Goal: Task Accomplishment & Management: Use online tool/utility

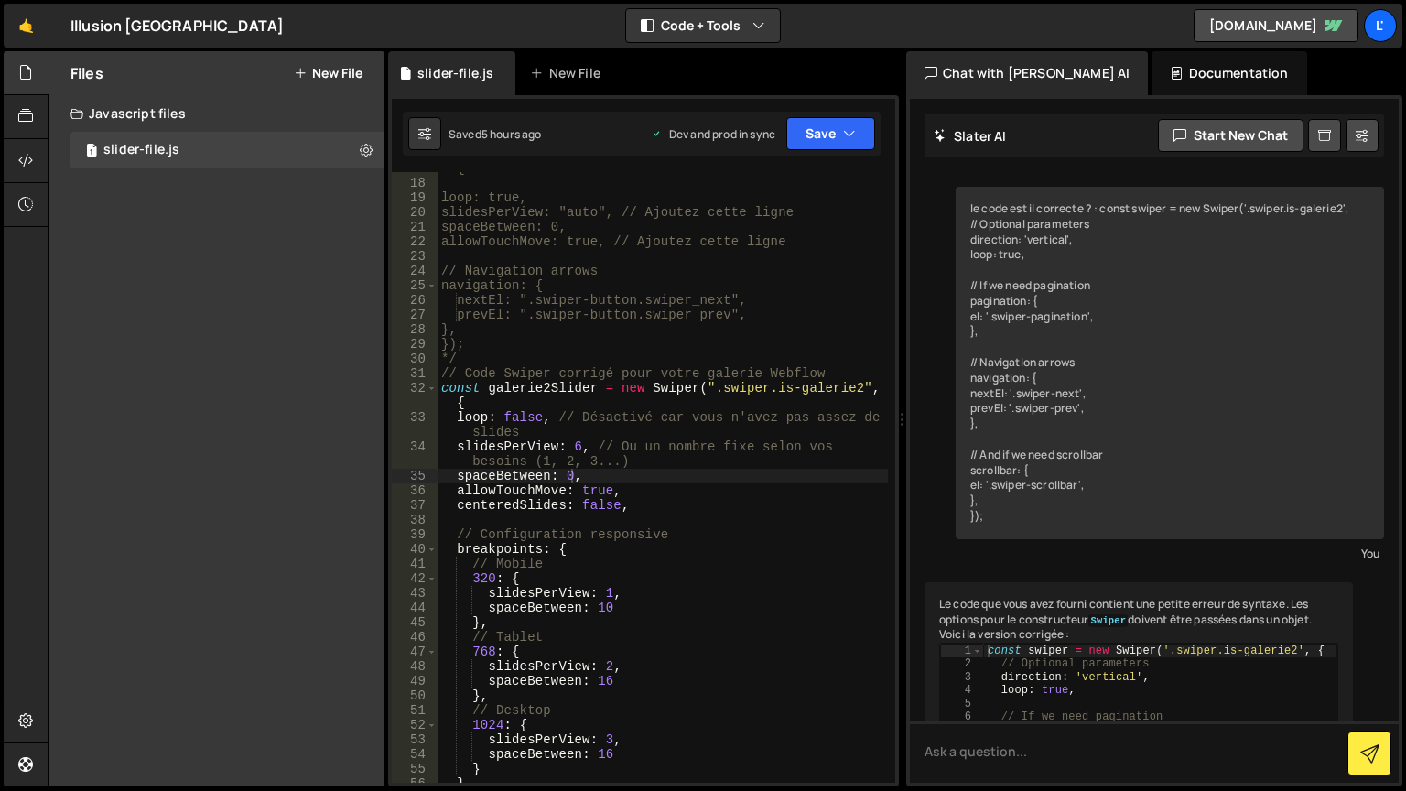
scroll to position [2238, 0]
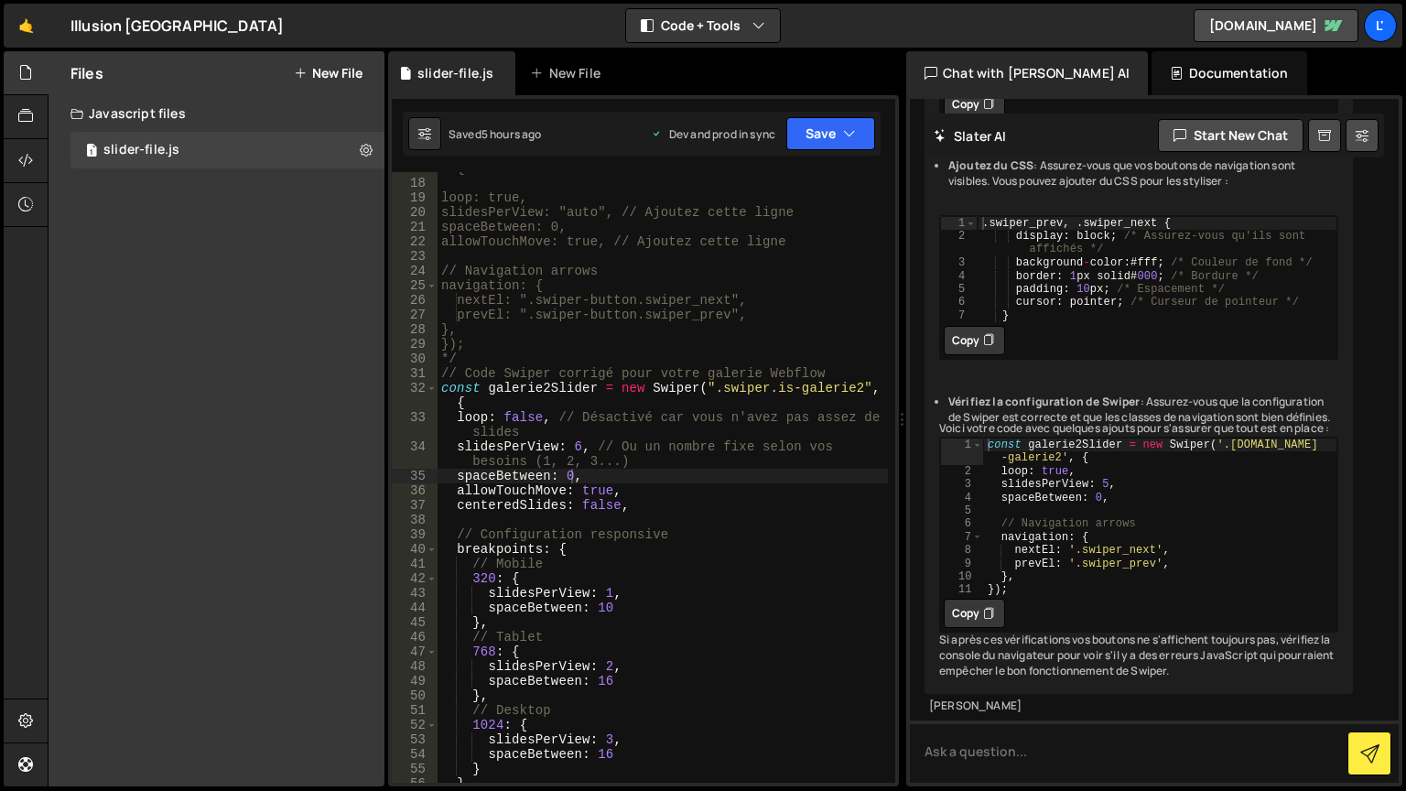
click at [576, 445] on div "const galerie2Slider = new Swiper(".swiper.is-galerie2", { loop: true, slidesPe…" at bounding box center [663, 474] width 451 height 655
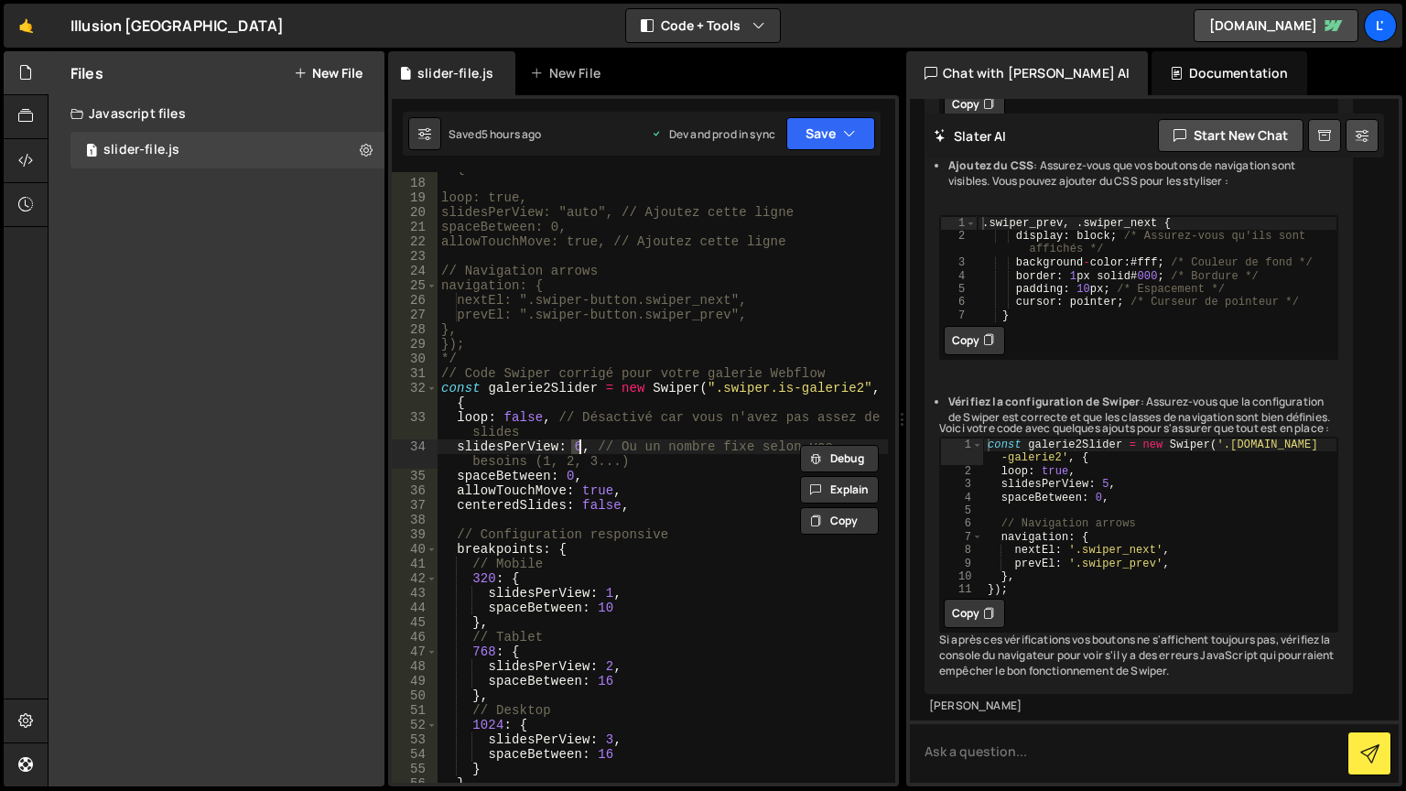
scroll to position [0, 10]
click at [835, 133] on button "Save" at bounding box center [831, 133] width 89 height 33
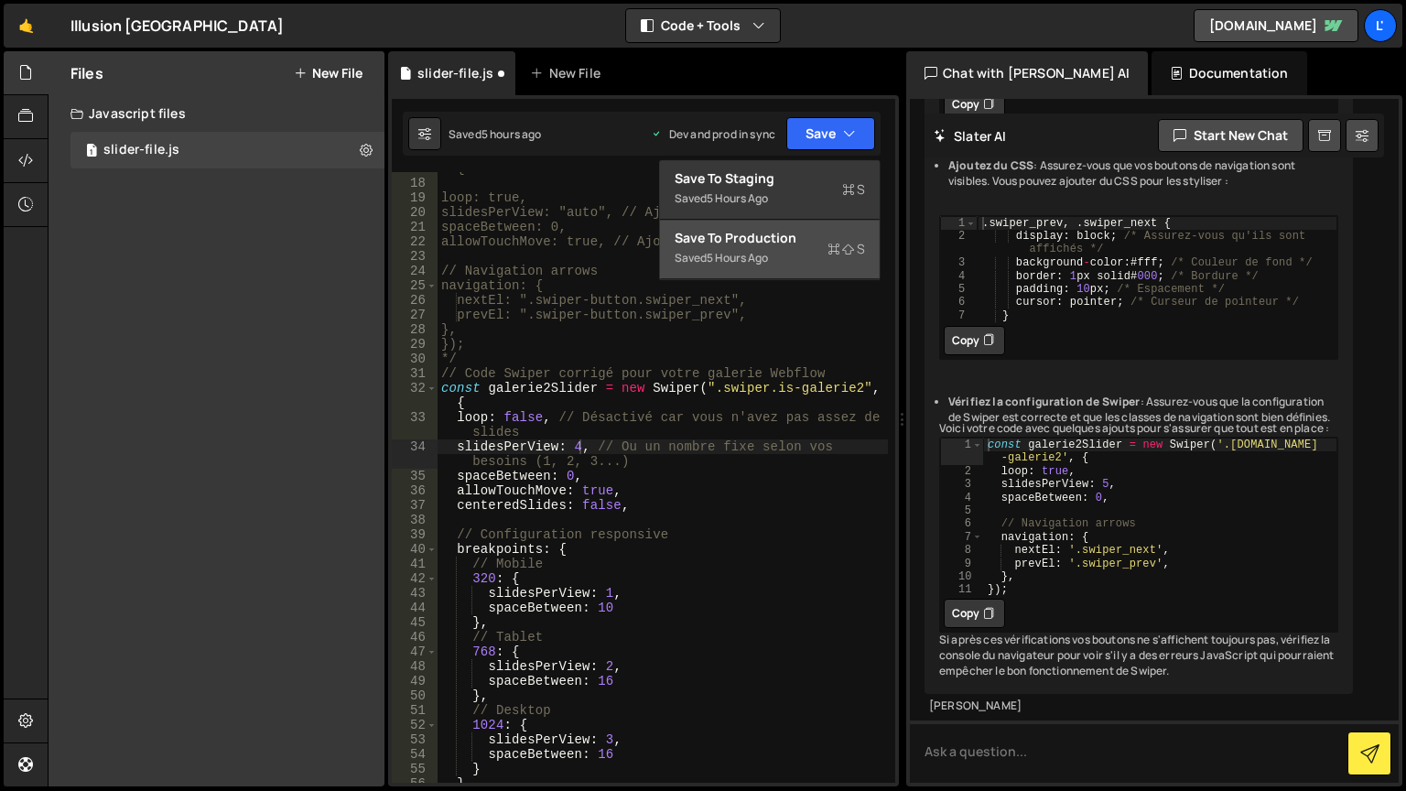
click at [820, 255] on div "Saved 5 hours ago" at bounding box center [770, 258] width 190 height 22
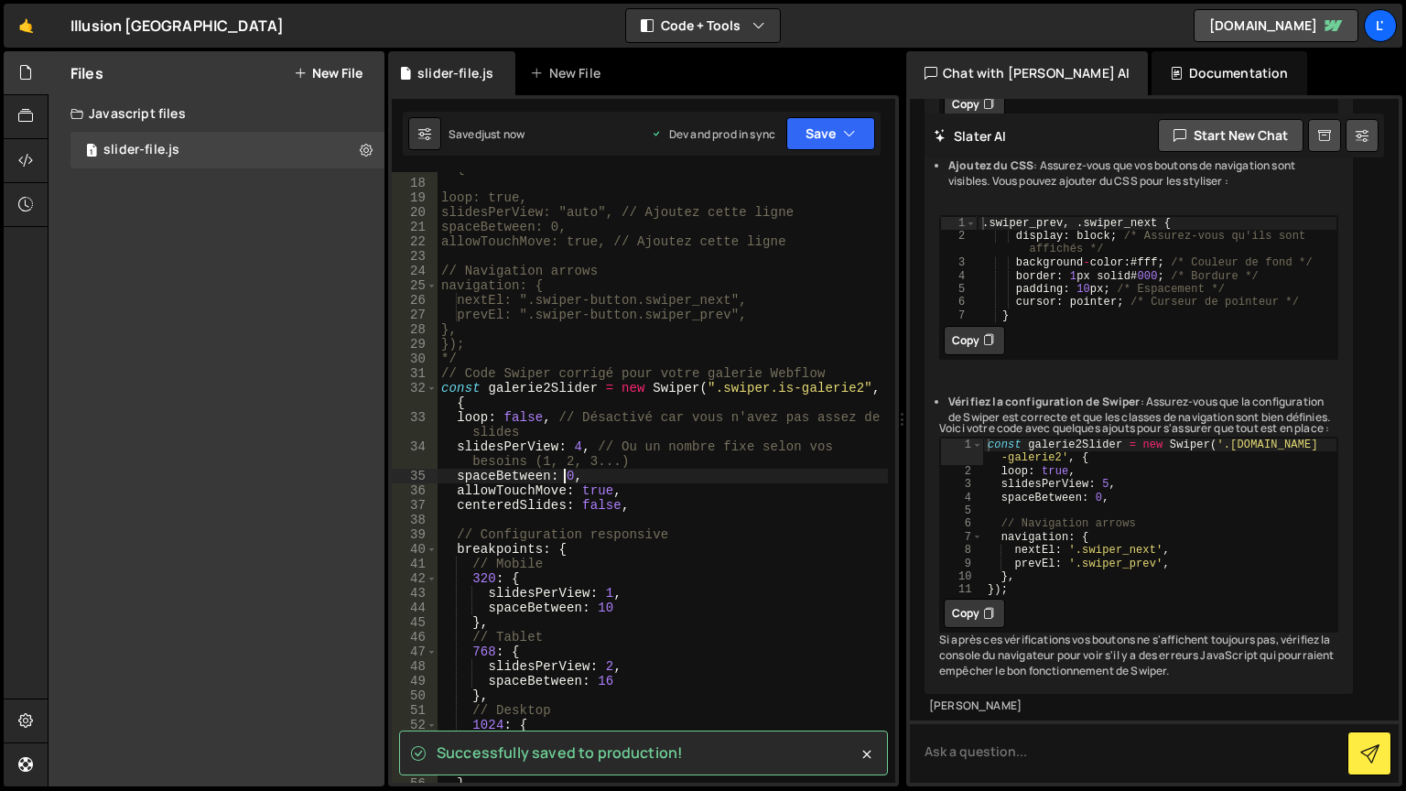
scroll to position [0, 7]
click at [565, 476] on div "const galerie2Slider = new Swiper(".swiper.is-galerie2", { loop: true, slidesPe…" at bounding box center [663, 474] width 451 height 655
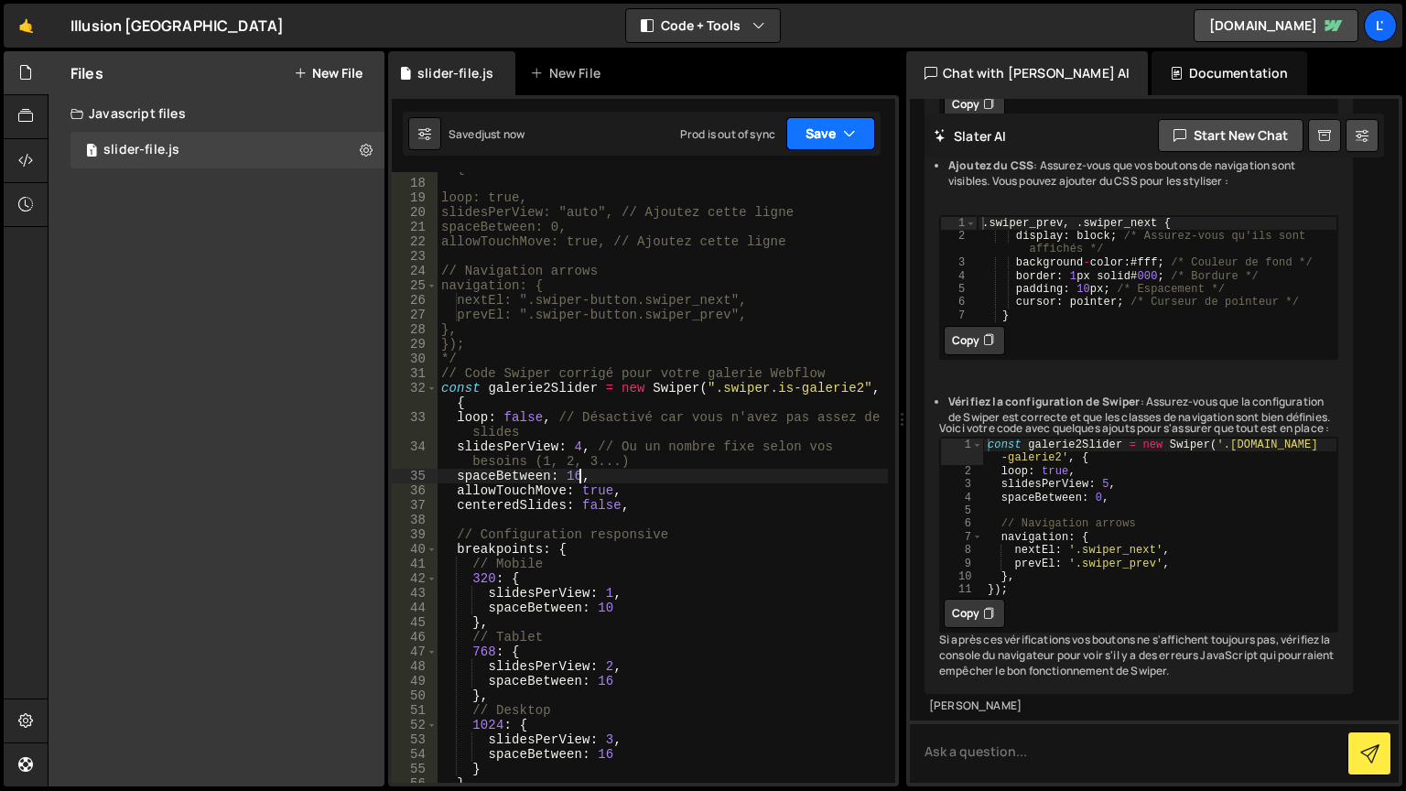
type textarea "spaceBetween: 16,"
click at [811, 134] on button "Save" at bounding box center [831, 133] width 89 height 33
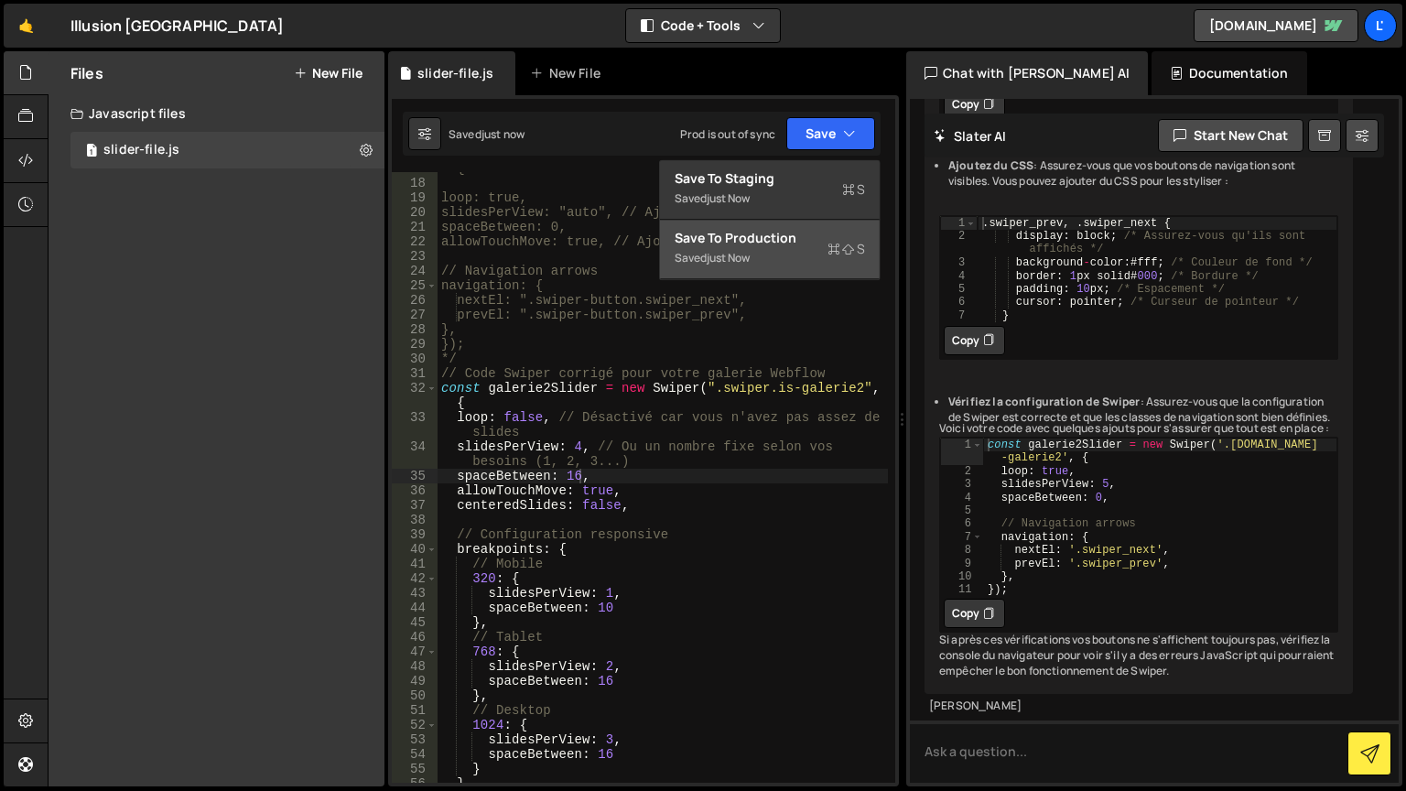
click at [847, 255] on icon at bounding box center [848, 249] width 13 height 18
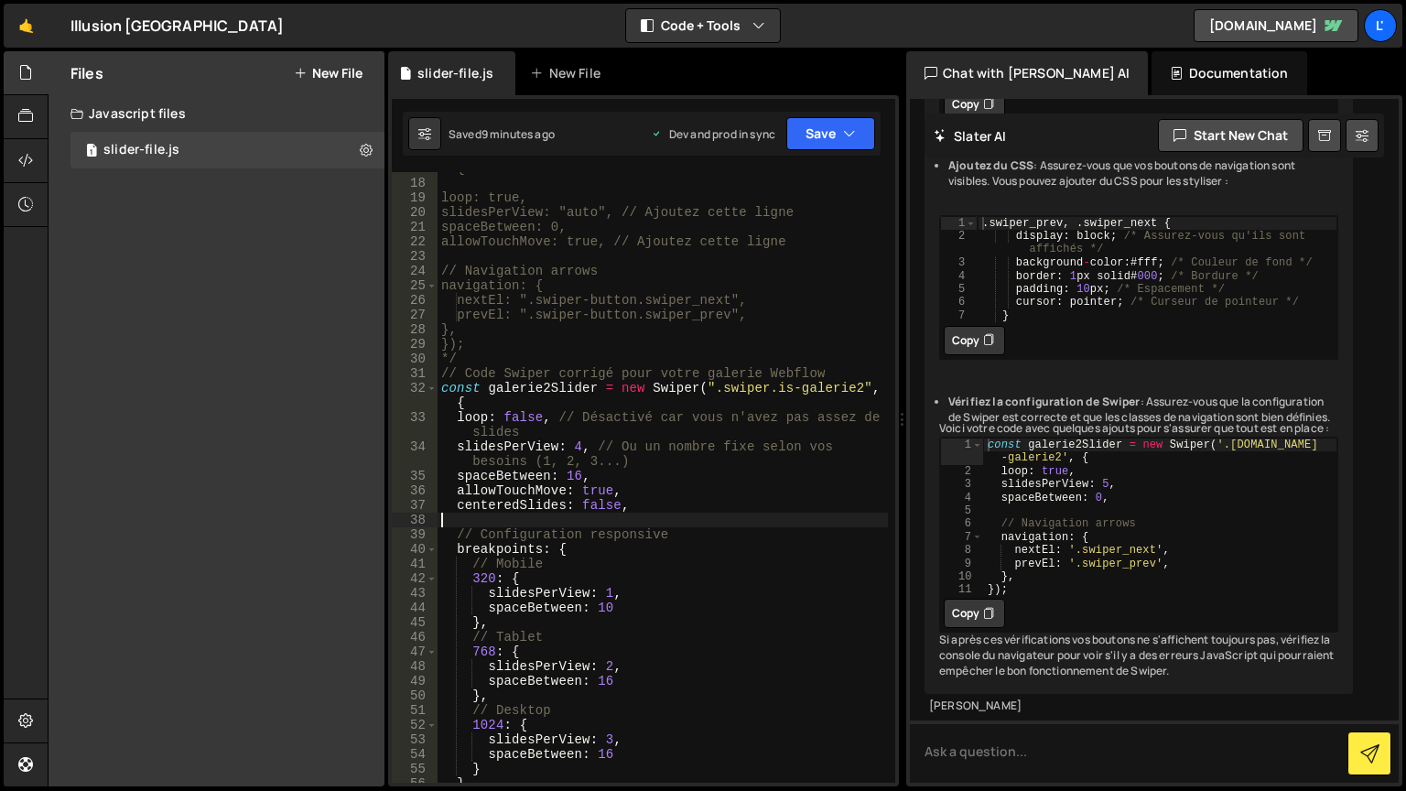
scroll to position [0, 0]
drag, startPoint x: 641, startPoint y: 517, endPoint x: 451, endPoint y: 487, distance: 192.8
click at [451, 487] on div "const galerie2Slider = new Swiper(".swiper.is-galerie2", { loop: true, slidesPe…" at bounding box center [663, 474] width 451 height 655
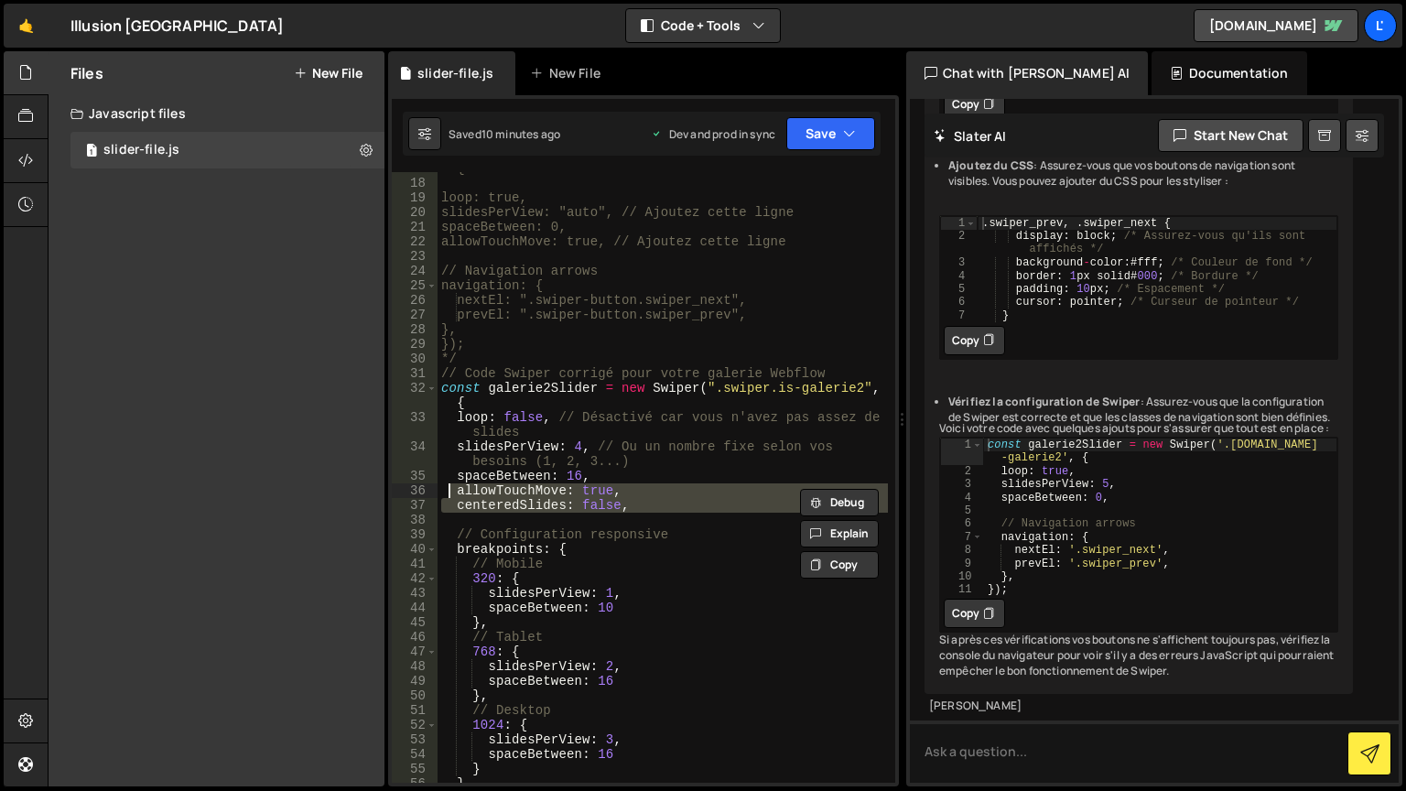
click at [458, 491] on div "const galerie2Slider = new Swiper(".swiper.is-galerie2", { loop: true, slidesPe…" at bounding box center [663, 477] width 451 height 611
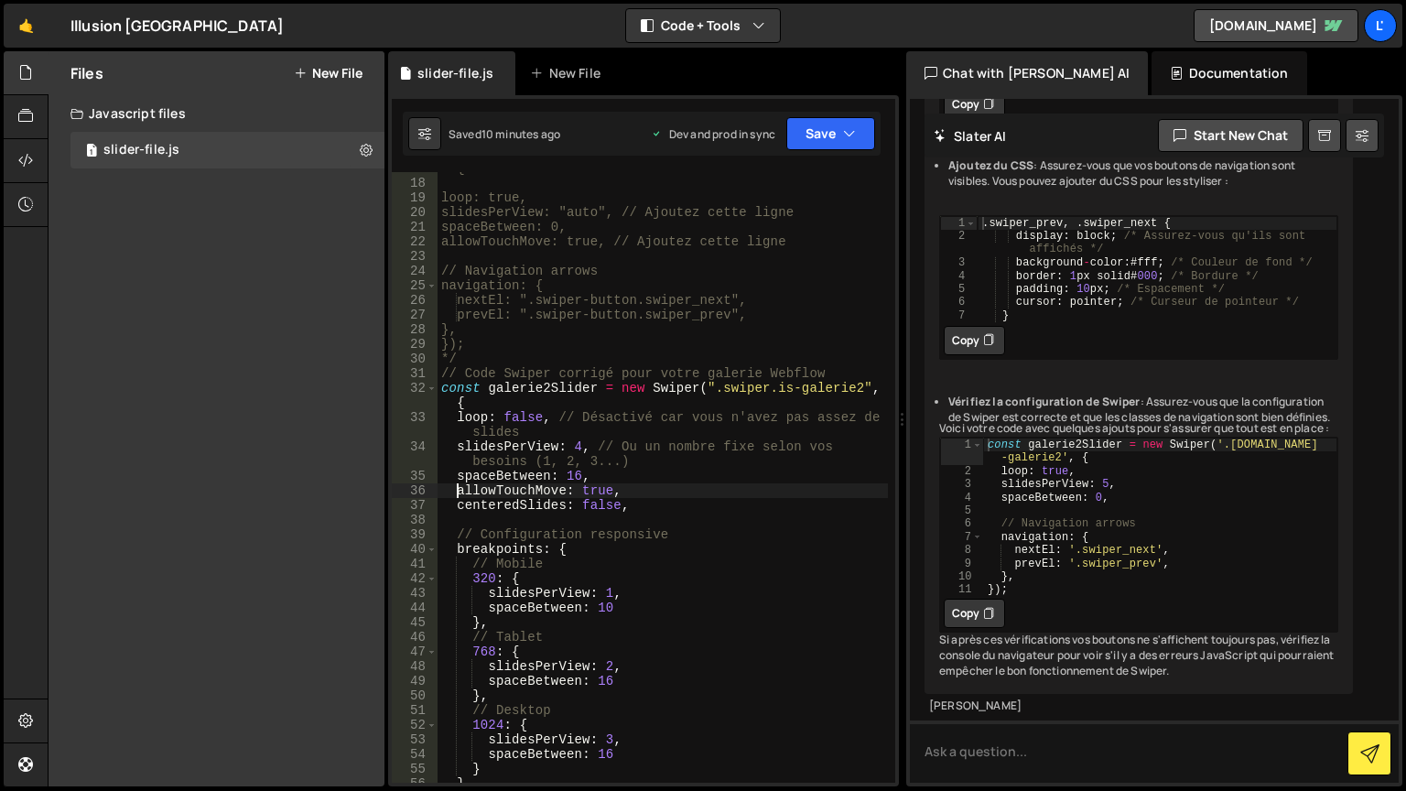
scroll to position [0, 1]
click at [514, 418] on div "const galerie2Slider = new Swiper(".swiper.is-galerie2", { loop: true, slidesPe…" at bounding box center [663, 474] width 451 height 655
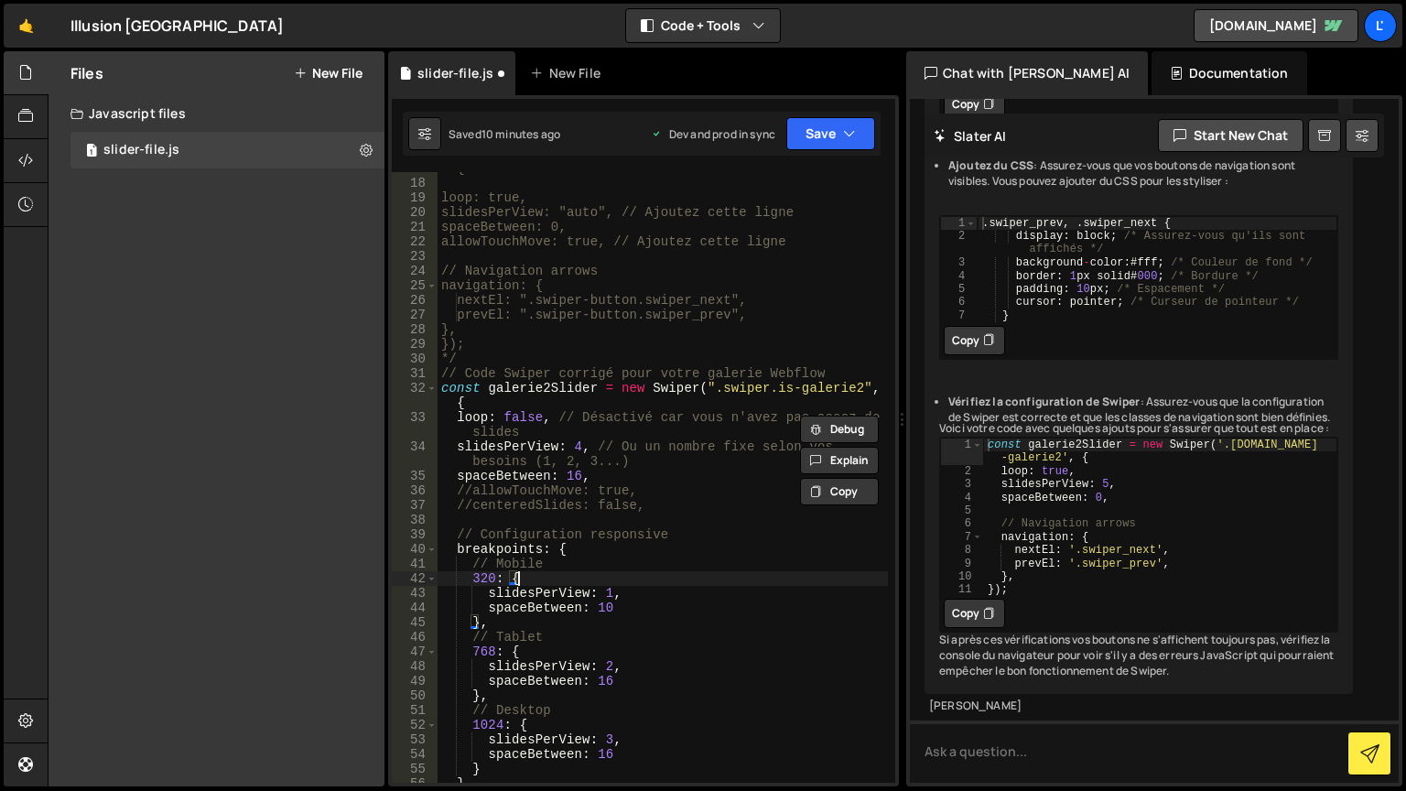
click at [744, 581] on div "const galerie2Slider = new Swiper(".swiper.is-galerie2", { loop: true, slidesPe…" at bounding box center [663, 474] width 451 height 655
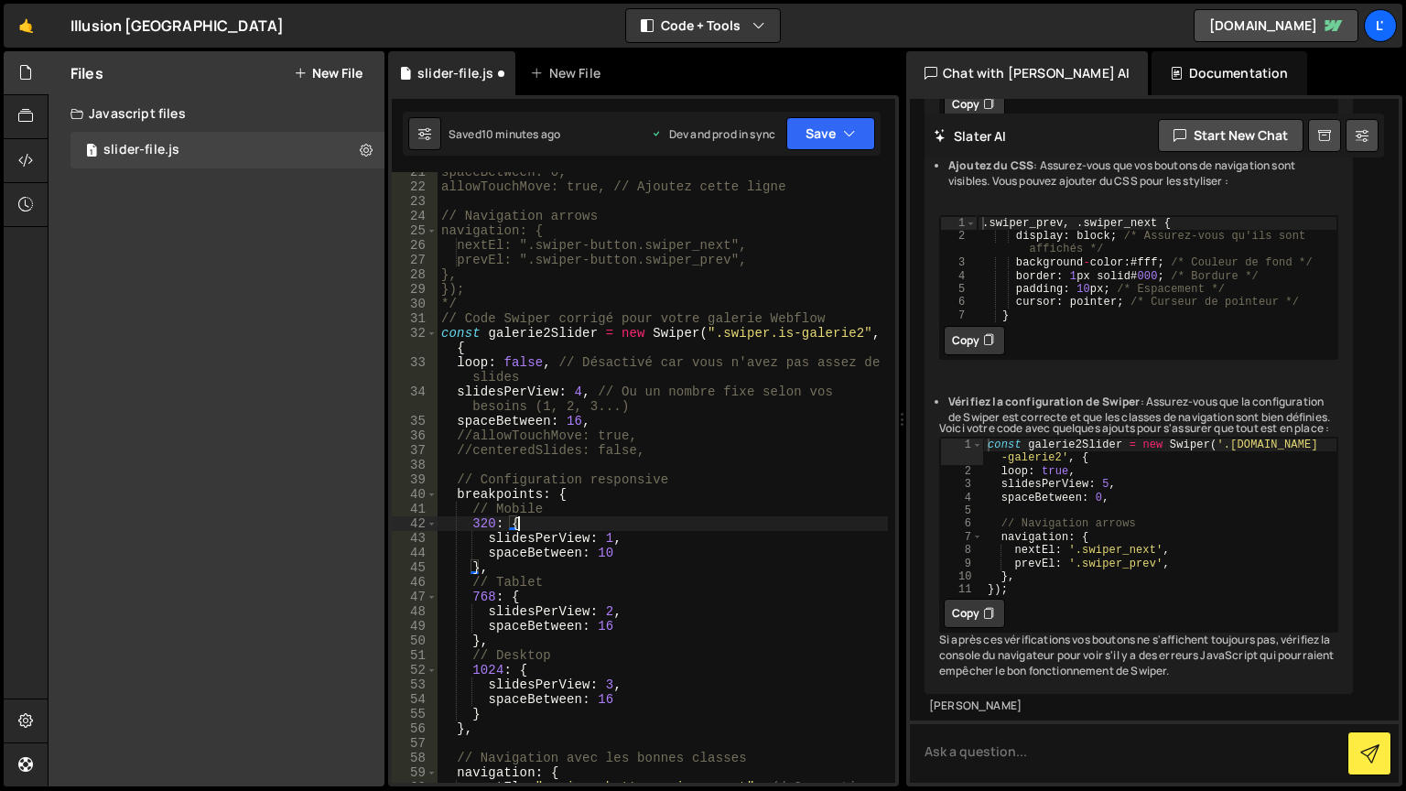
scroll to position [220, 0]
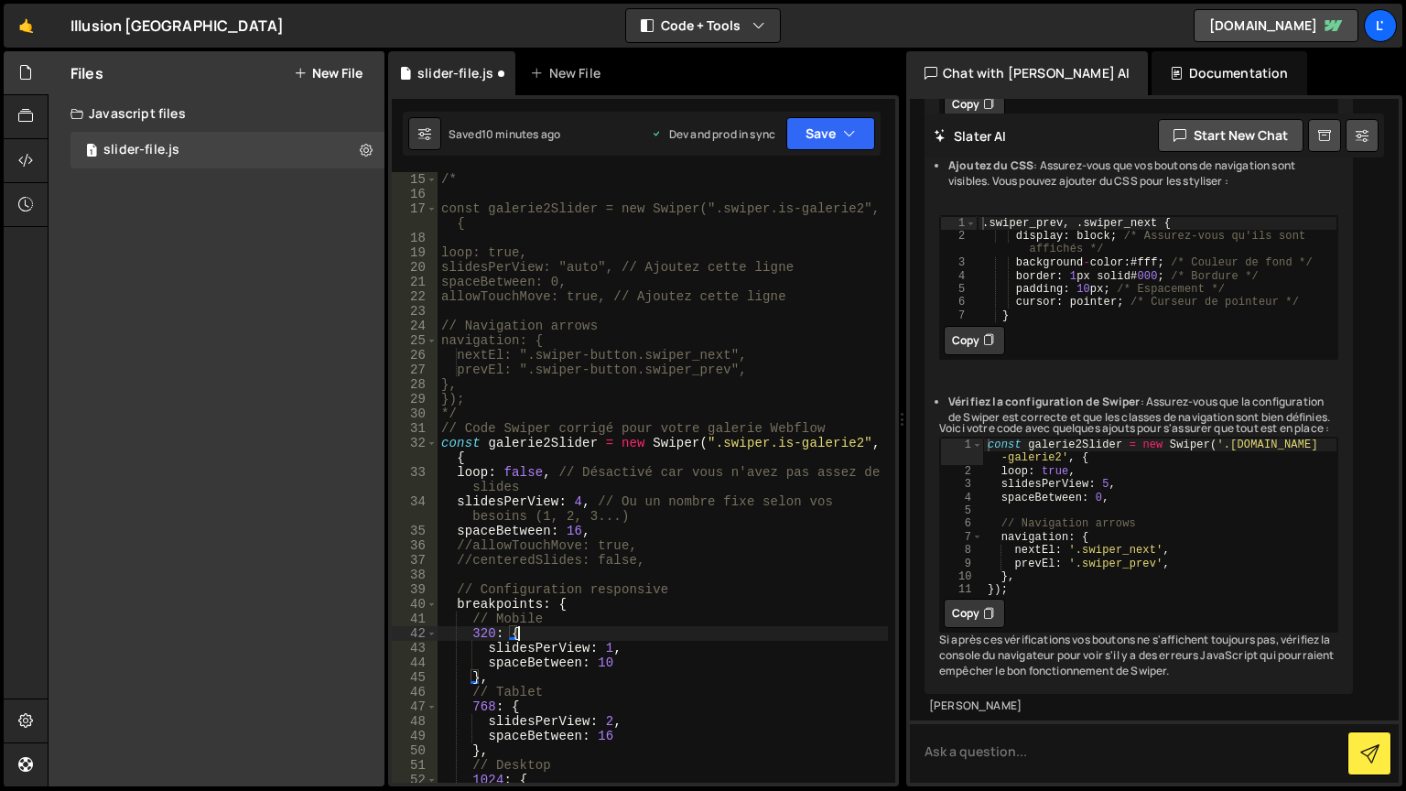
click at [532, 478] on div "/* const galerie2Slider = new Swiper(".swiper.is-galerie2", { loop: true, slide…" at bounding box center [663, 492] width 451 height 640
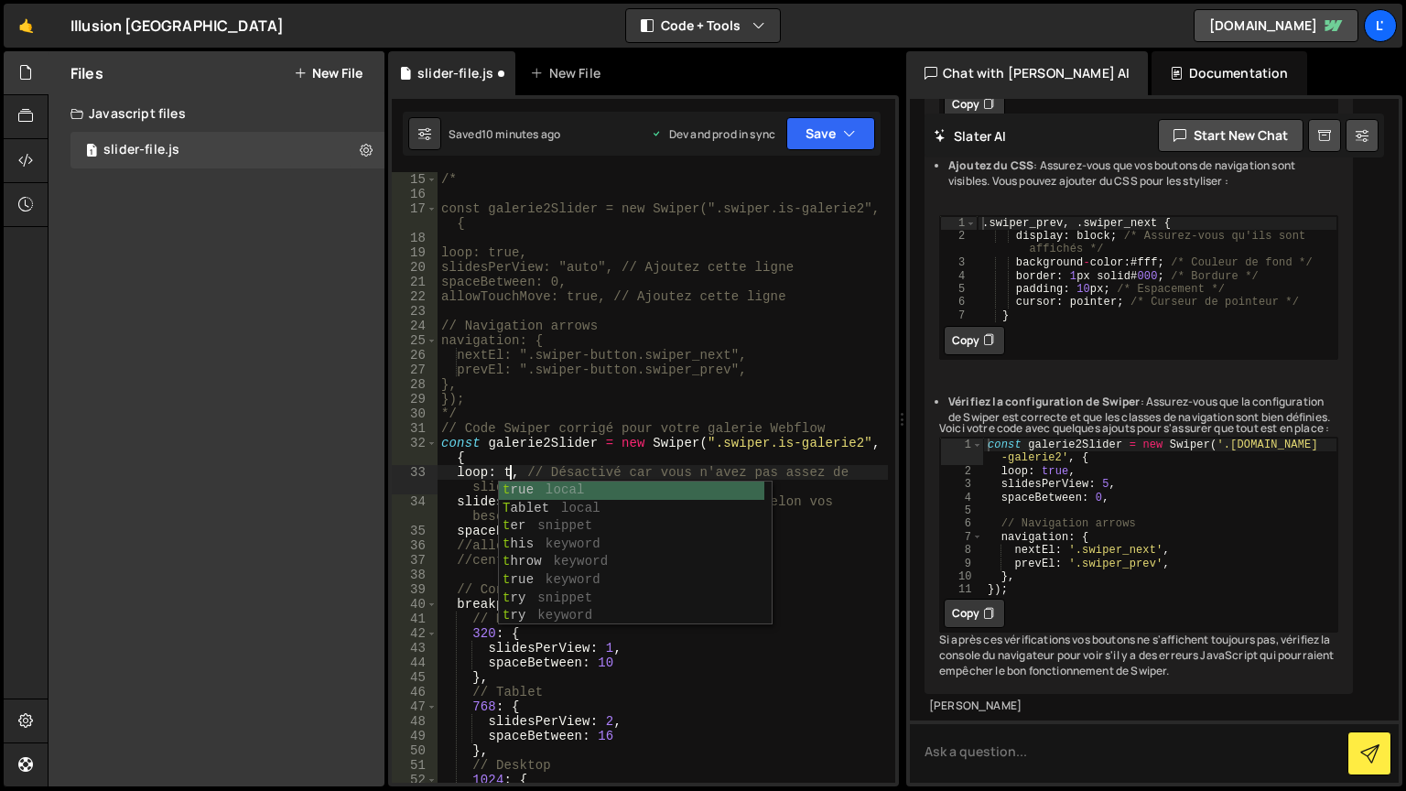
scroll to position [0, 5]
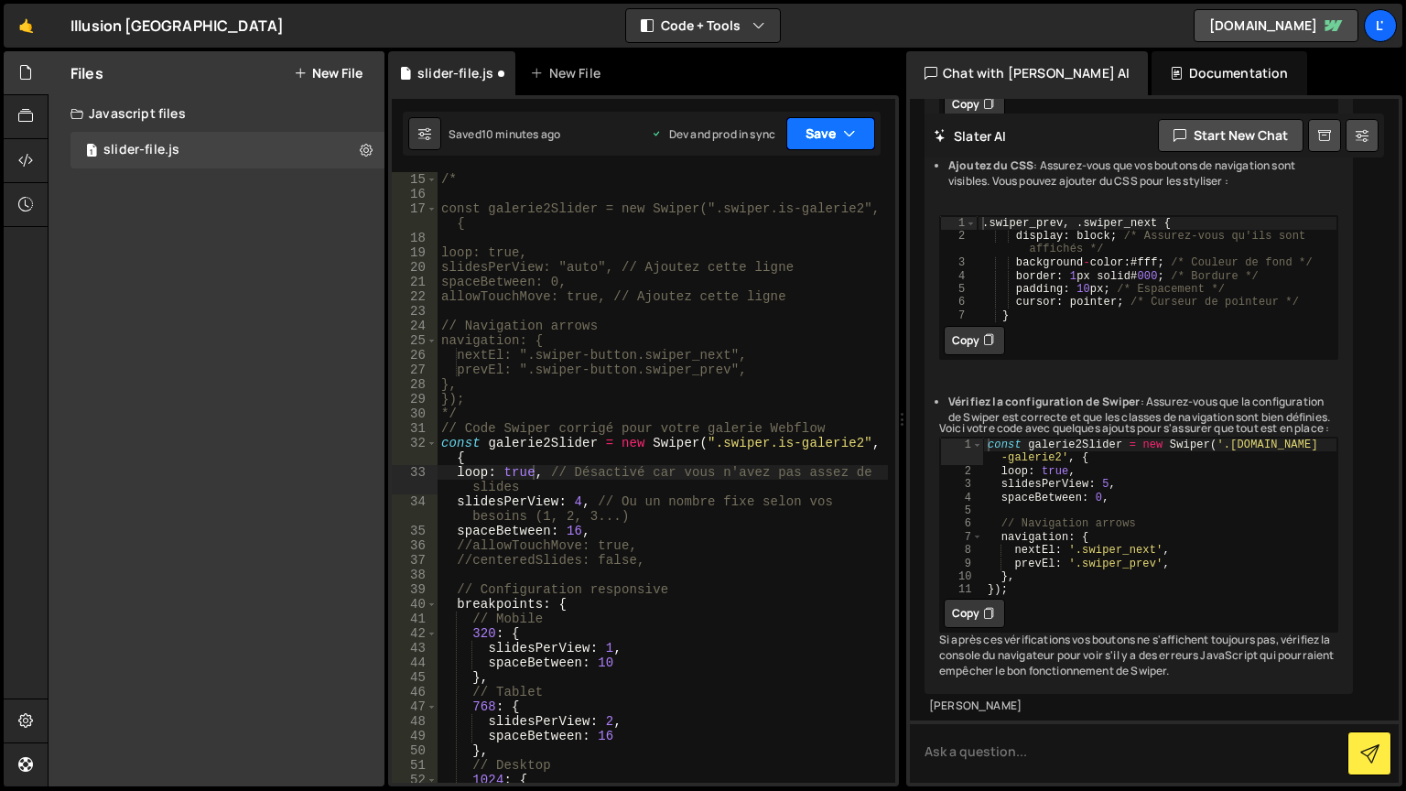
click at [846, 128] on icon "button" at bounding box center [849, 134] width 13 height 18
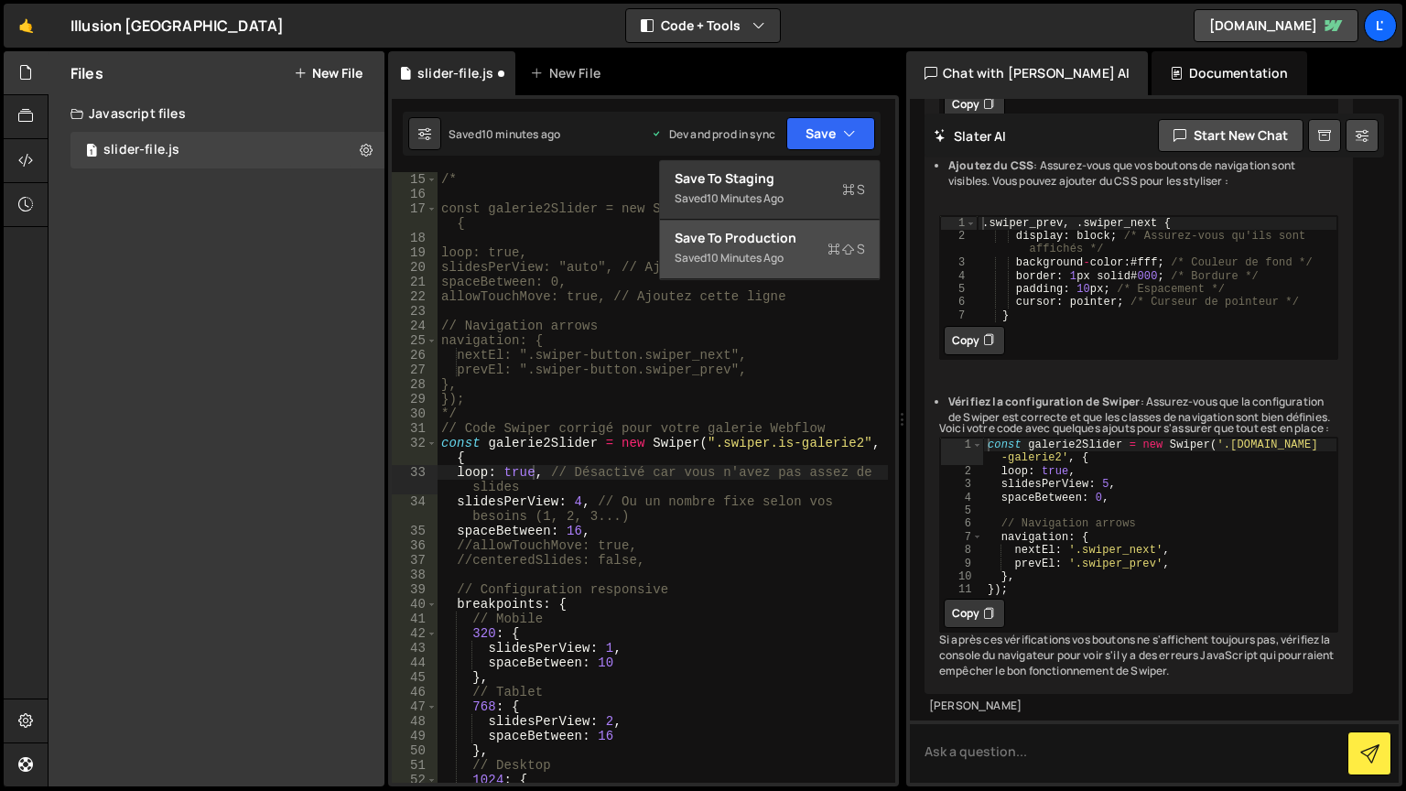
click at [812, 230] on div "Save to Production S" at bounding box center [770, 238] width 190 height 18
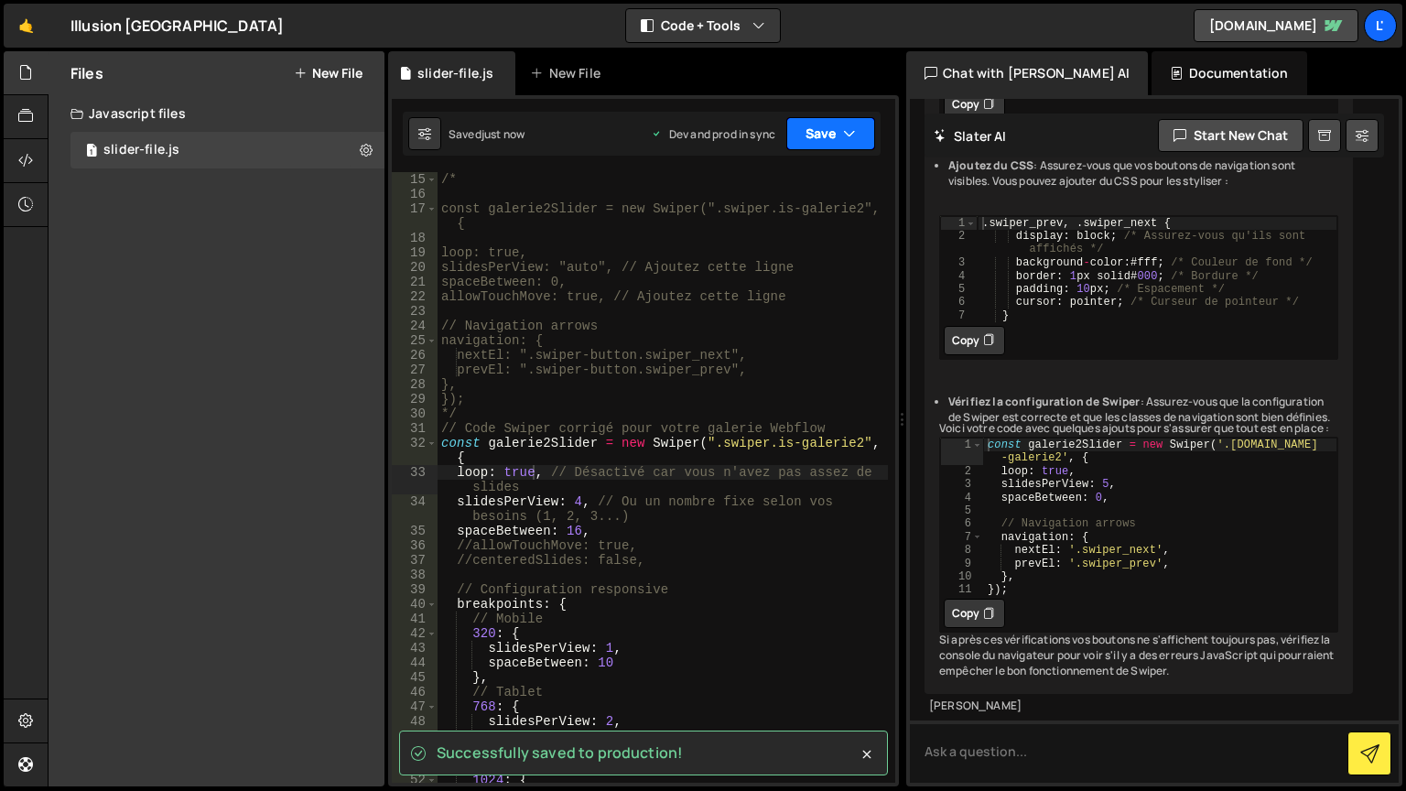
click at [809, 139] on button "Save" at bounding box center [831, 133] width 89 height 33
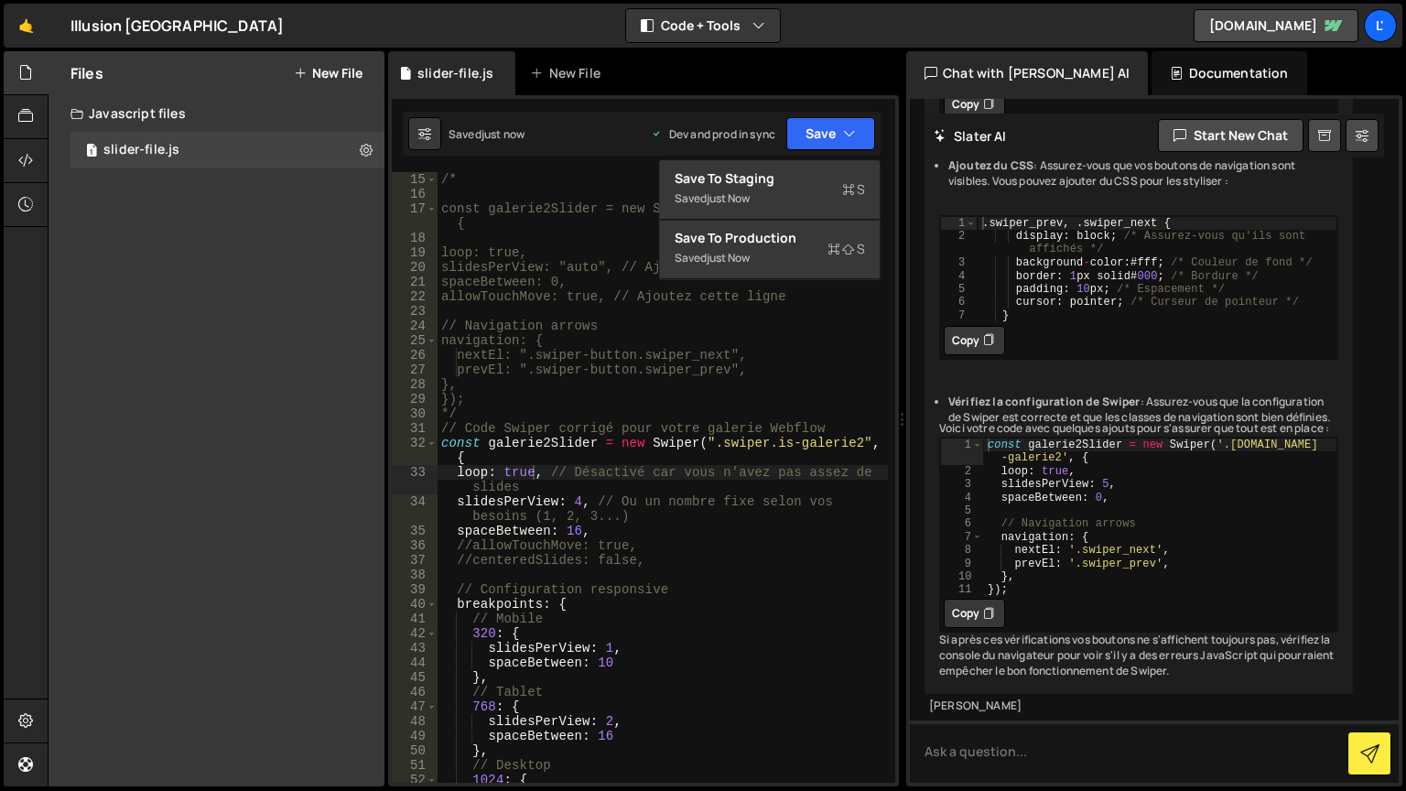
click at [814, 481] on div "/* const galerie2Slider = new Swiper(".swiper.is-galerie2", { loop: true, slide…" at bounding box center [663, 492] width 451 height 640
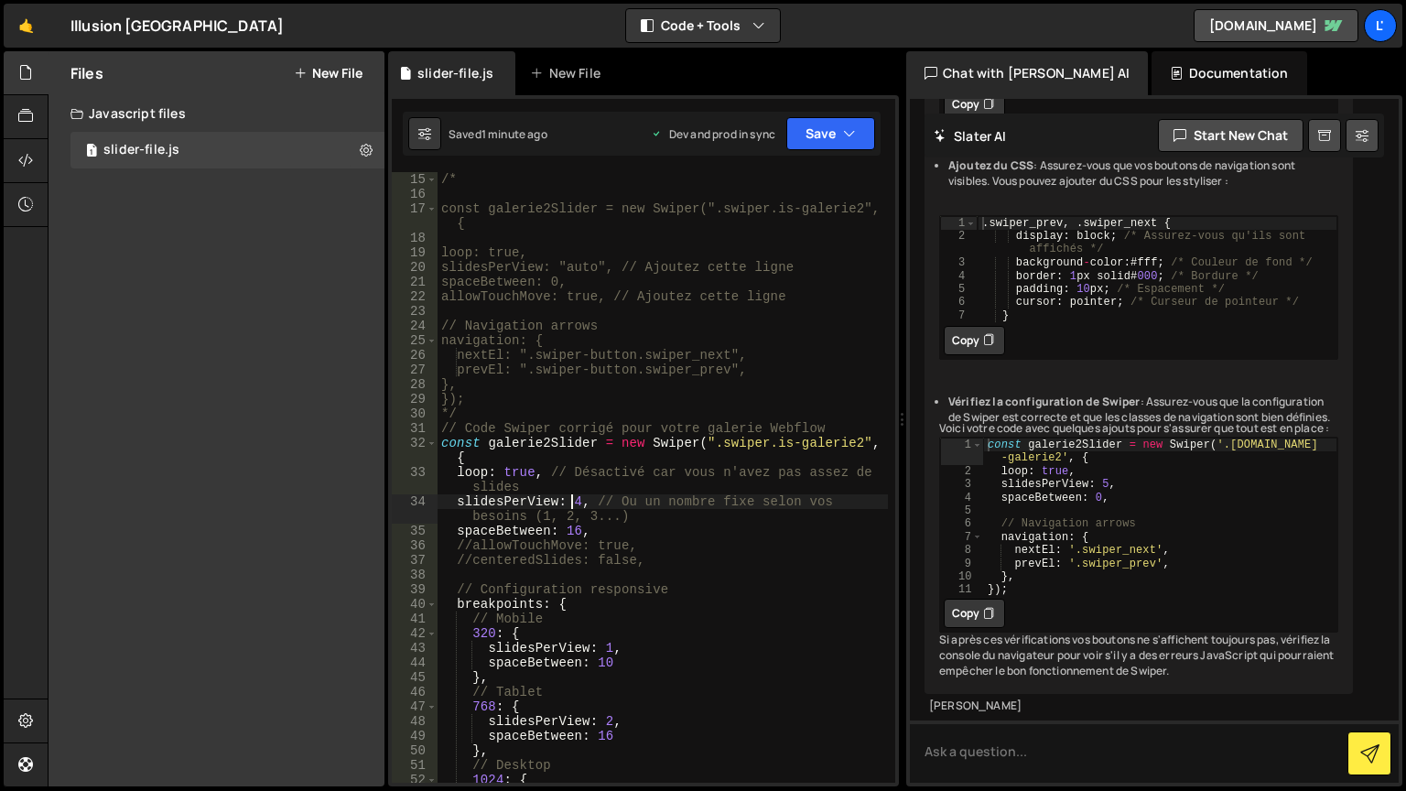
click at [574, 500] on div "/* const galerie2Slider = new Swiper(".swiper.is-galerie2", { loop: true, slide…" at bounding box center [663, 492] width 451 height 640
click at [845, 136] on icon "button" at bounding box center [849, 134] width 13 height 18
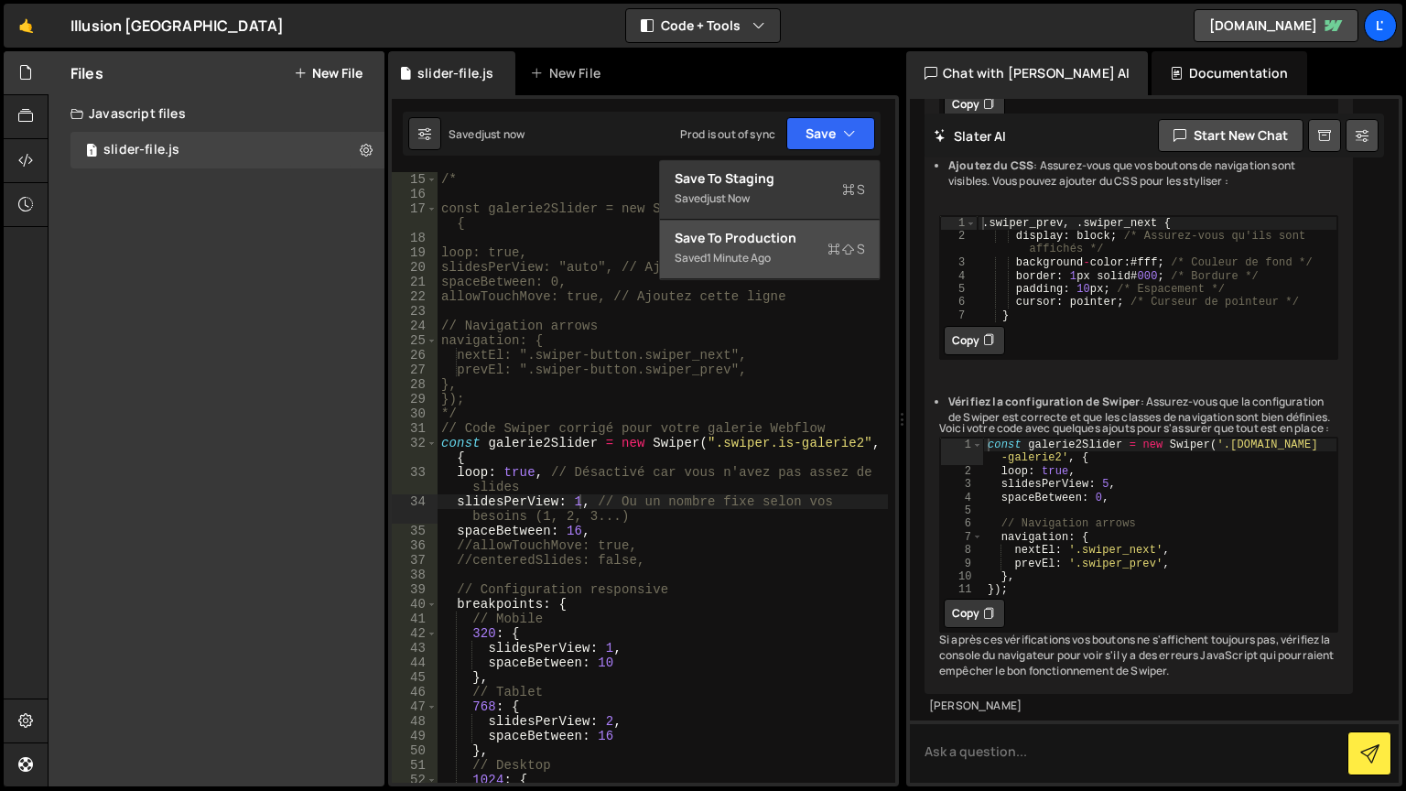
click at [819, 251] on div "Saved 1 minute ago" at bounding box center [770, 258] width 190 height 22
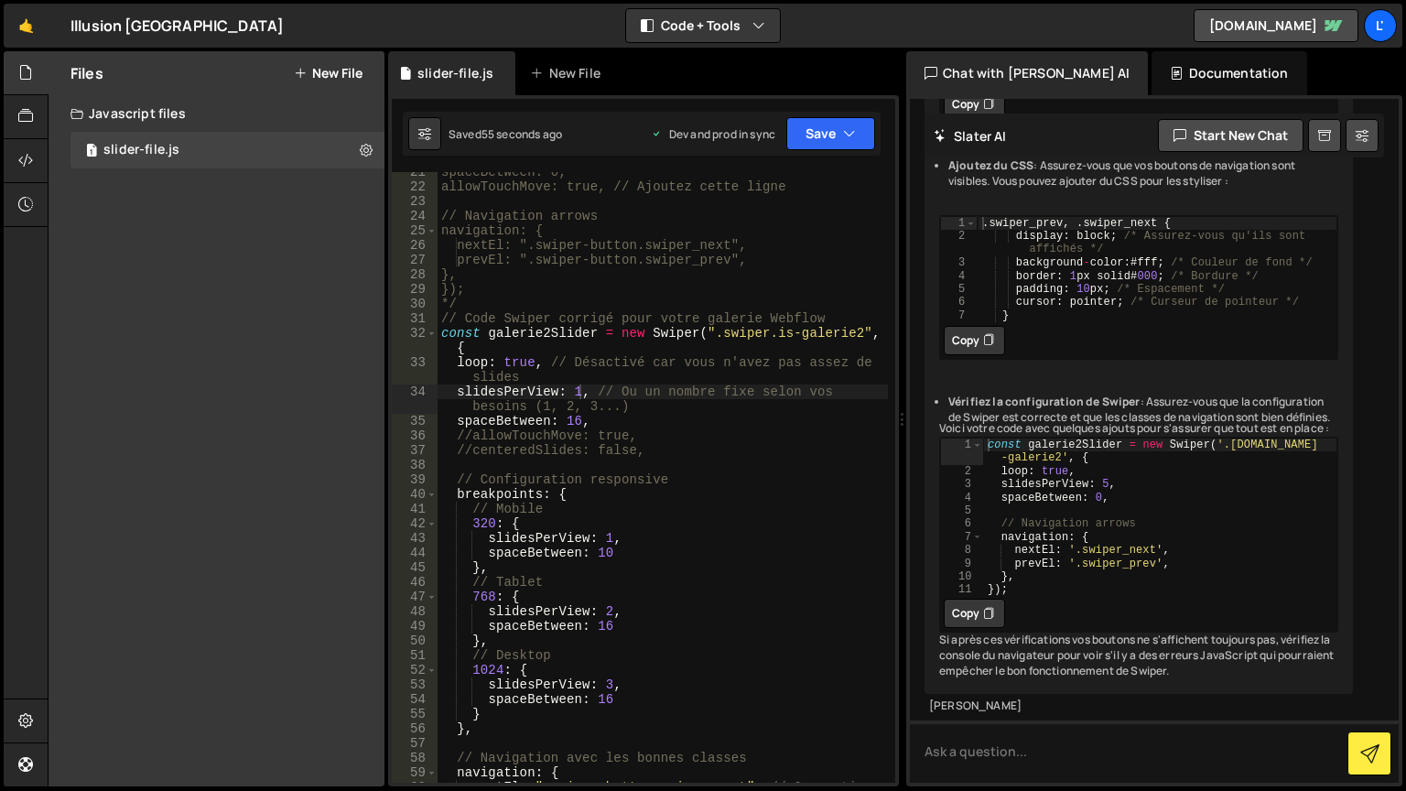
scroll to position [330, 0]
click at [575, 390] on div "spaceBetween: 0, allowTouchMove: true, // Ajoutez cette ligne // Navigation arr…" at bounding box center [663, 492] width 451 height 655
click at [847, 121] on button "Save" at bounding box center [831, 133] width 89 height 33
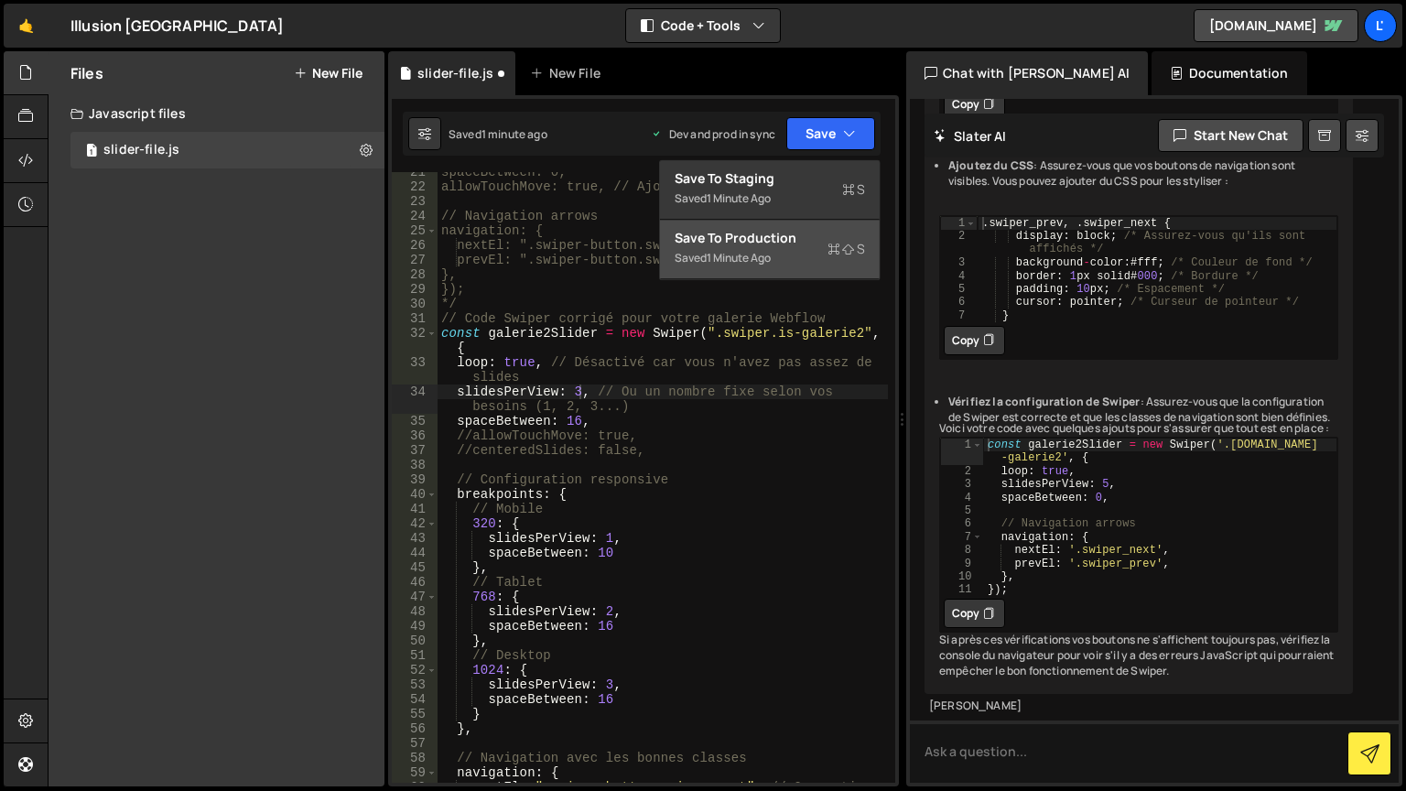
click at [805, 243] on div "Save to Production S" at bounding box center [770, 238] width 190 height 18
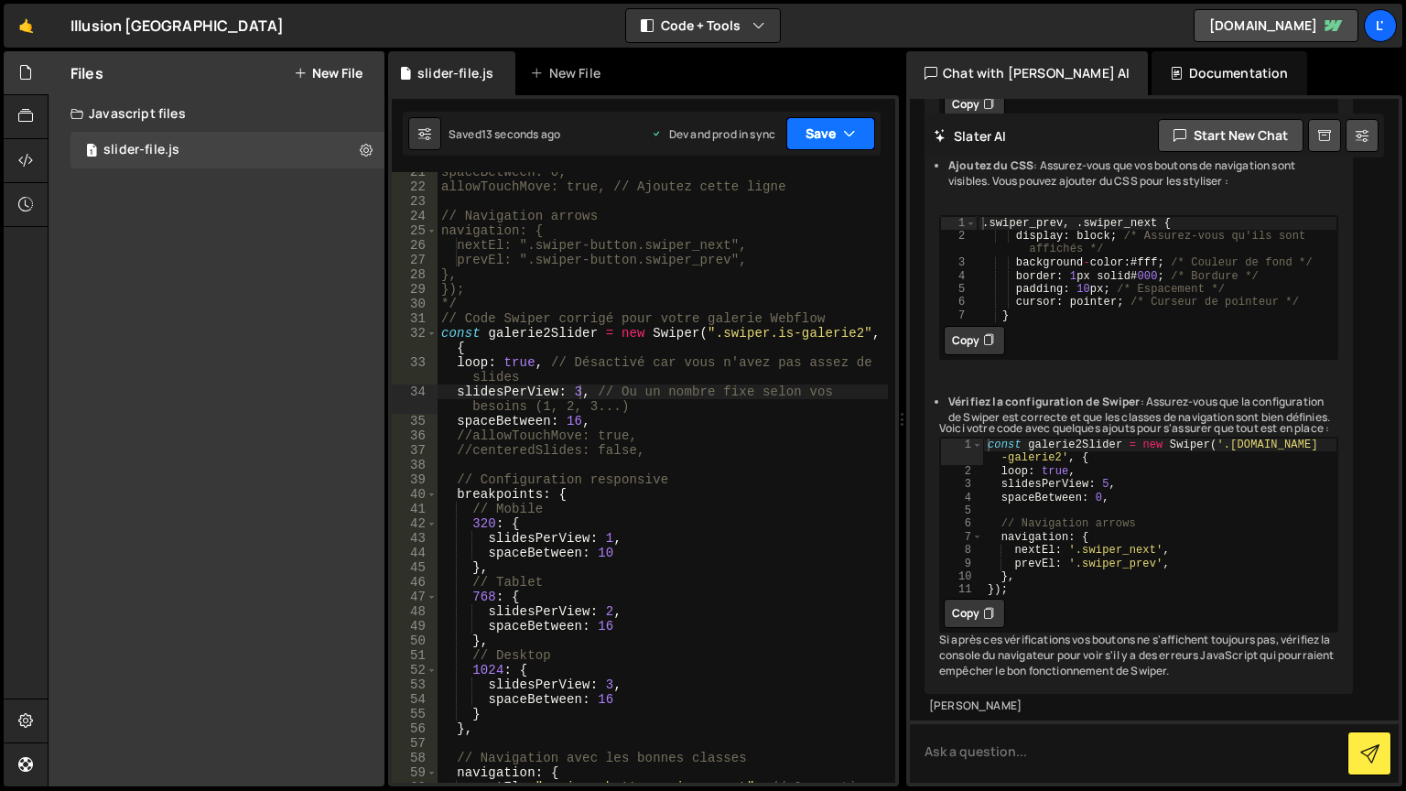
click at [873, 147] on button "Save" at bounding box center [831, 133] width 89 height 33
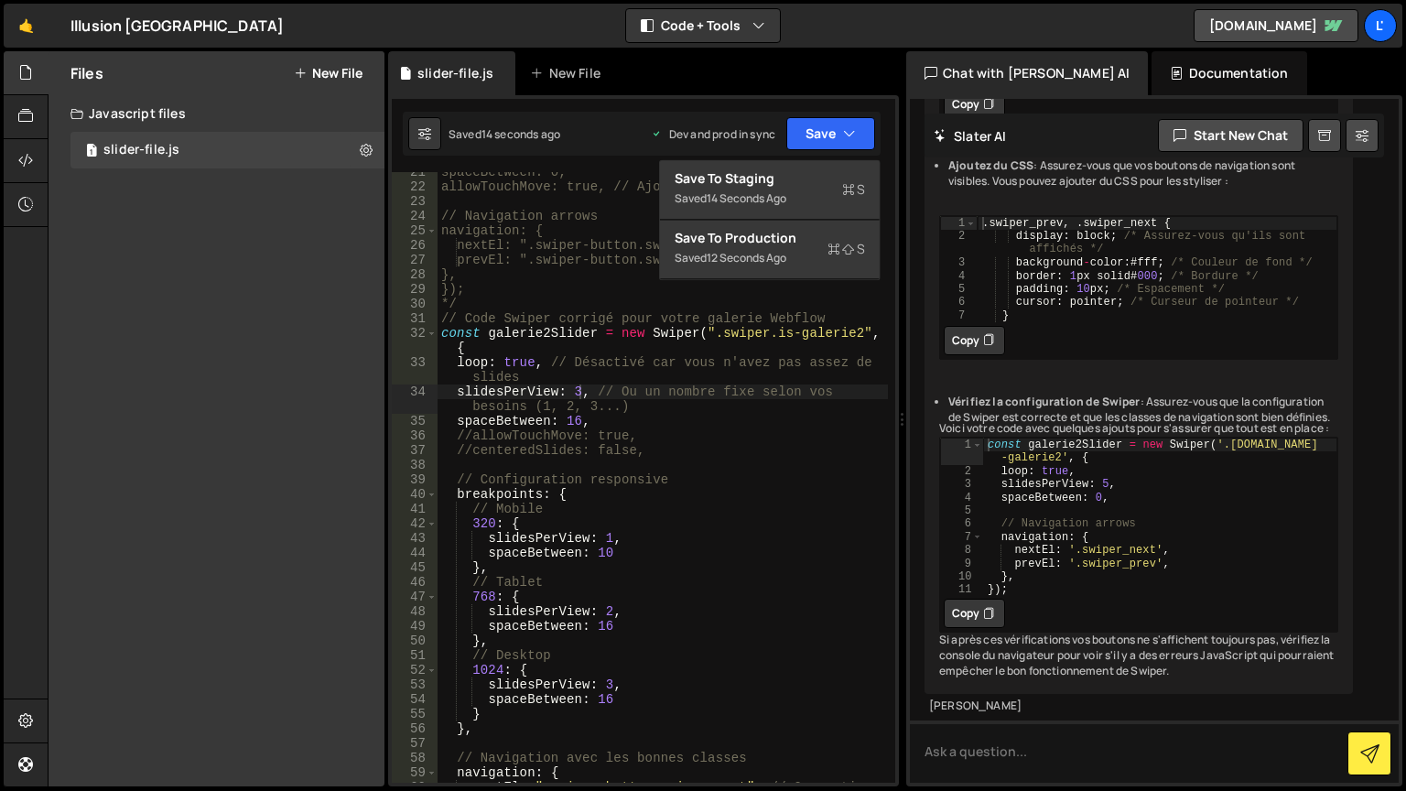
scroll to position [0, 4]
click at [837, 601] on div "spaceBetween: 0, allowTouchMove: true, // Ajoutez cette ligne // Navigation arr…" at bounding box center [663, 492] width 451 height 655
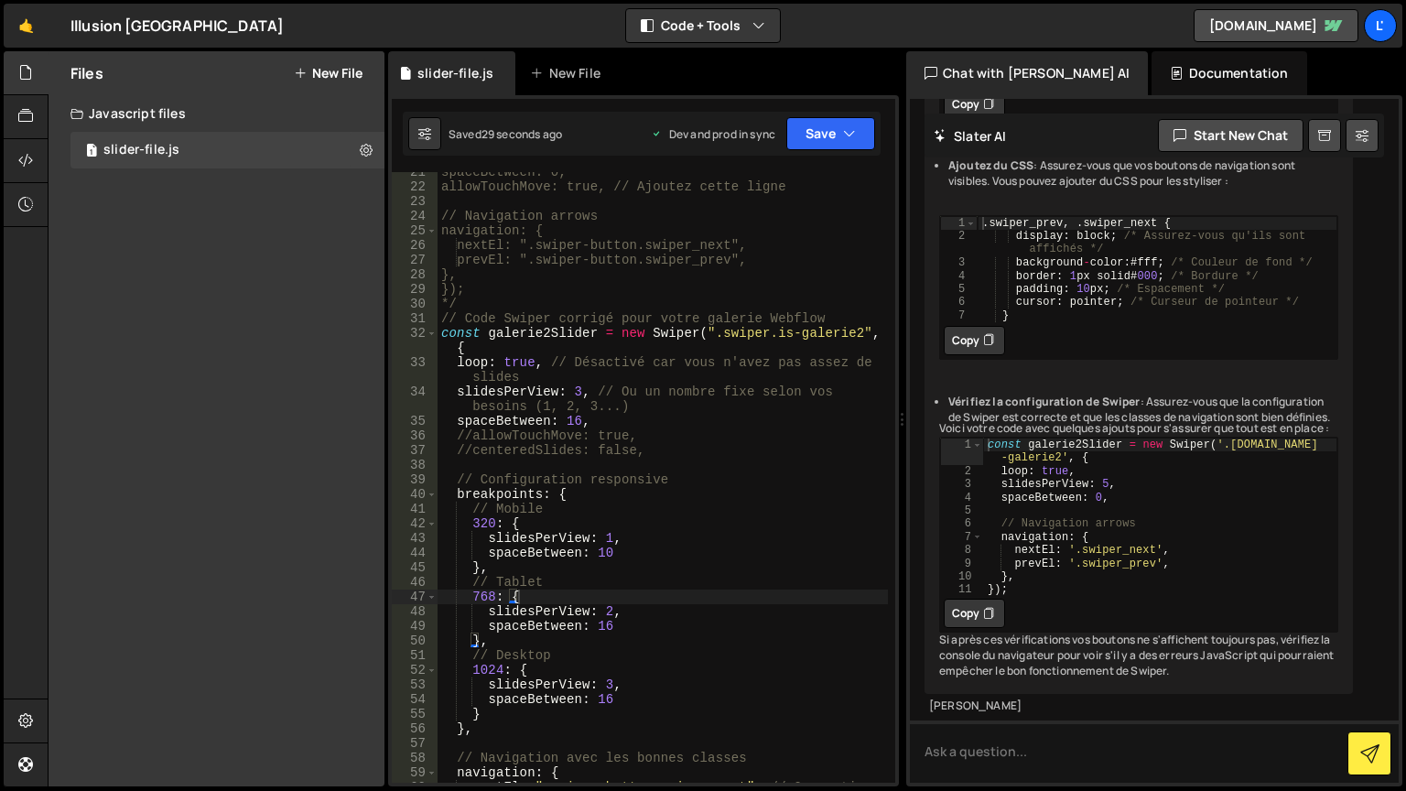
click at [359, 437] on div "Files New File Javascript files 1 slider-file.js 0 CSS files Copy share link Ed…" at bounding box center [217, 418] width 336 height 735
click at [806, 137] on button "Save" at bounding box center [831, 133] width 89 height 33
click at [830, 127] on button "Save" at bounding box center [831, 133] width 89 height 33
click at [839, 137] on button "Save" at bounding box center [831, 133] width 89 height 33
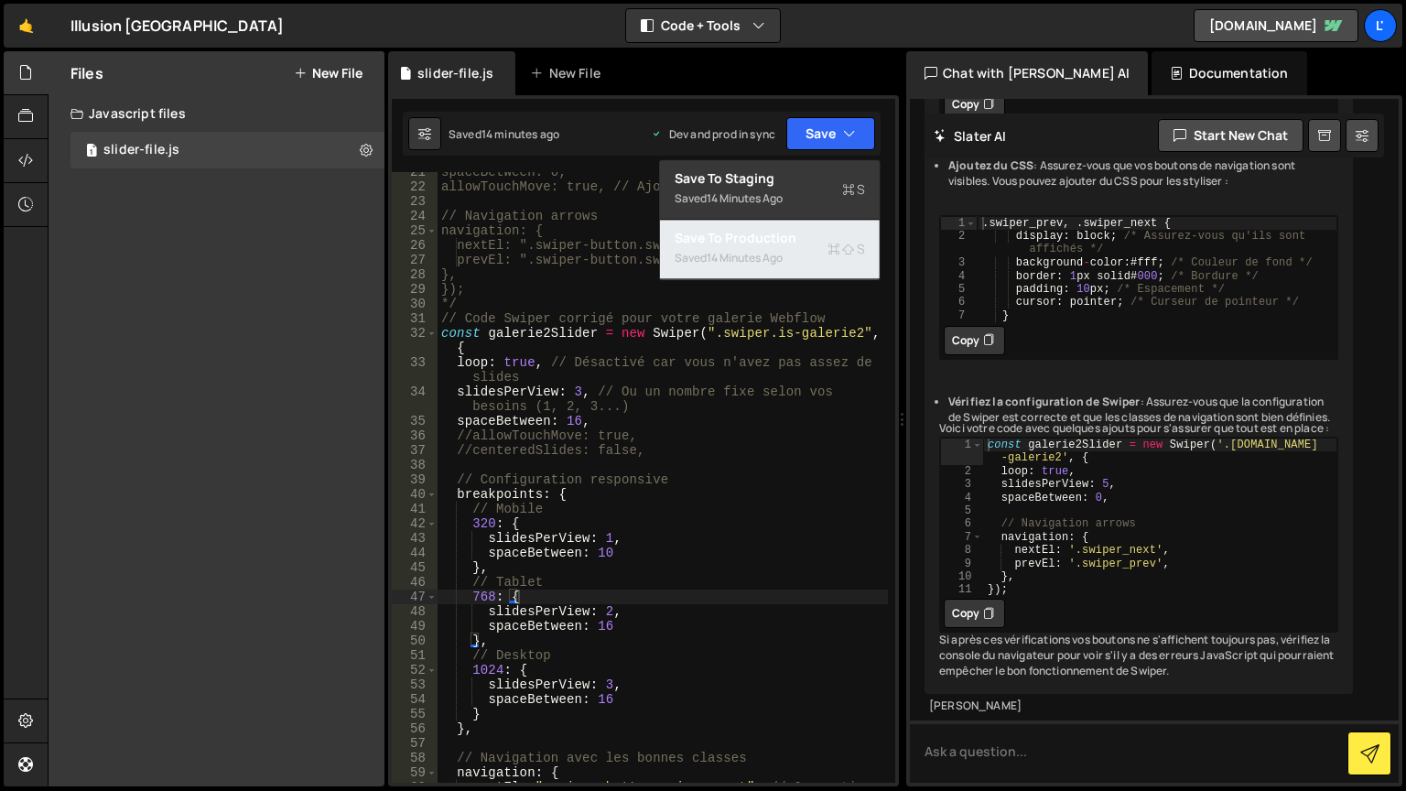
click at [821, 252] on div "Saved 14 minutes ago" at bounding box center [770, 258] width 190 height 22
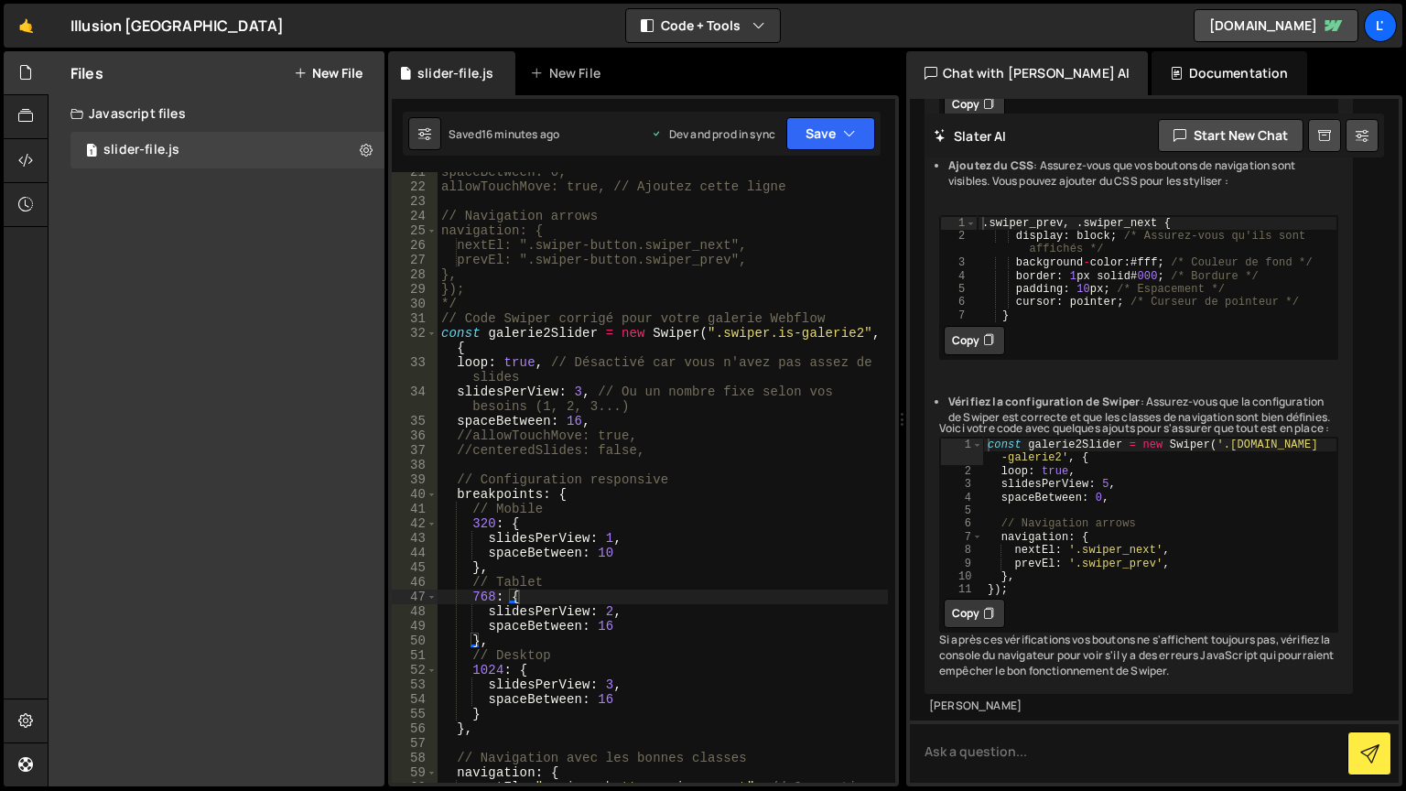
click at [575, 391] on div "spaceBetween: 0, allowTouchMove: true, // Ajoutez cette ligne // Navigation arr…" at bounding box center [663, 492] width 451 height 655
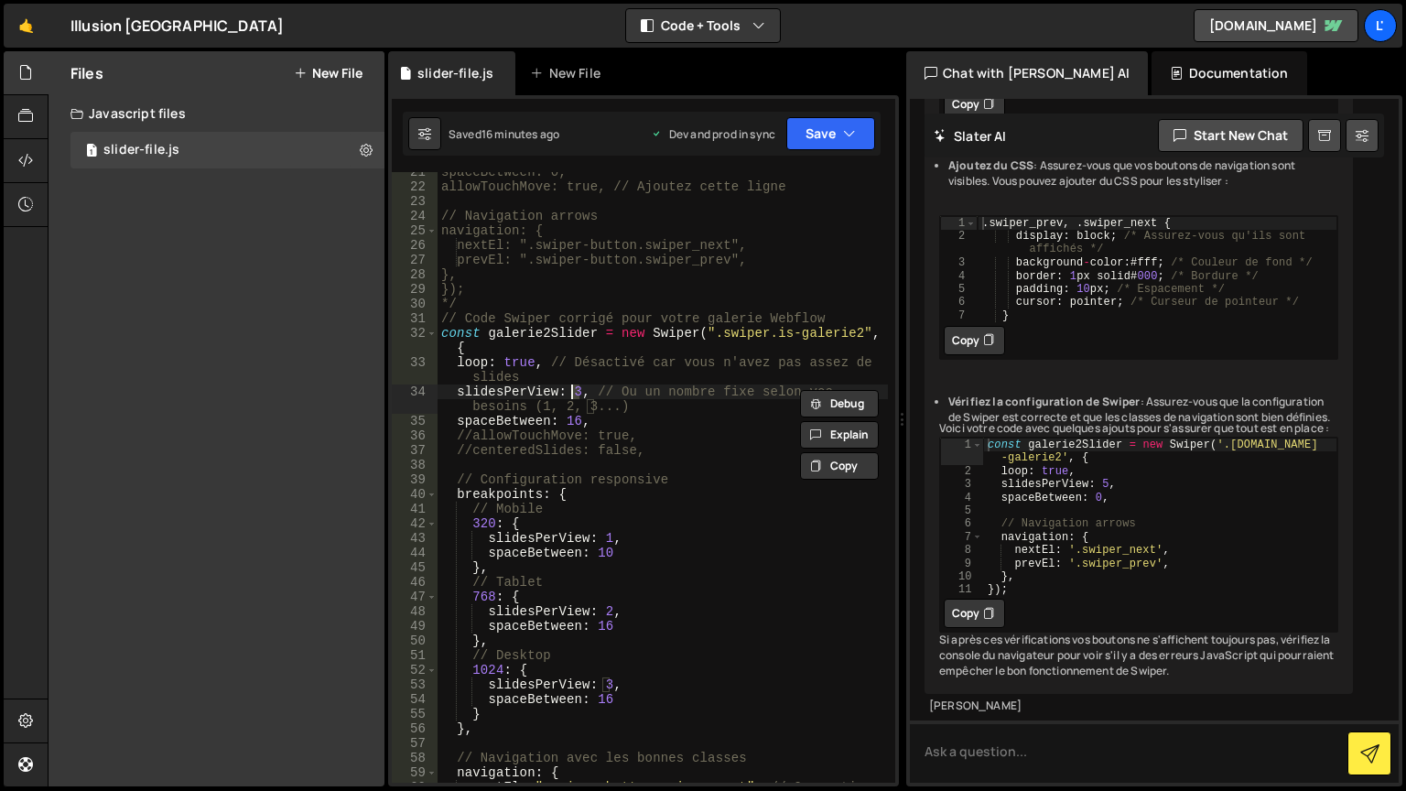
click at [575, 391] on div "spaceBetween: 0, allowTouchMove: true, // Ajoutez cette ligne // Navigation arr…" at bounding box center [663, 477] width 451 height 611
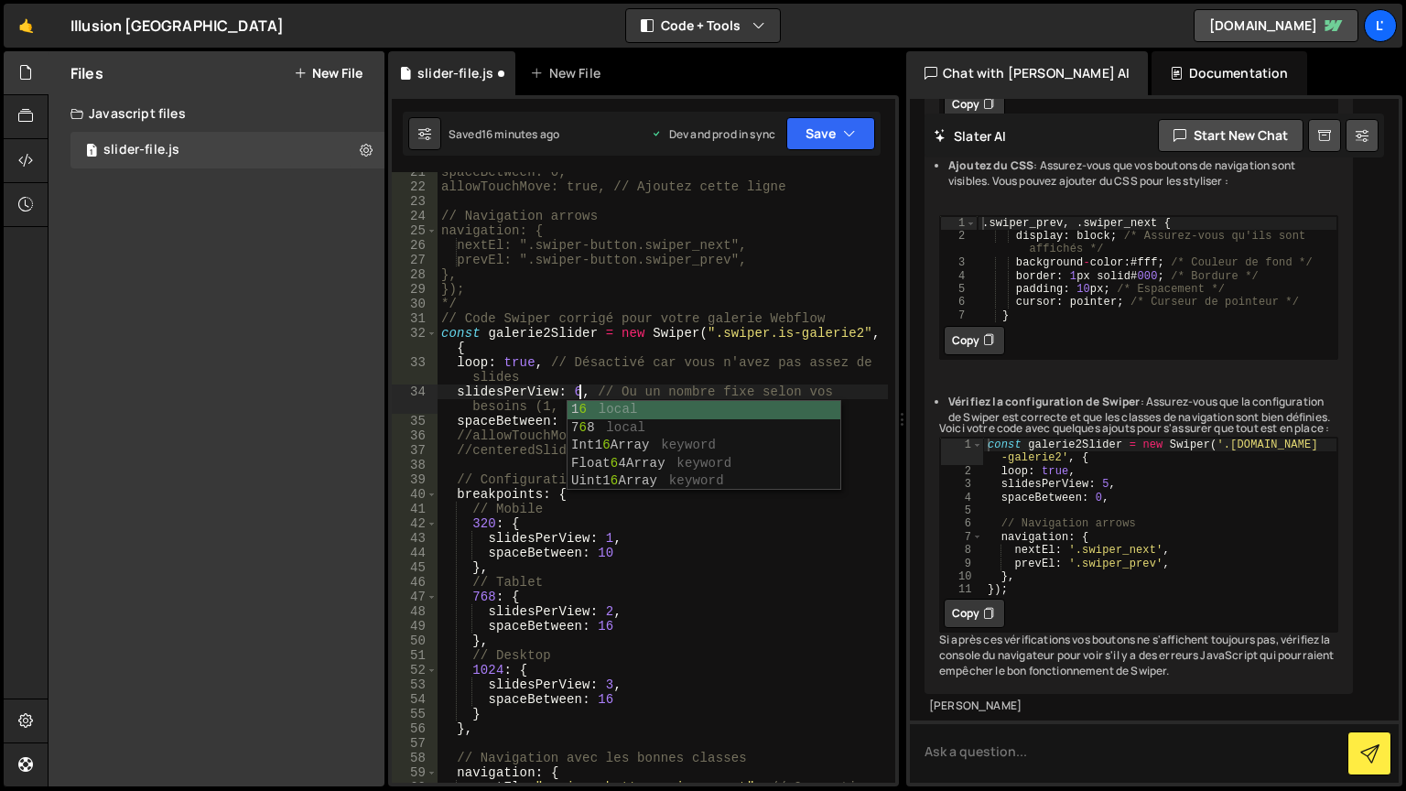
scroll to position [0, 10]
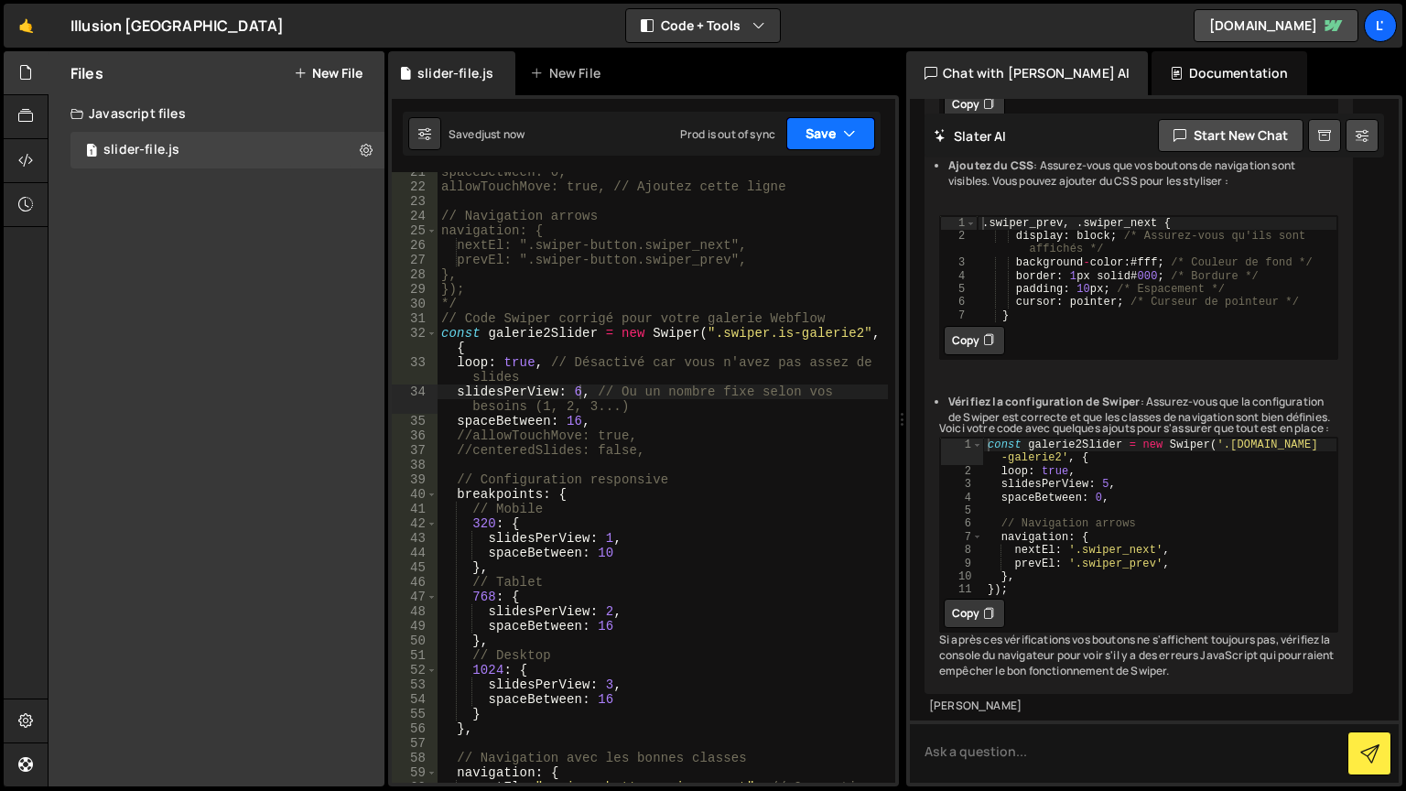
click at [850, 135] on icon "button" at bounding box center [849, 134] width 13 height 18
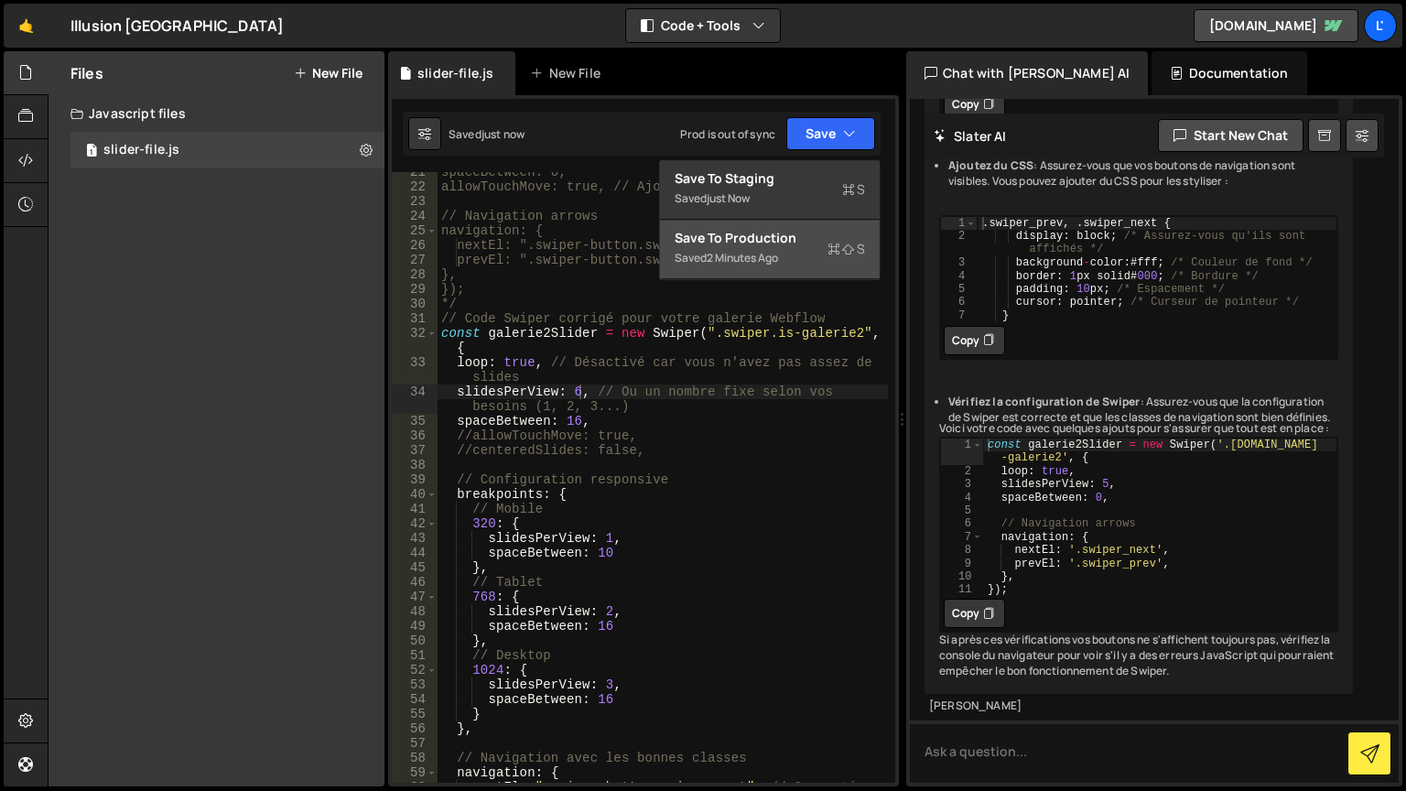
click at [840, 234] on div "Save to Production S" at bounding box center [770, 238] width 190 height 18
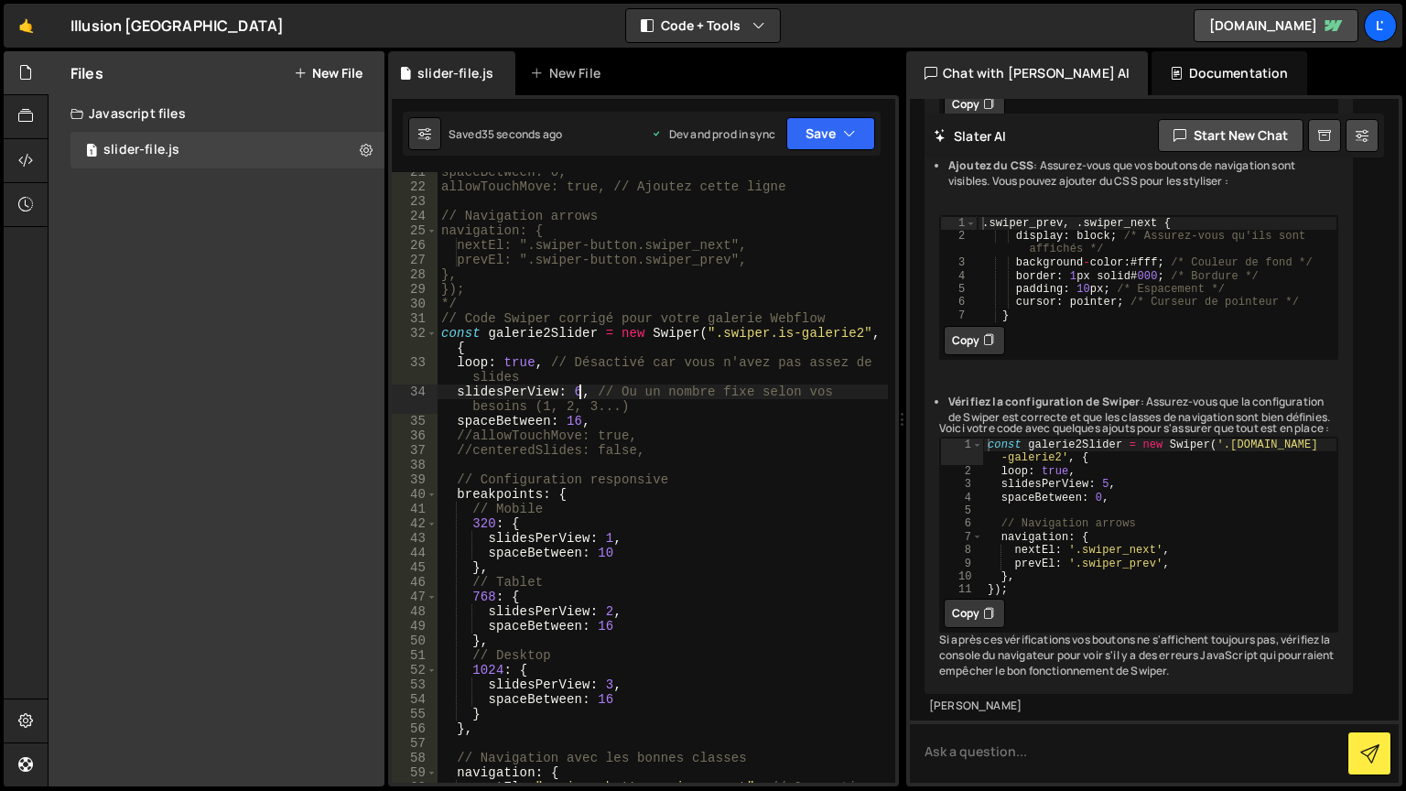
click at [577, 393] on div "spaceBetween: 0, allowTouchMove: true, // Ajoutez cette ligne // Navigation arr…" at bounding box center [663, 492] width 451 height 655
click at [820, 122] on button "Save" at bounding box center [831, 133] width 89 height 33
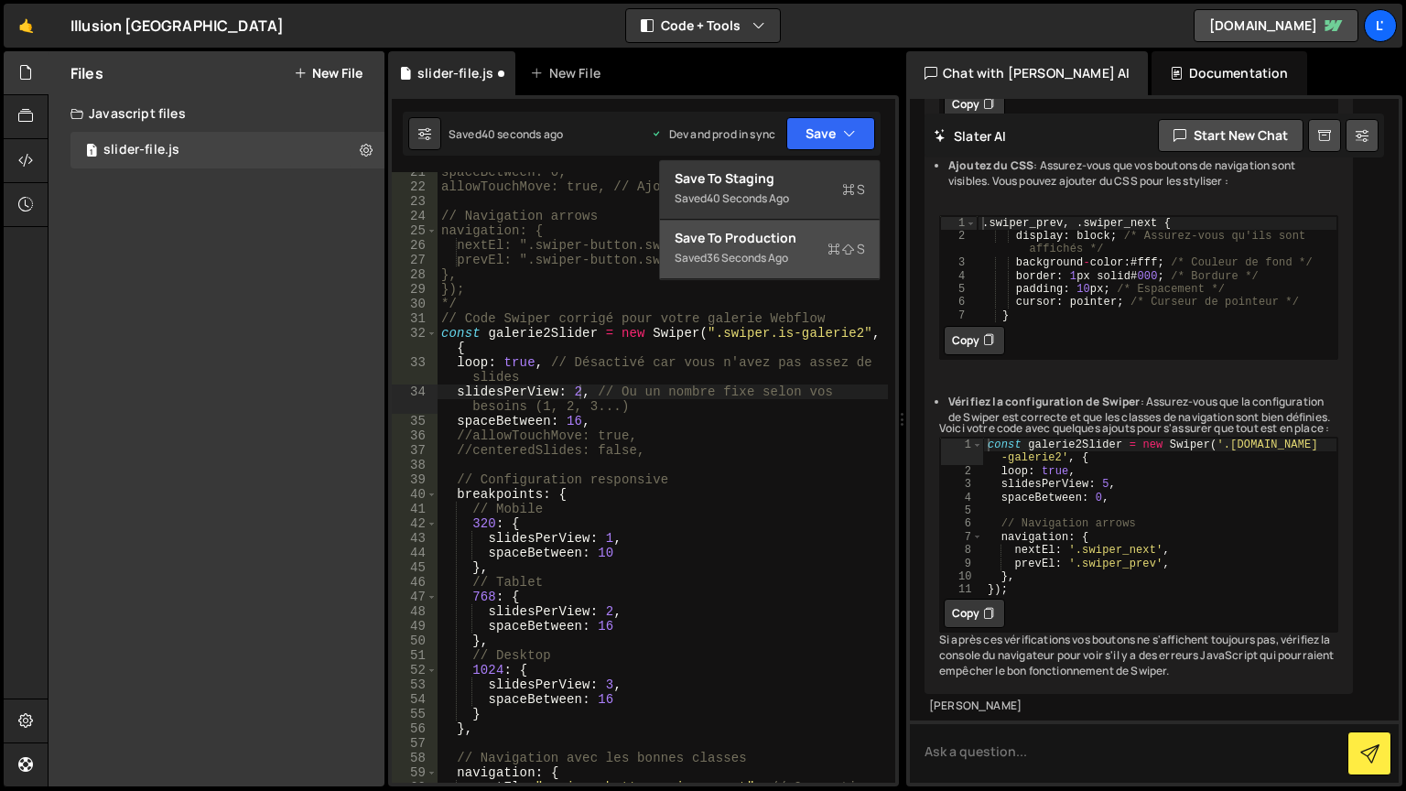
click at [800, 232] on div "Save to Production S" at bounding box center [770, 238] width 190 height 18
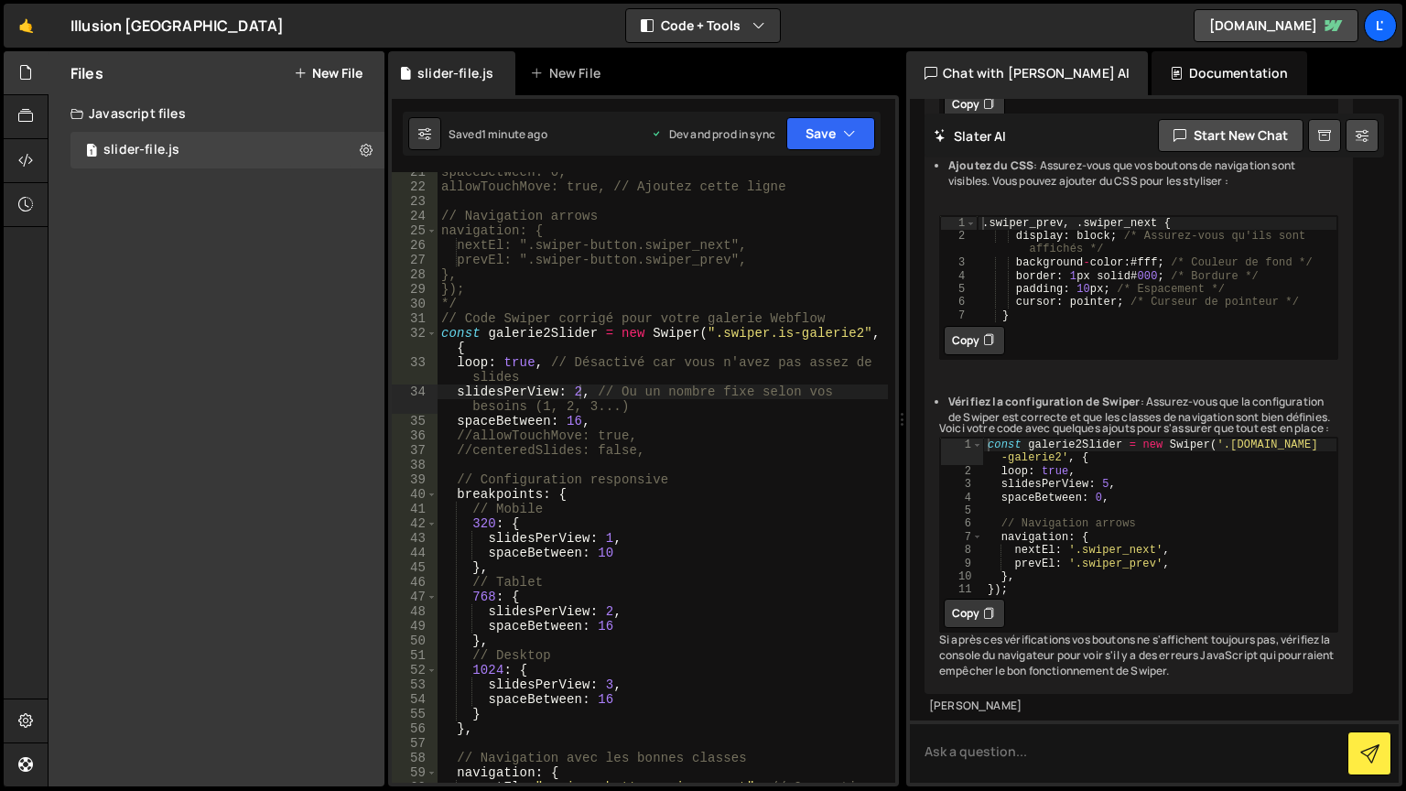
click at [458, 482] on div "spaceBetween: 0, allowTouchMove: true, // Ajoutez cette ligne // Navigation arr…" at bounding box center [663, 492] width 451 height 655
type textarea "// Configuration responsive"
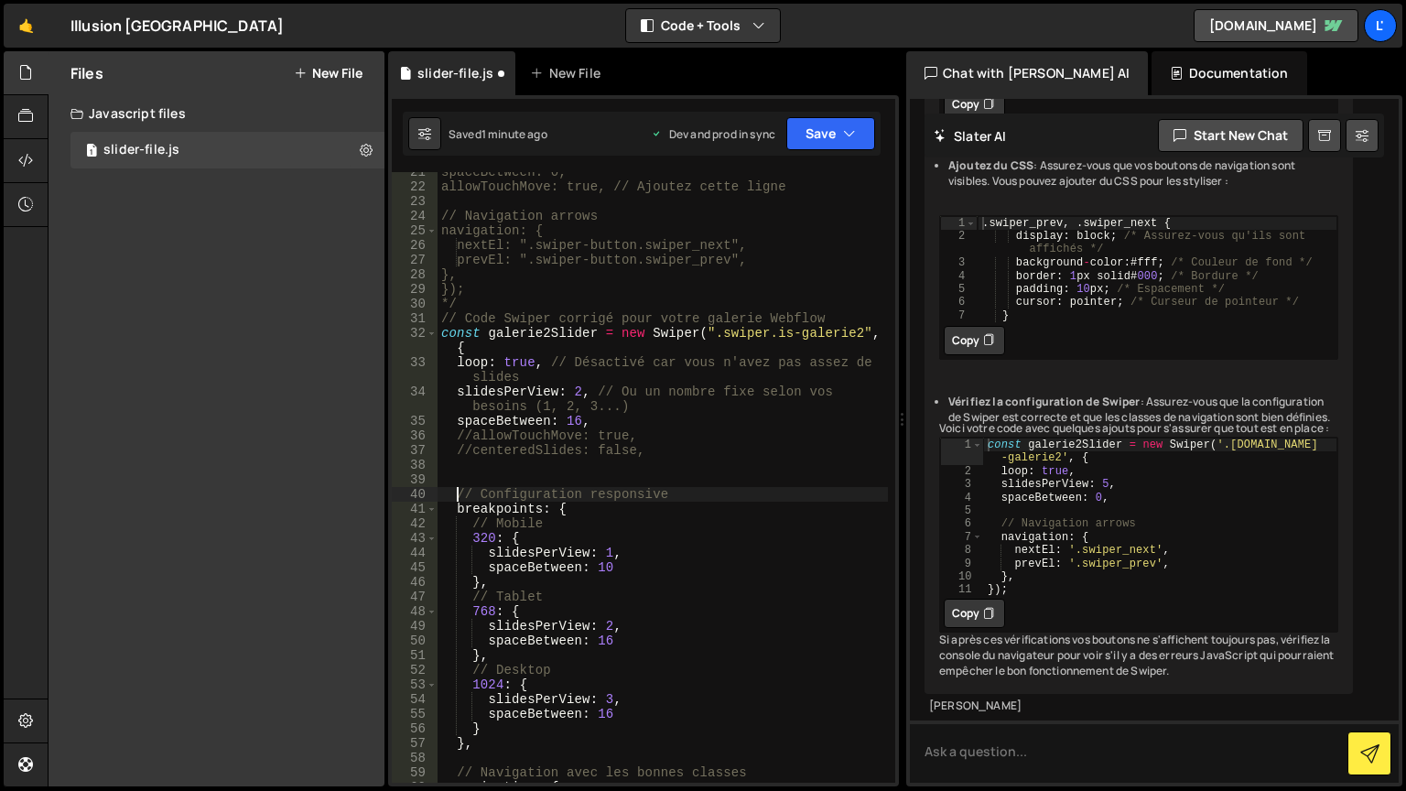
scroll to position [0, 1]
type textarea "/*"
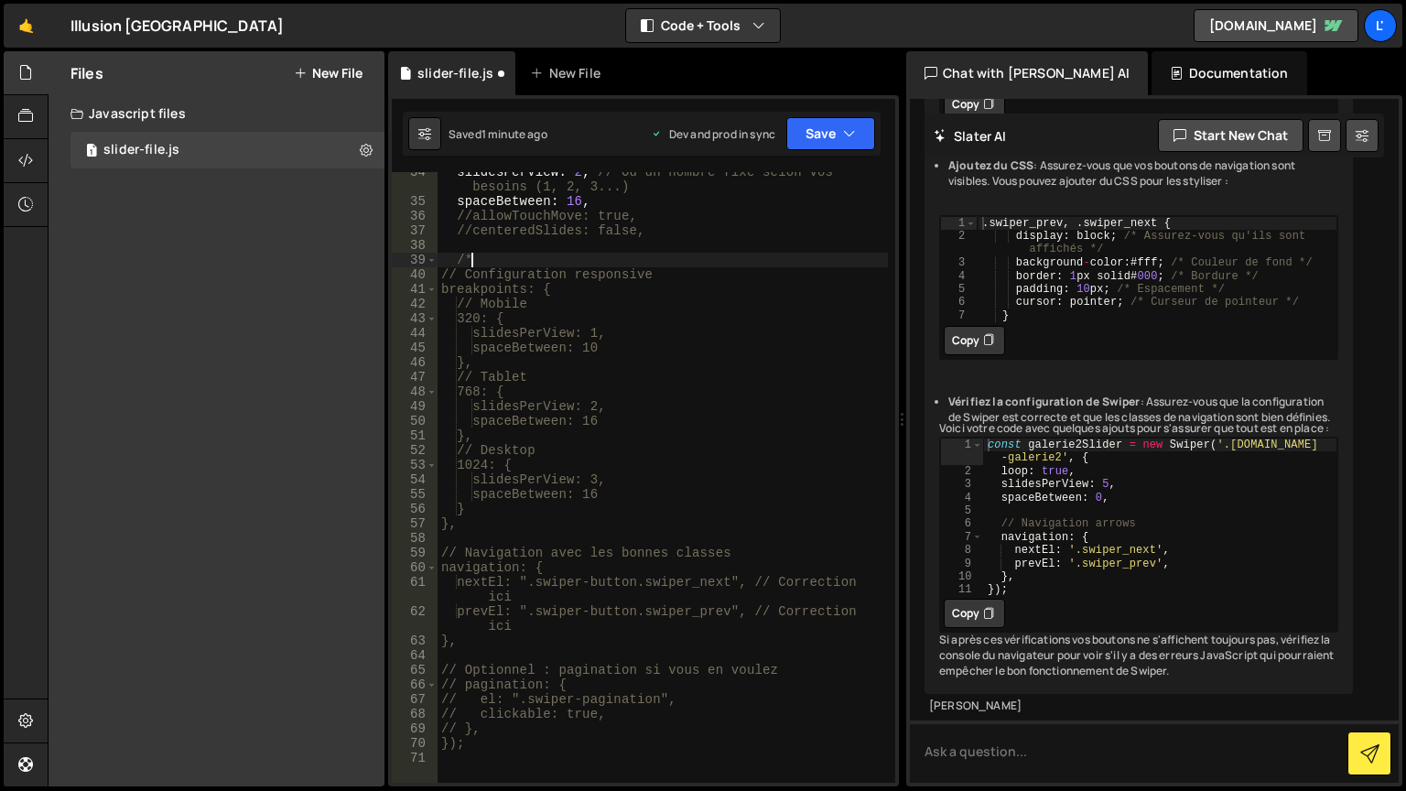
scroll to position [549, 0]
click at [514, 532] on div "slidesPerView : 2 , // Ou un nombre fixe selon vos besoins (1, 2, 3...) spaceBe…" at bounding box center [663, 492] width 451 height 655
click at [514, 524] on div "slidesPerView : 2 , // Ou un nombre fixe selon vos besoins (1, 2, 3...) spaceBe…" at bounding box center [663, 492] width 451 height 655
type textarea "},"
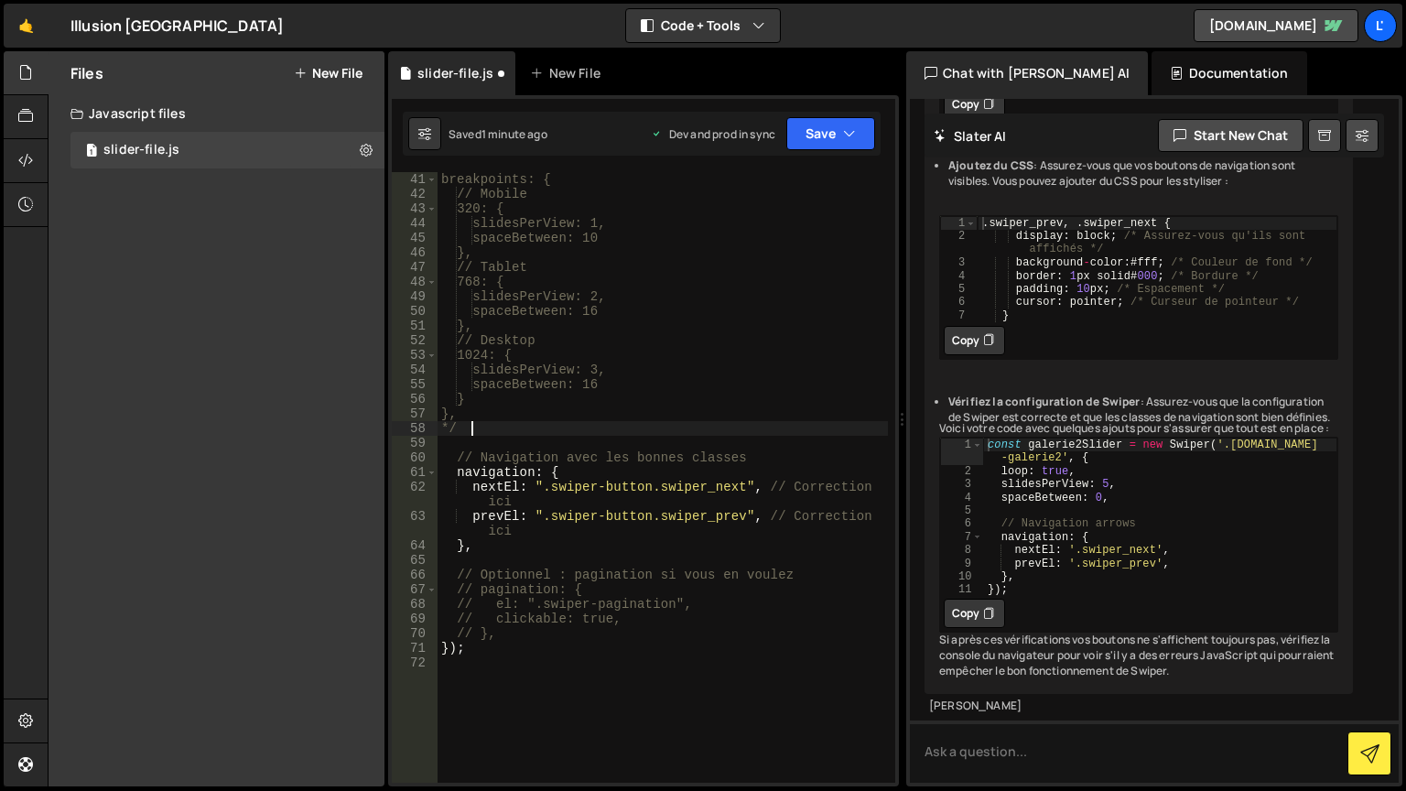
scroll to position [549, 0]
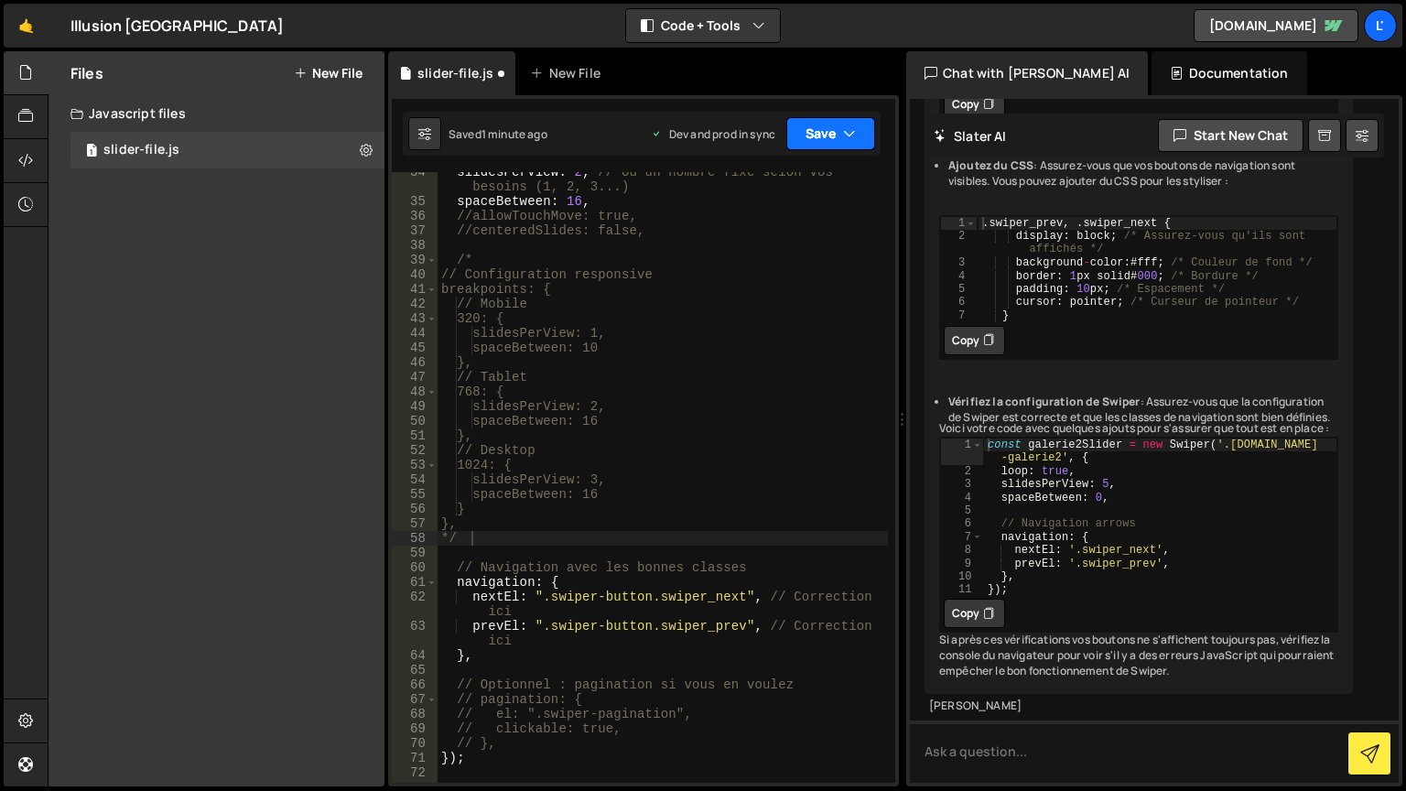
click at [839, 136] on button "Save" at bounding box center [831, 133] width 89 height 33
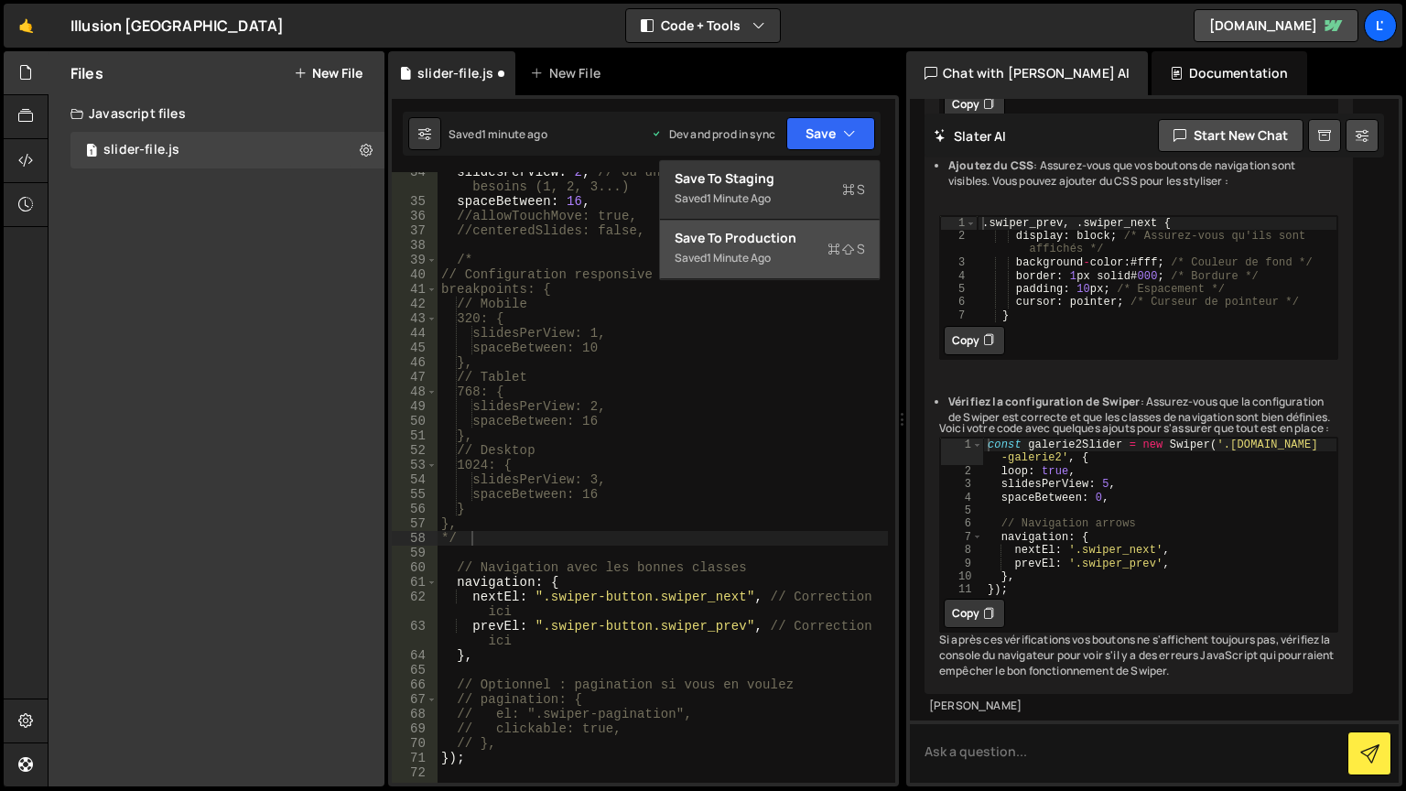
click at [789, 238] on div "Save to Production S" at bounding box center [770, 238] width 190 height 18
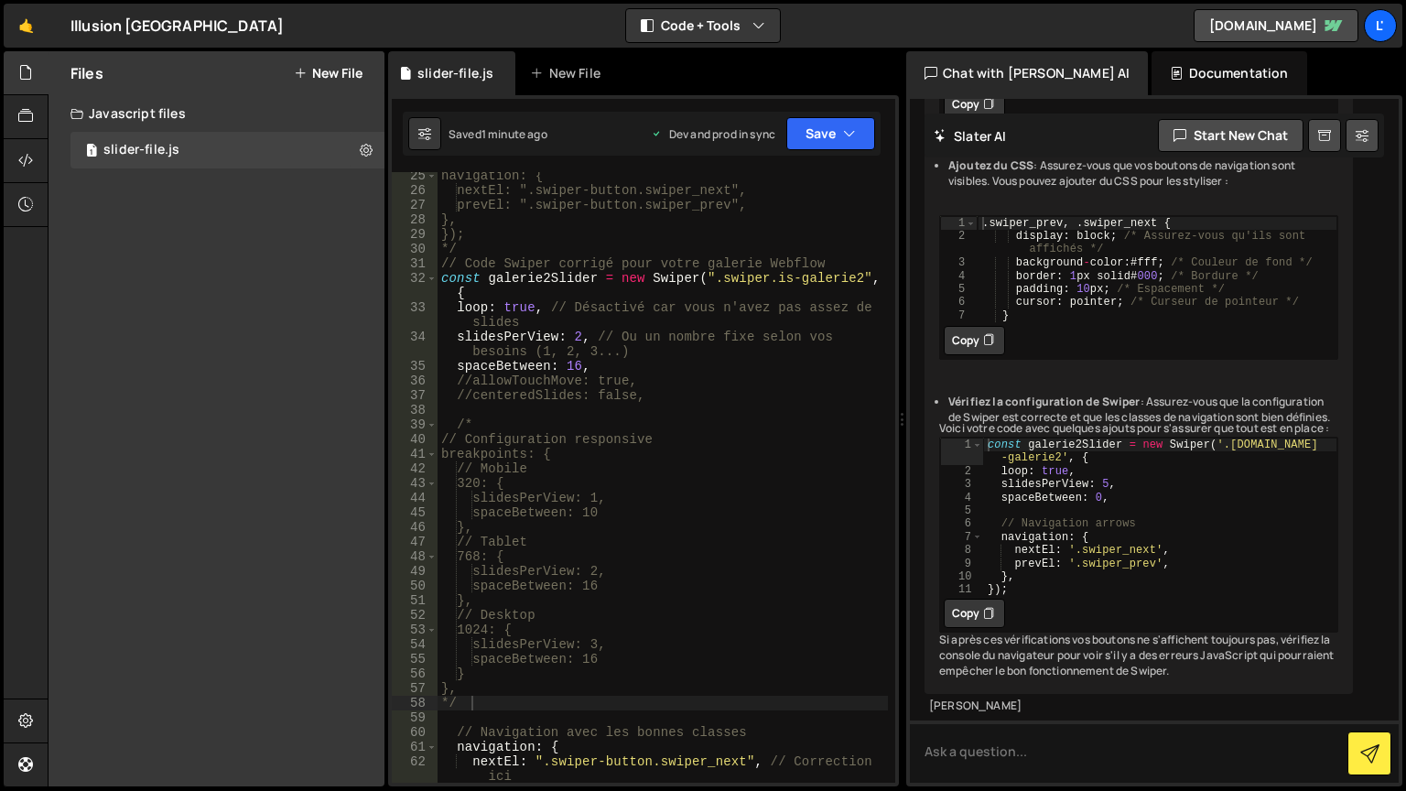
scroll to position [330, 0]
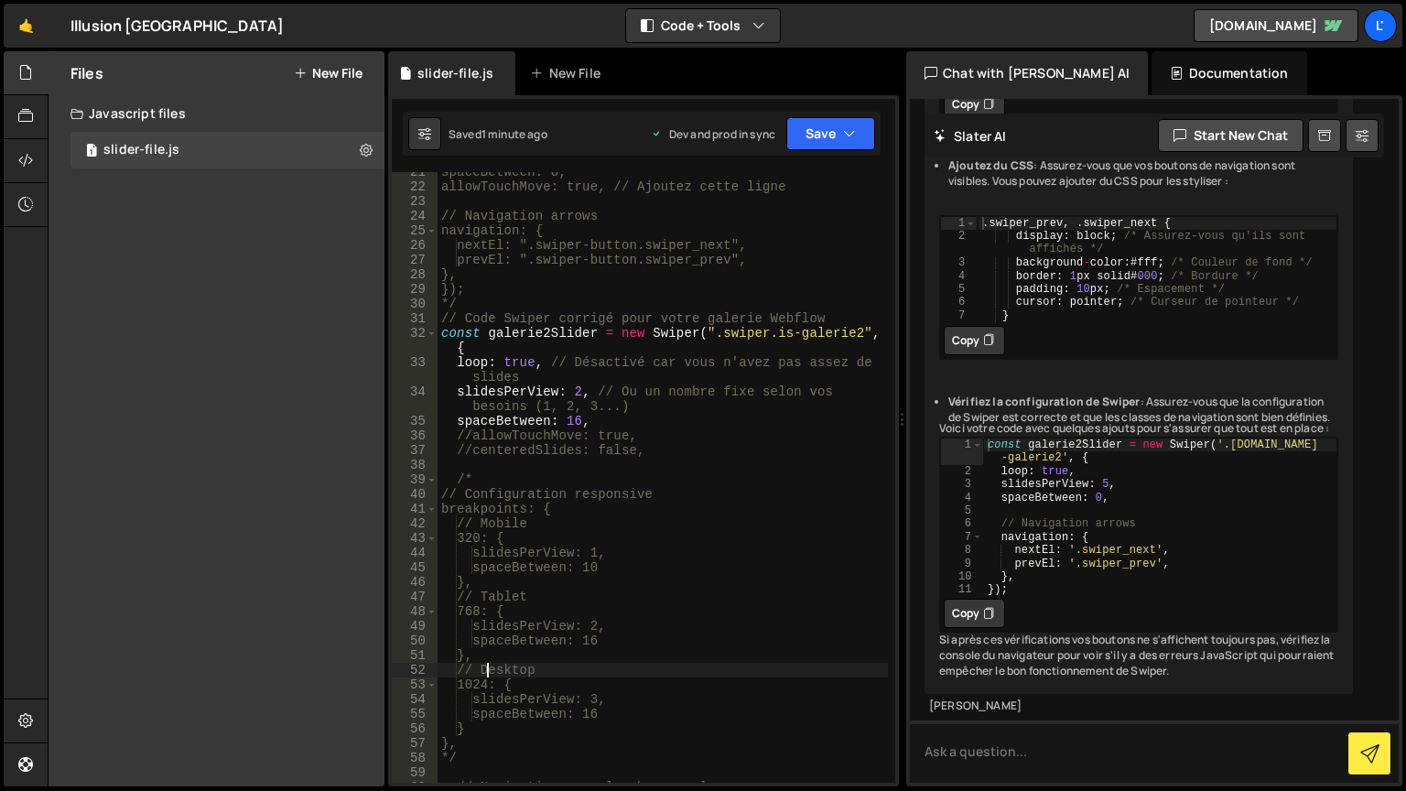
click at [489, 667] on div "spaceBetween: 0, allowTouchMove: true, // Ajoutez cette ligne // Navigation arr…" at bounding box center [663, 485] width 451 height 640
click at [476, 475] on div "spaceBetween: 0, allowTouchMove: true, // Ajoutez cette ligne // Navigation arr…" at bounding box center [663, 485] width 451 height 640
type textarea "/"
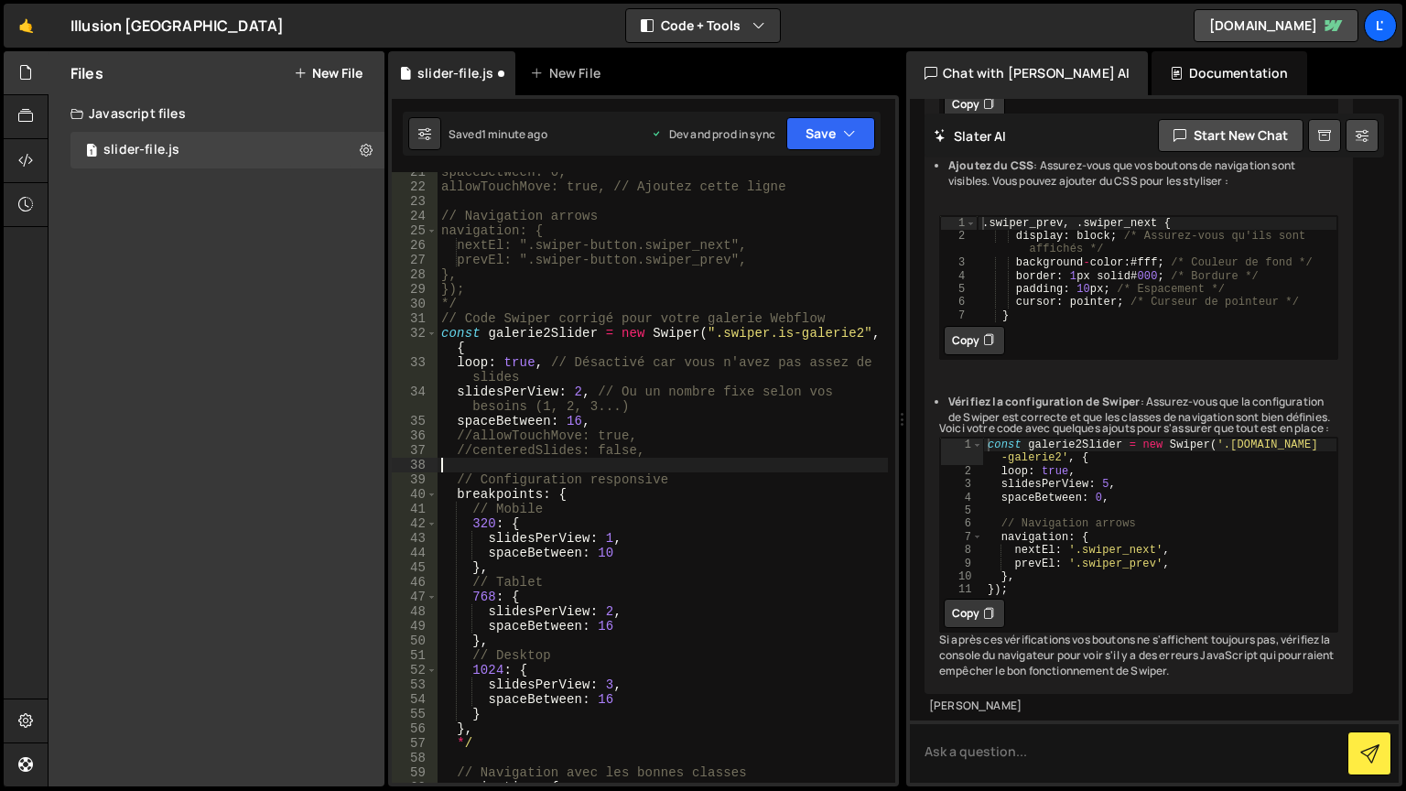
click at [513, 747] on div "spaceBetween: 0, allowTouchMove: true, // Ajoutez cette ligne // Navigation arr…" at bounding box center [663, 485] width 451 height 640
type textarea "*"
click at [605, 683] on div "spaceBetween: 0, allowTouchMove: true, // Ajoutez cette ligne // Navigation arr…" at bounding box center [663, 492] width 451 height 655
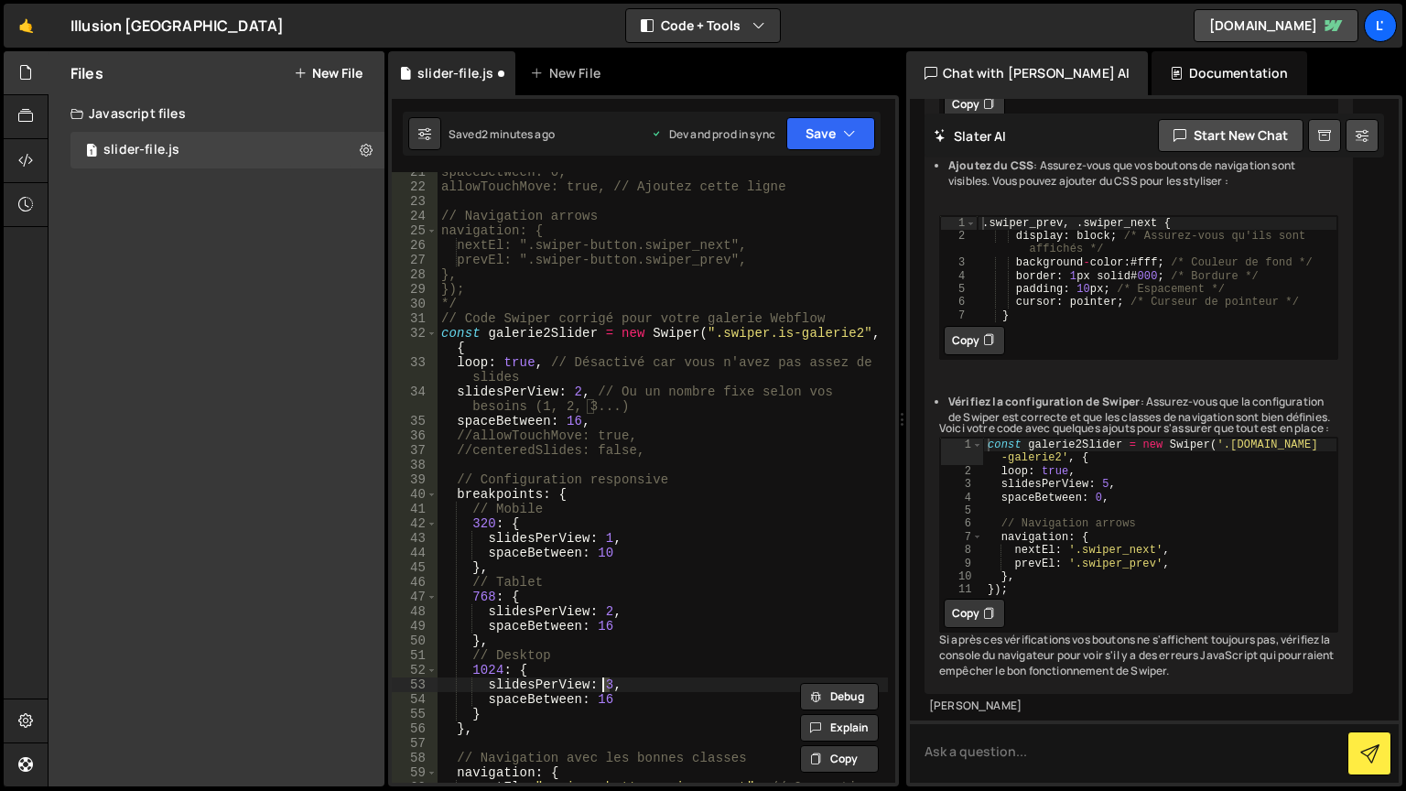
scroll to position [0, 11]
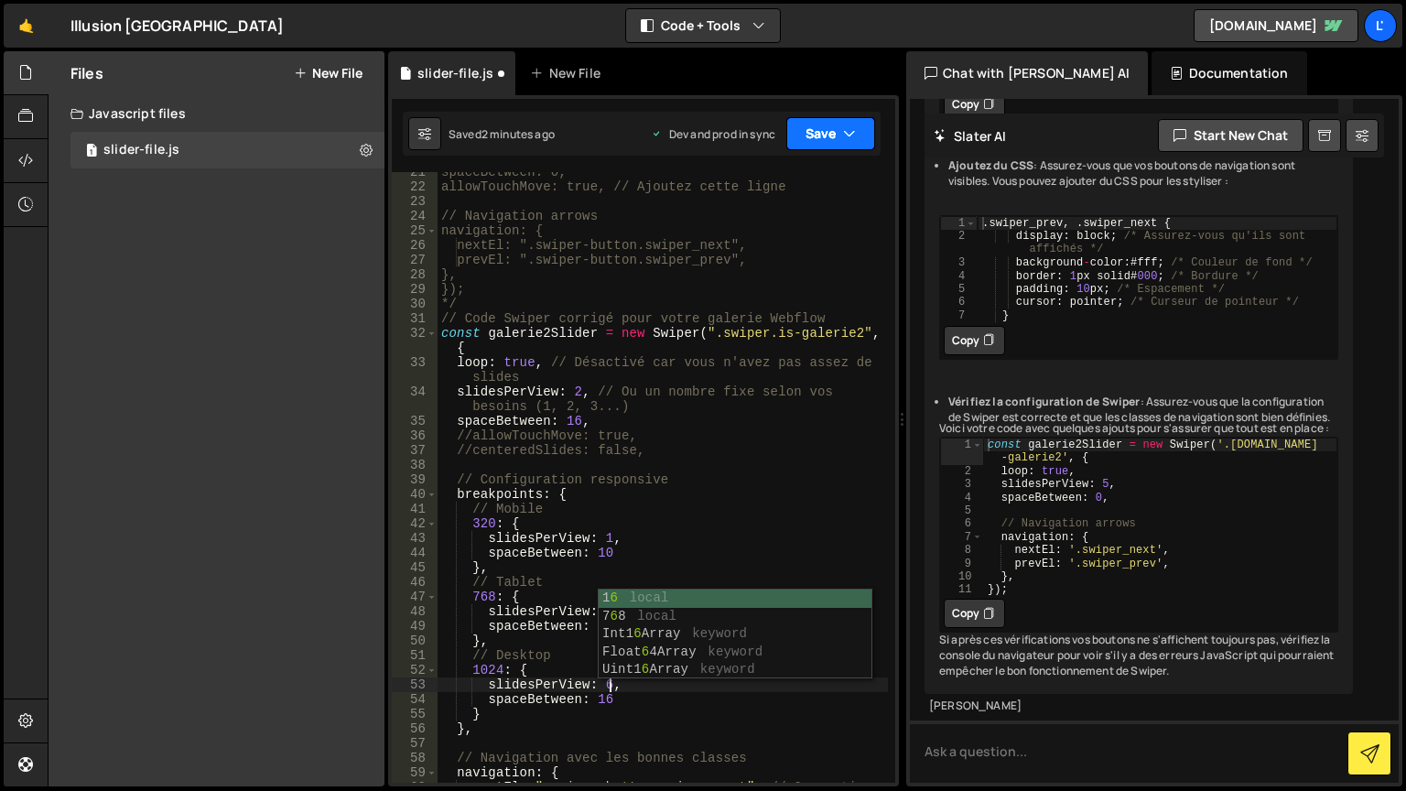
click at [823, 133] on button "Save" at bounding box center [831, 133] width 89 height 33
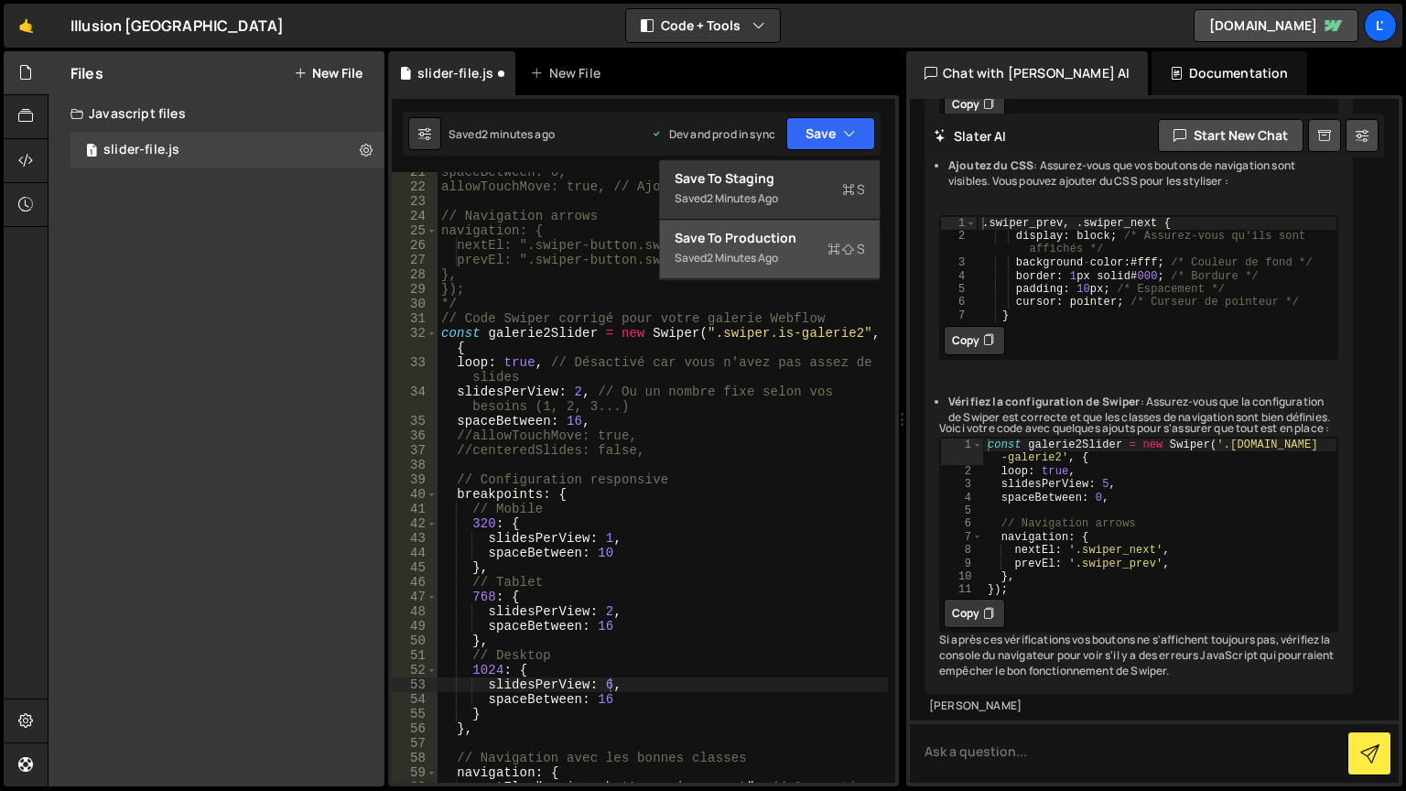
click at [785, 255] on div "Saved 2 minutes ago" at bounding box center [770, 258] width 190 height 22
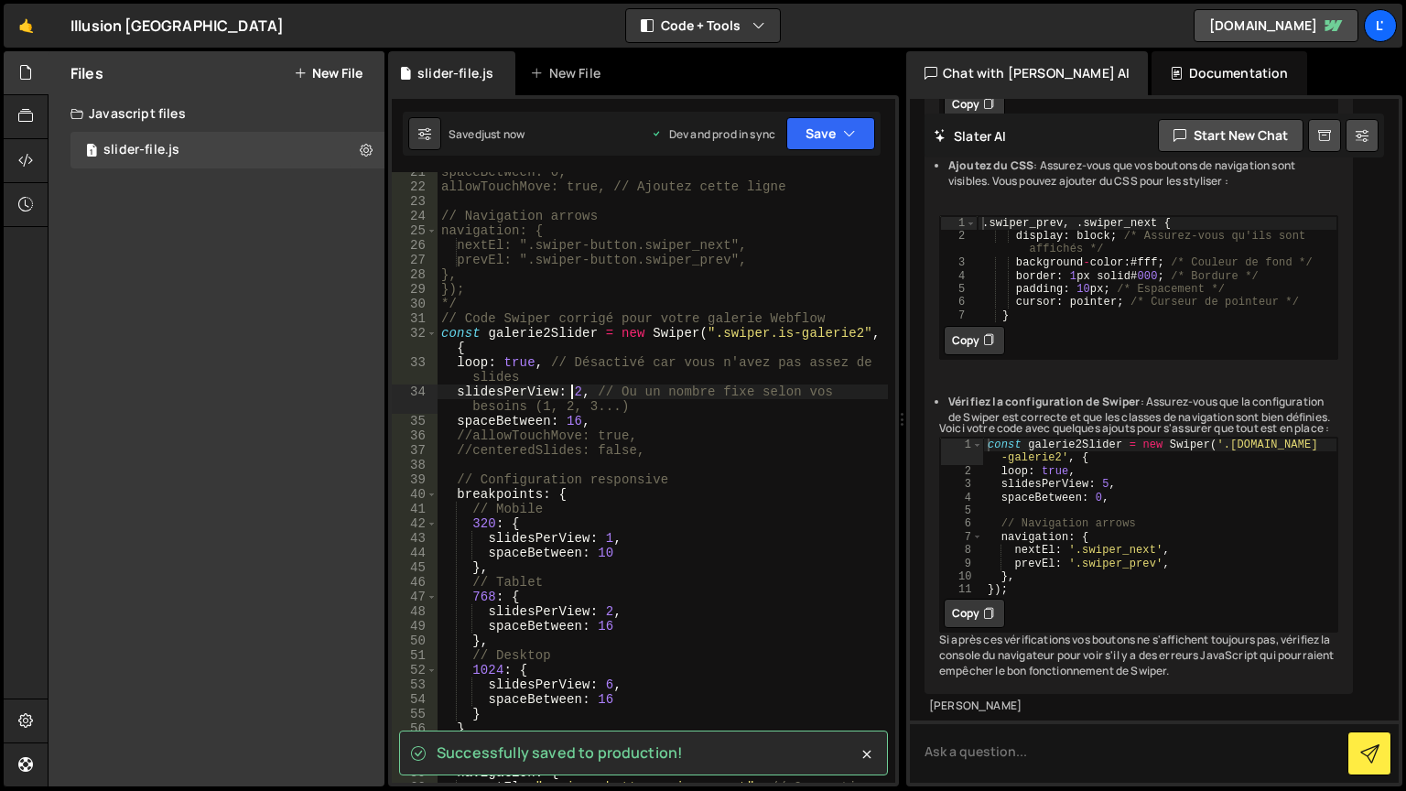
click at [575, 386] on div "spaceBetween: 0, allowTouchMove: true, // Ajoutez cette ligne // Navigation arr…" at bounding box center [663, 492] width 451 height 655
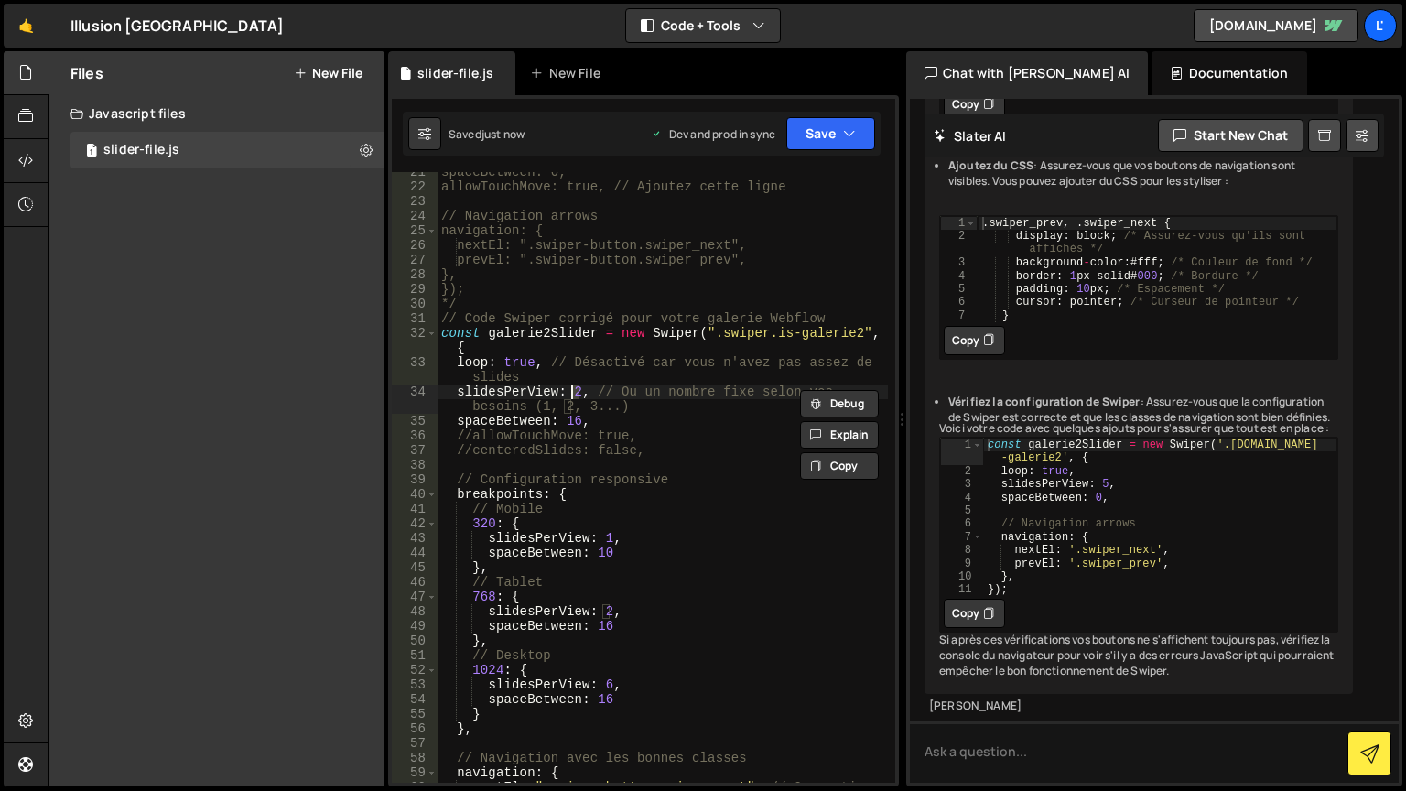
scroll to position [0, 10]
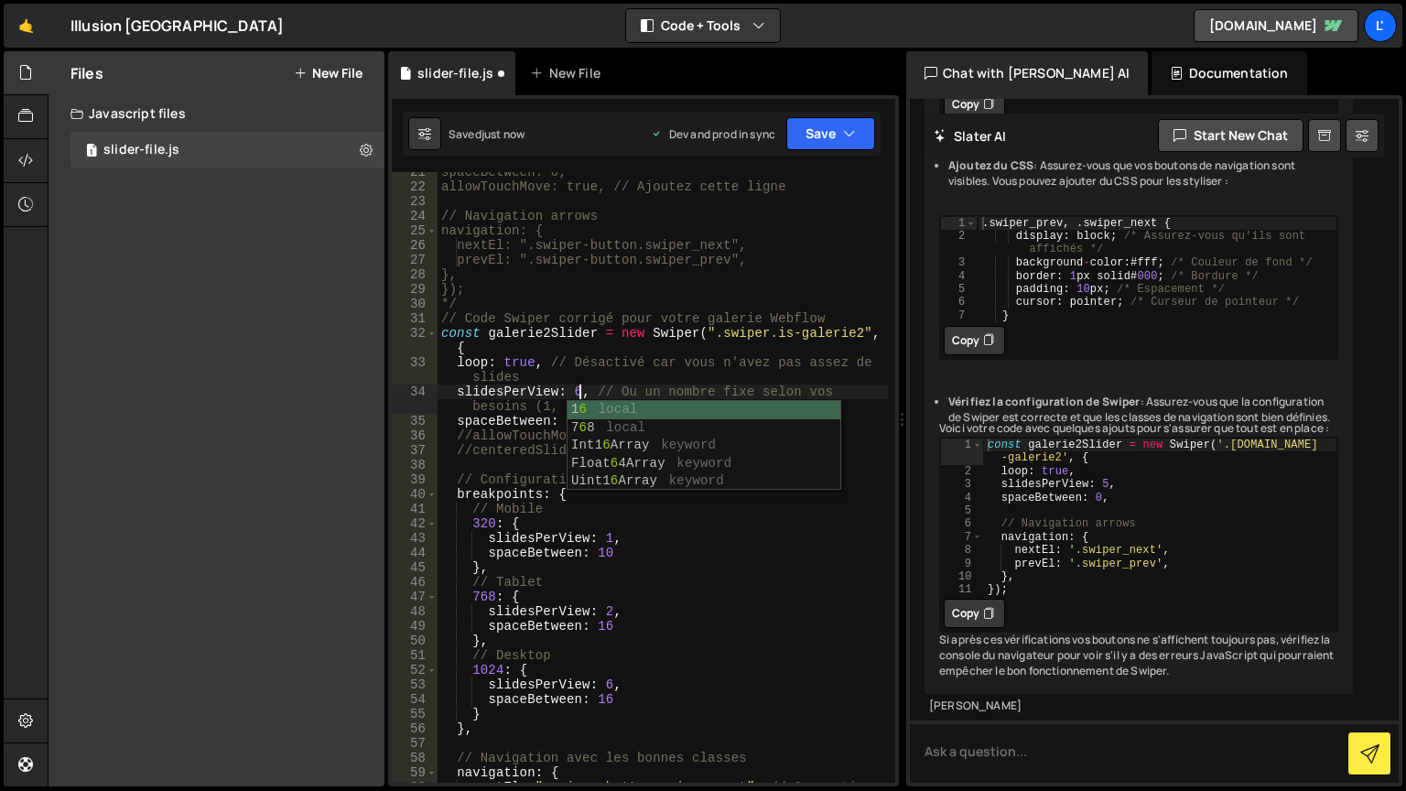
click at [807, 317] on div "spaceBetween: 0, allowTouchMove: true, // Ajoutez cette ligne // Navigation arr…" at bounding box center [663, 492] width 451 height 655
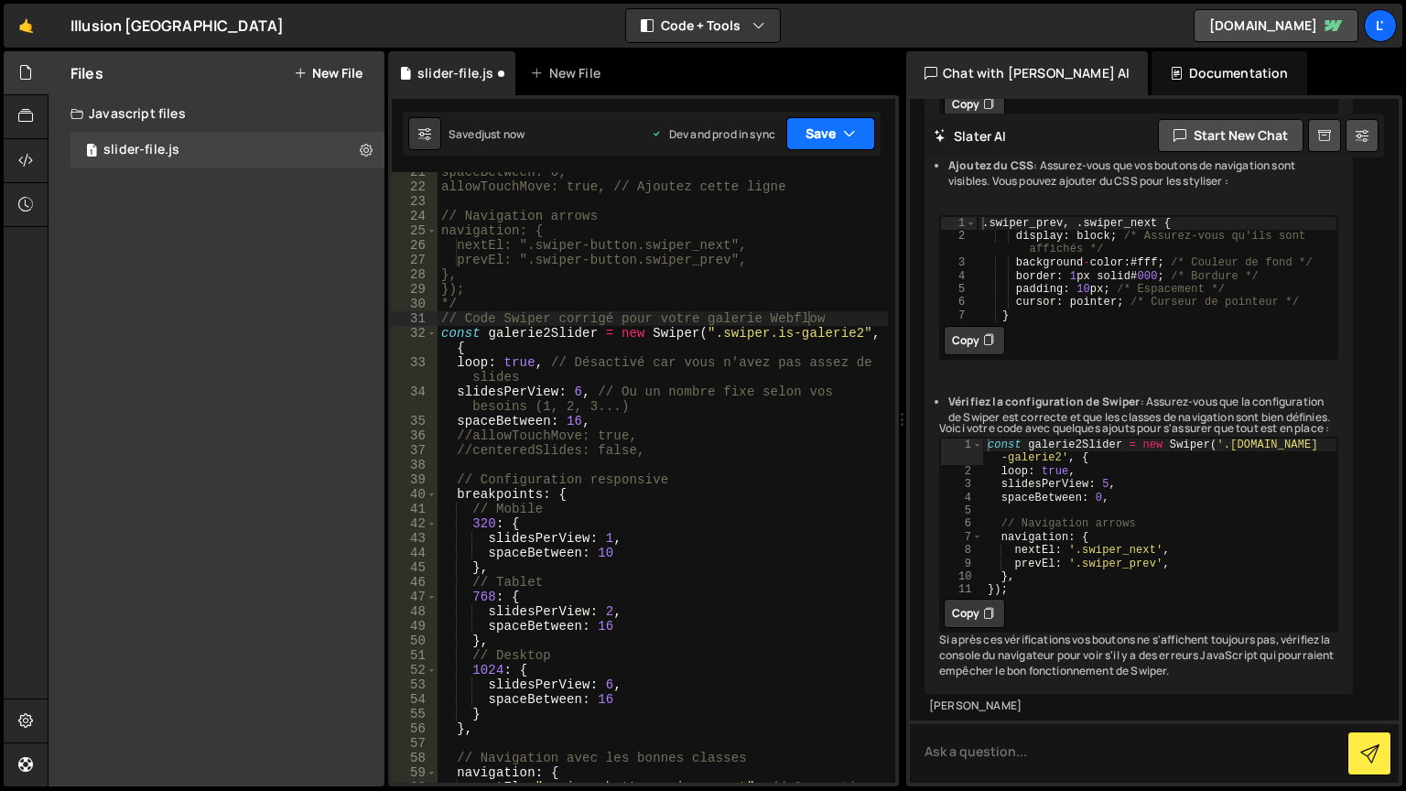
click at [851, 127] on icon "button" at bounding box center [849, 134] width 13 height 18
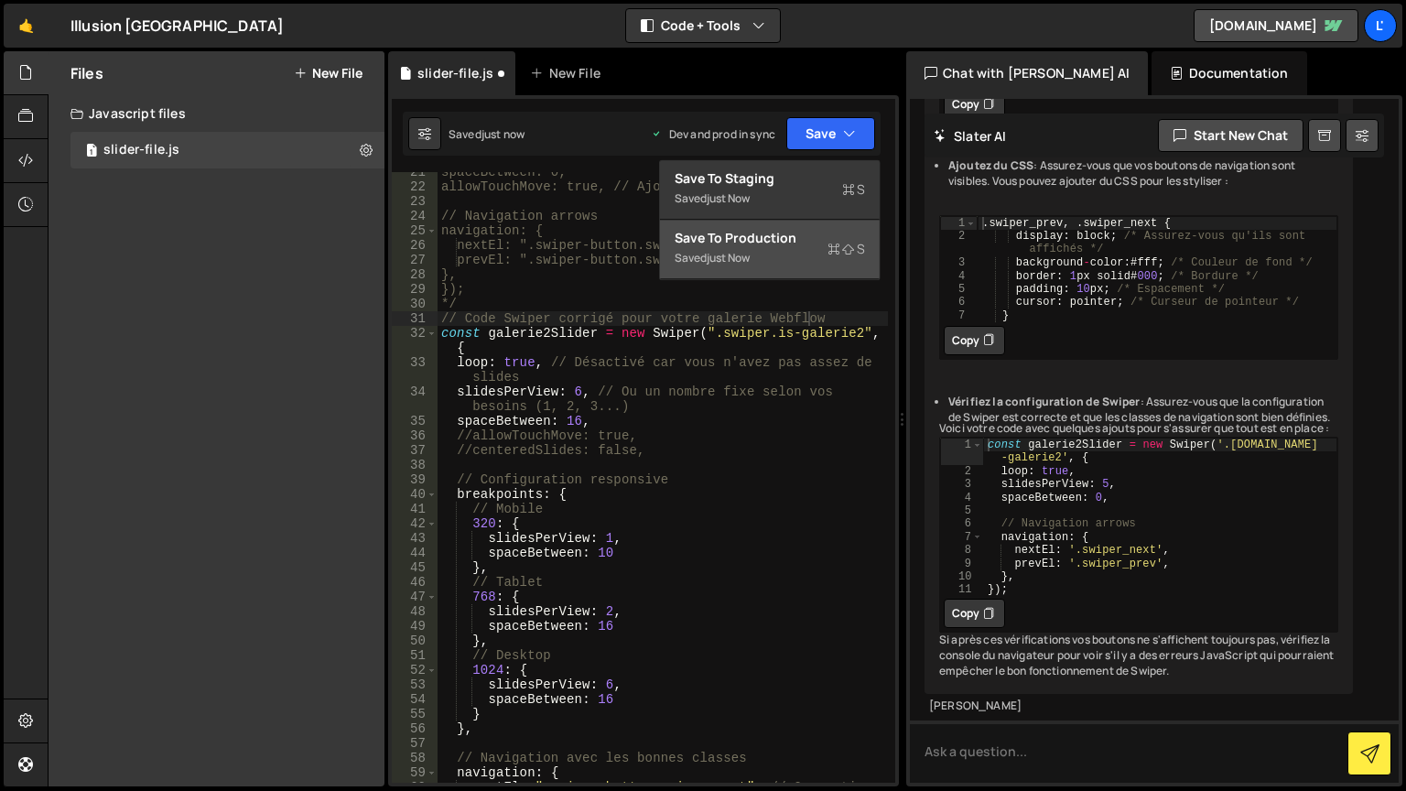
click at [847, 233] on div "Save to Production S" at bounding box center [770, 238] width 190 height 18
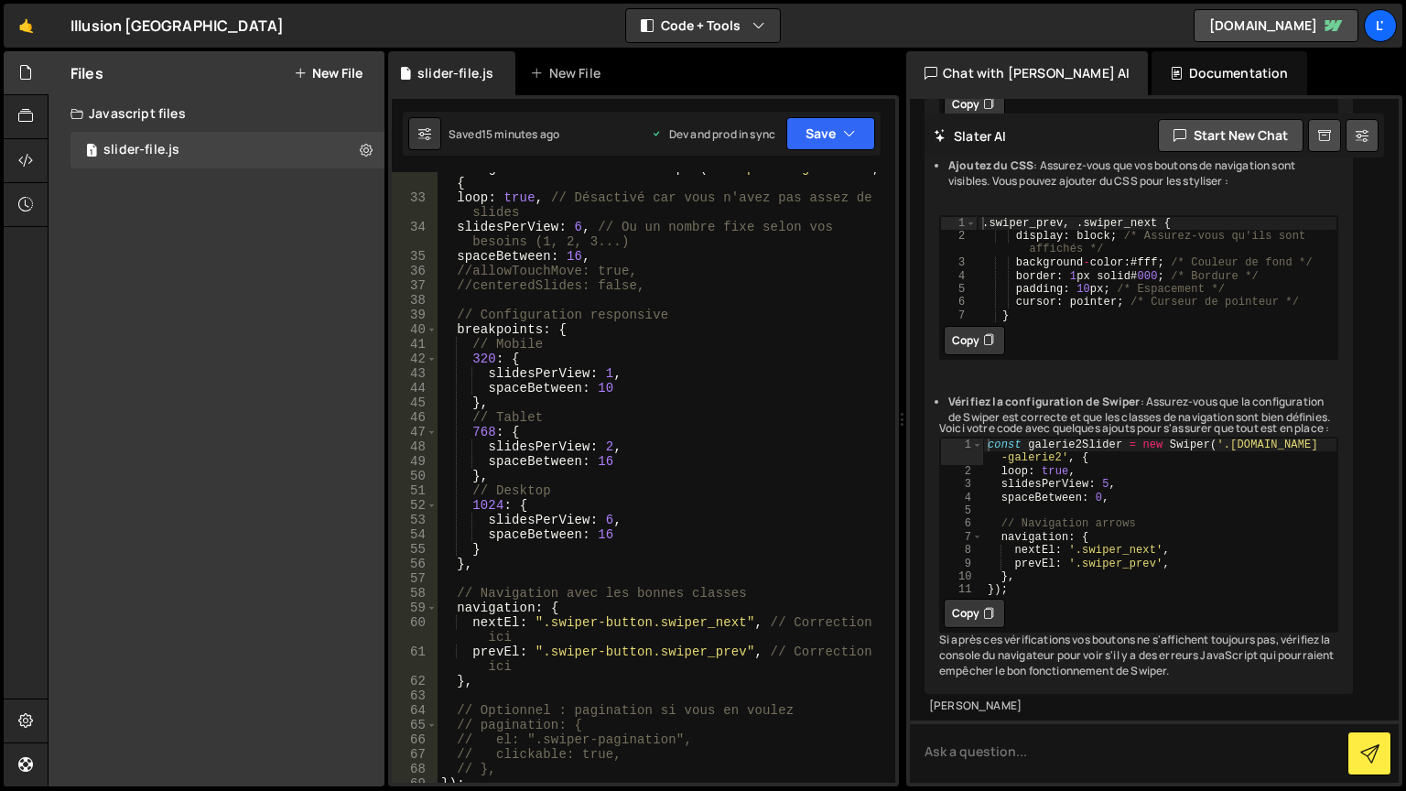
scroll to position [440, 0]
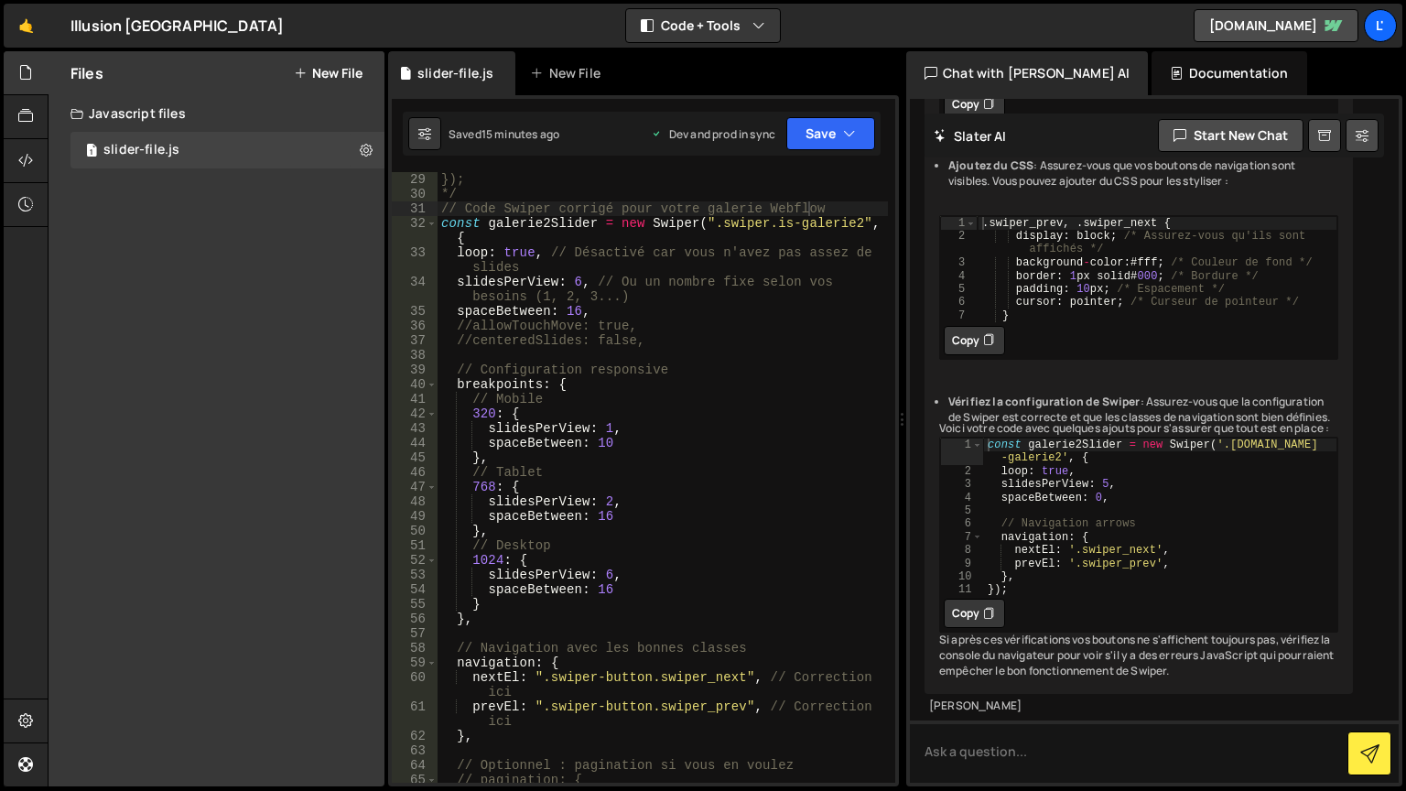
click at [461, 413] on div "}); */ // Code Swiper corrigé pour votre galerie Webflow const galerie2Slider =…" at bounding box center [663, 492] width 451 height 640
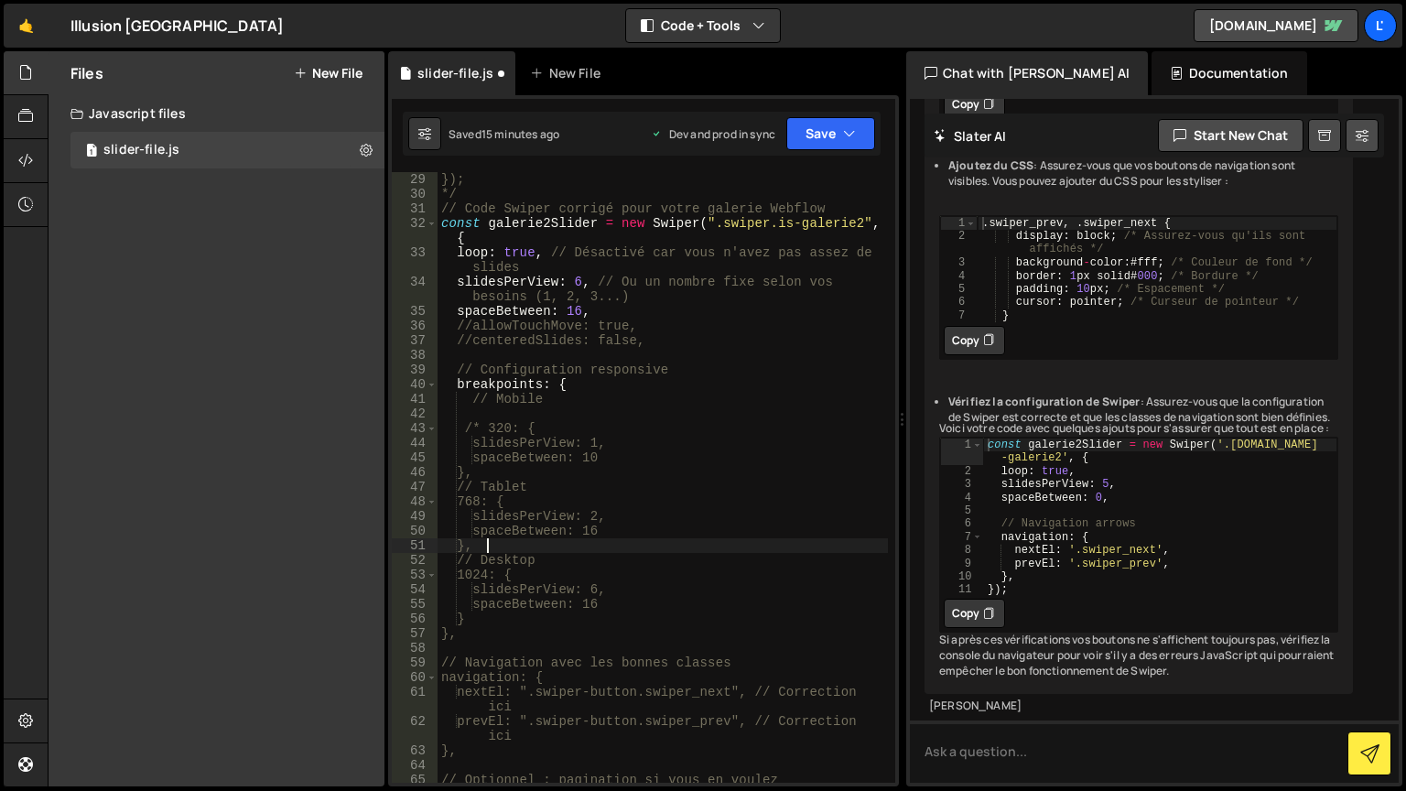
click at [537, 550] on div "}); */ // Code Swiper corrigé pour votre galerie Webflow const galerie2Slider =…" at bounding box center [663, 492] width 451 height 640
type textarea "},"
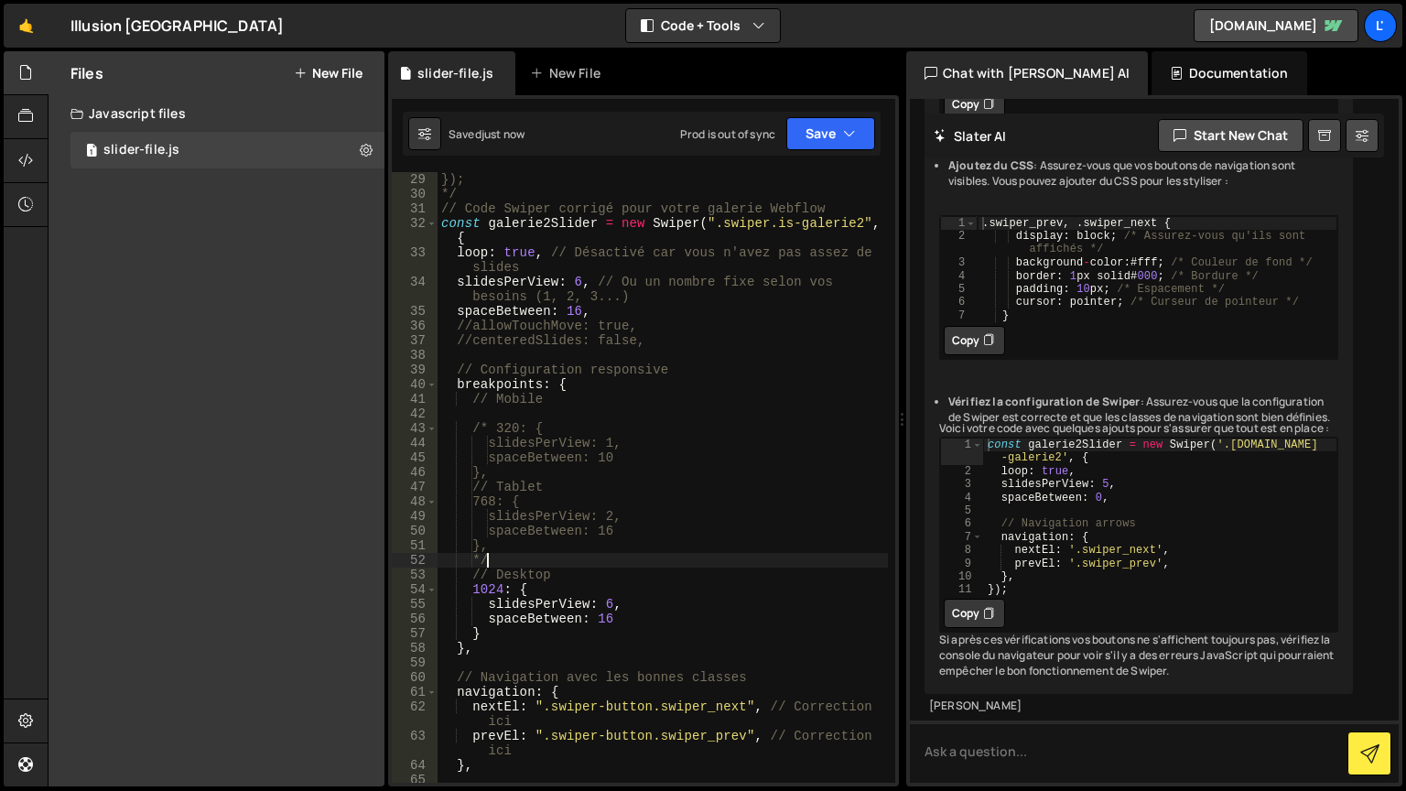
click at [846, 151] on div "Saved just now Prod is out of sync Upgrade to Edit Save Save to Staging S Saved…" at bounding box center [642, 134] width 478 height 44
click at [811, 143] on button "Save" at bounding box center [831, 133] width 89 height 33
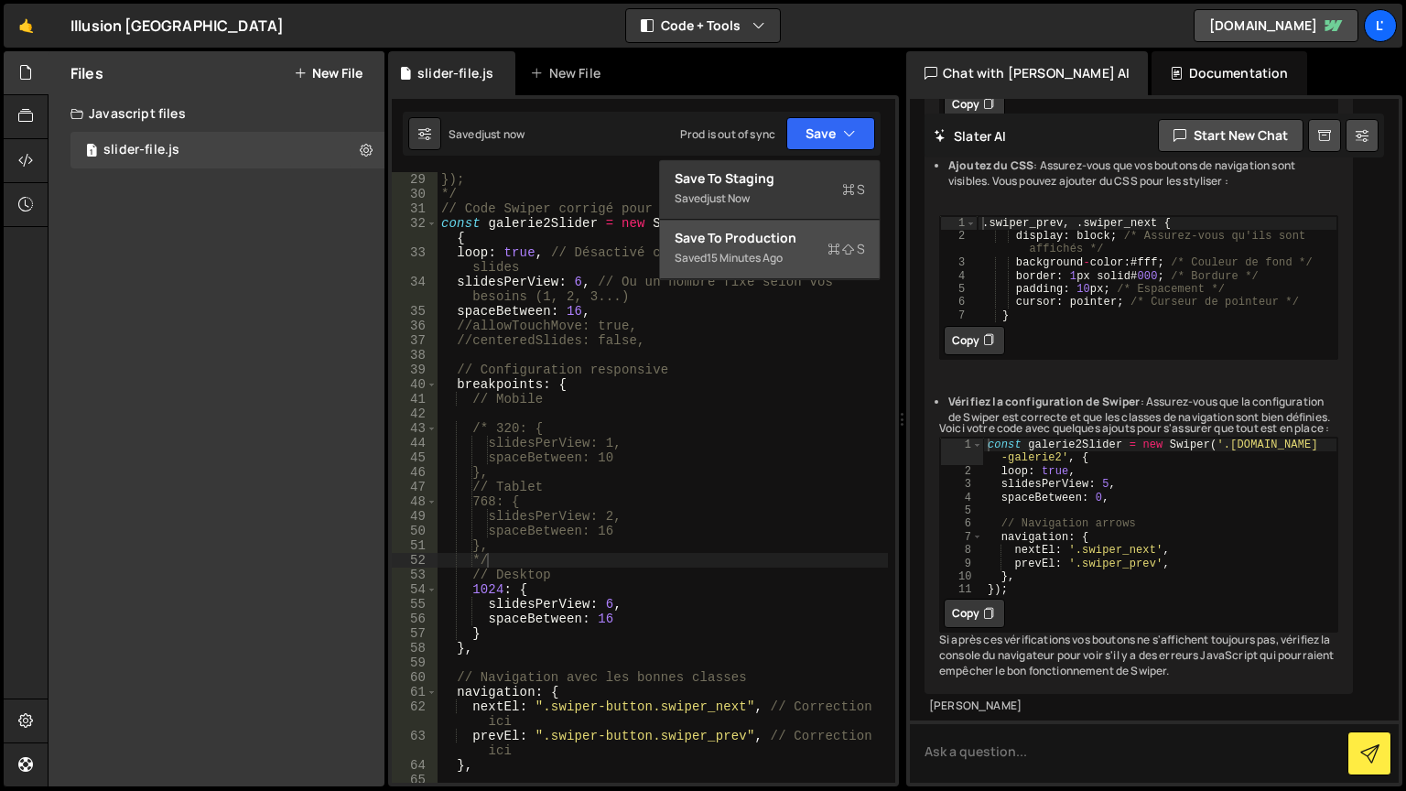
click at [783, 257] on div "15 minutes ago" at bounding box center [745, 258] width 76 height 16
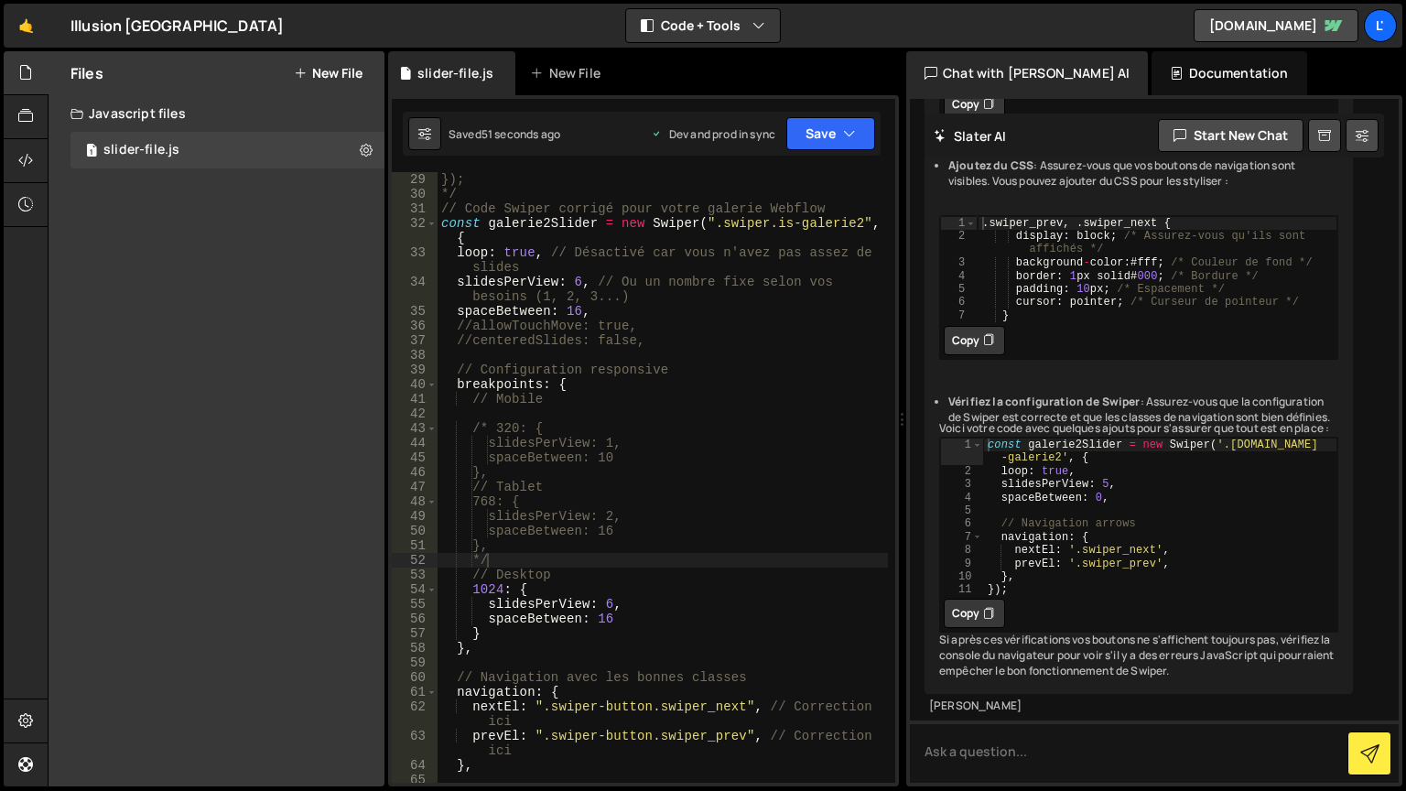
click at [607, 604] on div "}); */ // Code Swiper corrigé pour votre galerie Webflow const galerie2Slider =…" at bounding box center [663, 492] width 451 height 640
click at [454, 282] on div "}); */ // Code Swiper corrigé pour votre galerie Webflow const galerie2Slider =…" at bounding box center [663, 492] width 451 height 640
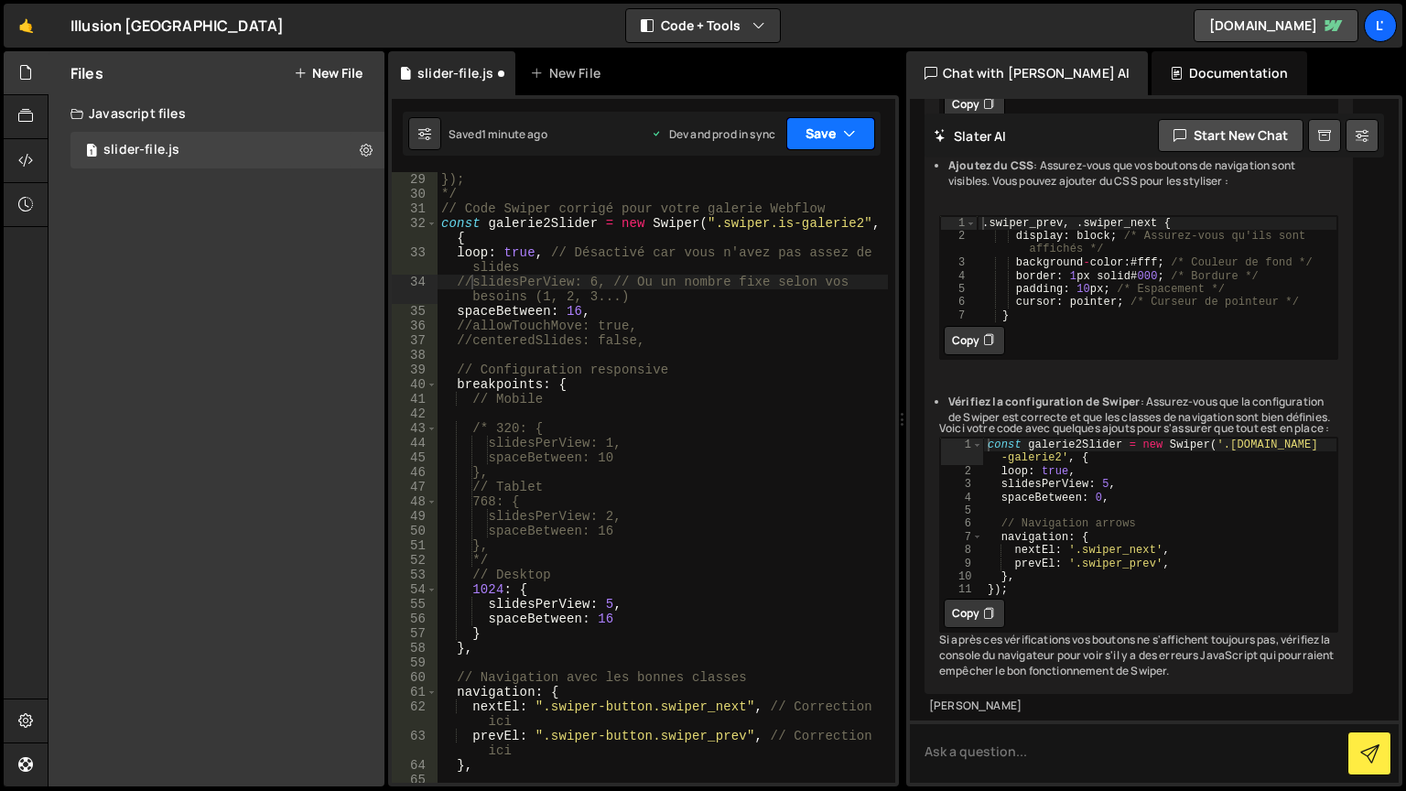
click at [856, 128] on button "Save" at bounding box center [831, 133] width 89 height 33
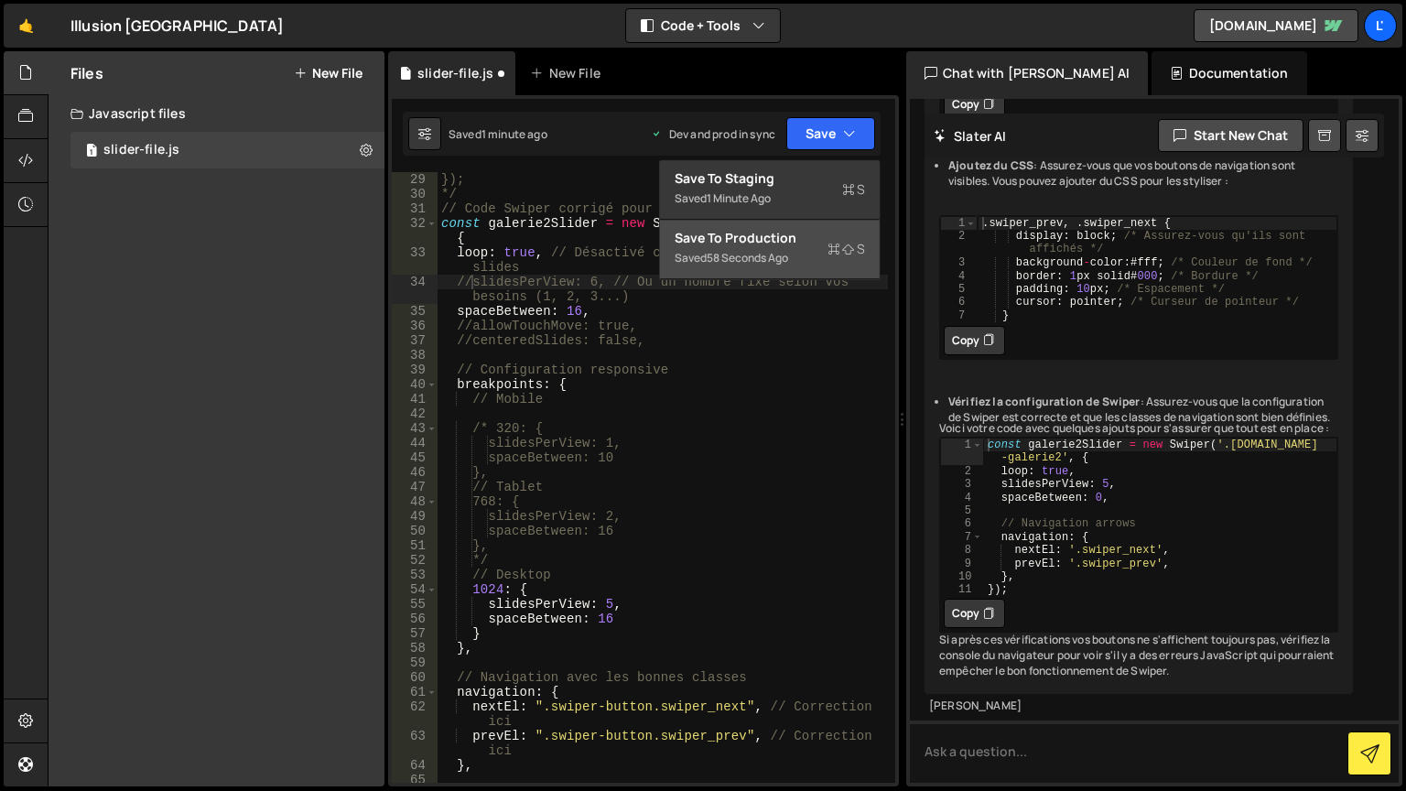
click at [782, 232] on div "Save to Production S" at bounding box center [770, 238] width 190 height 18
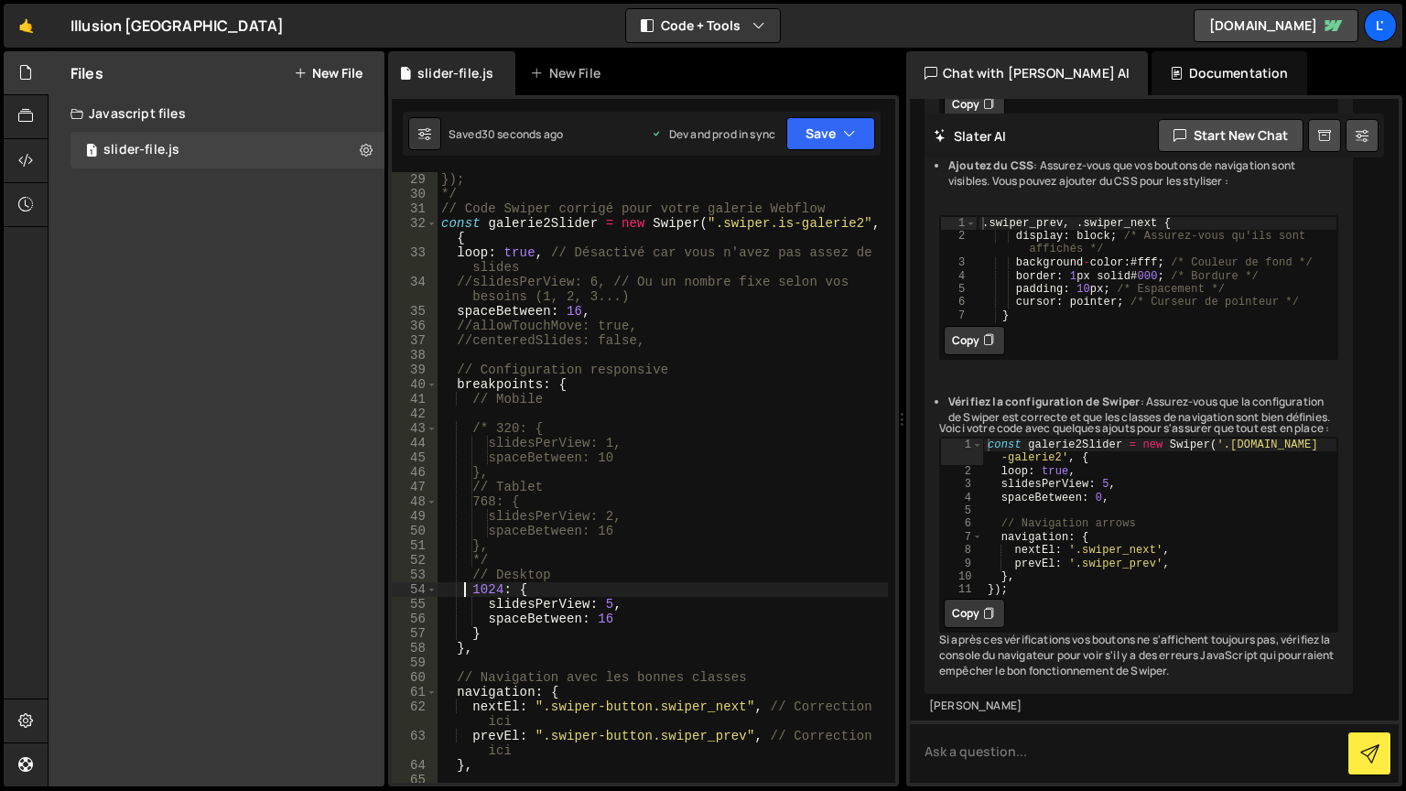
click at [468, 595] on div "}); */ // Code Swiper corrigé pour votre galerie Webflow const galerie2Slider =…" at bounding box center [663, 492] width 451 height 640
click at [514, 560] on div "}); */ // Code Swiper corrigé pour votre galerie Webflow const galerie2Slider =…" at bounding box center [663, 492] width 451 height 640
type textarea "*"
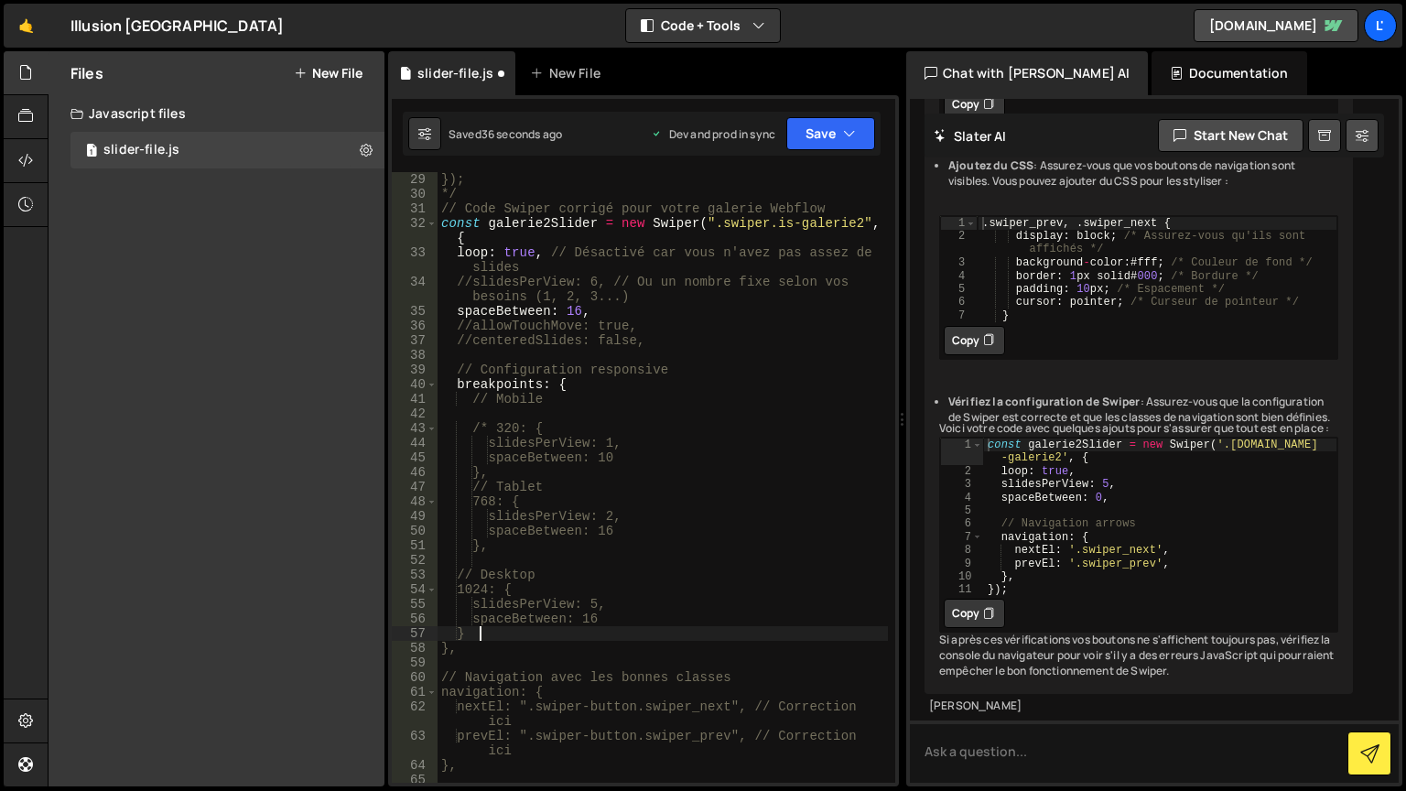
click at [532, 629] on div "}); */ // Code Swiper corrigé pour votre galerie Webflow const galerie2Slider =…" at bounding box center [663, 492] width 451 height 640
type textarea "}"
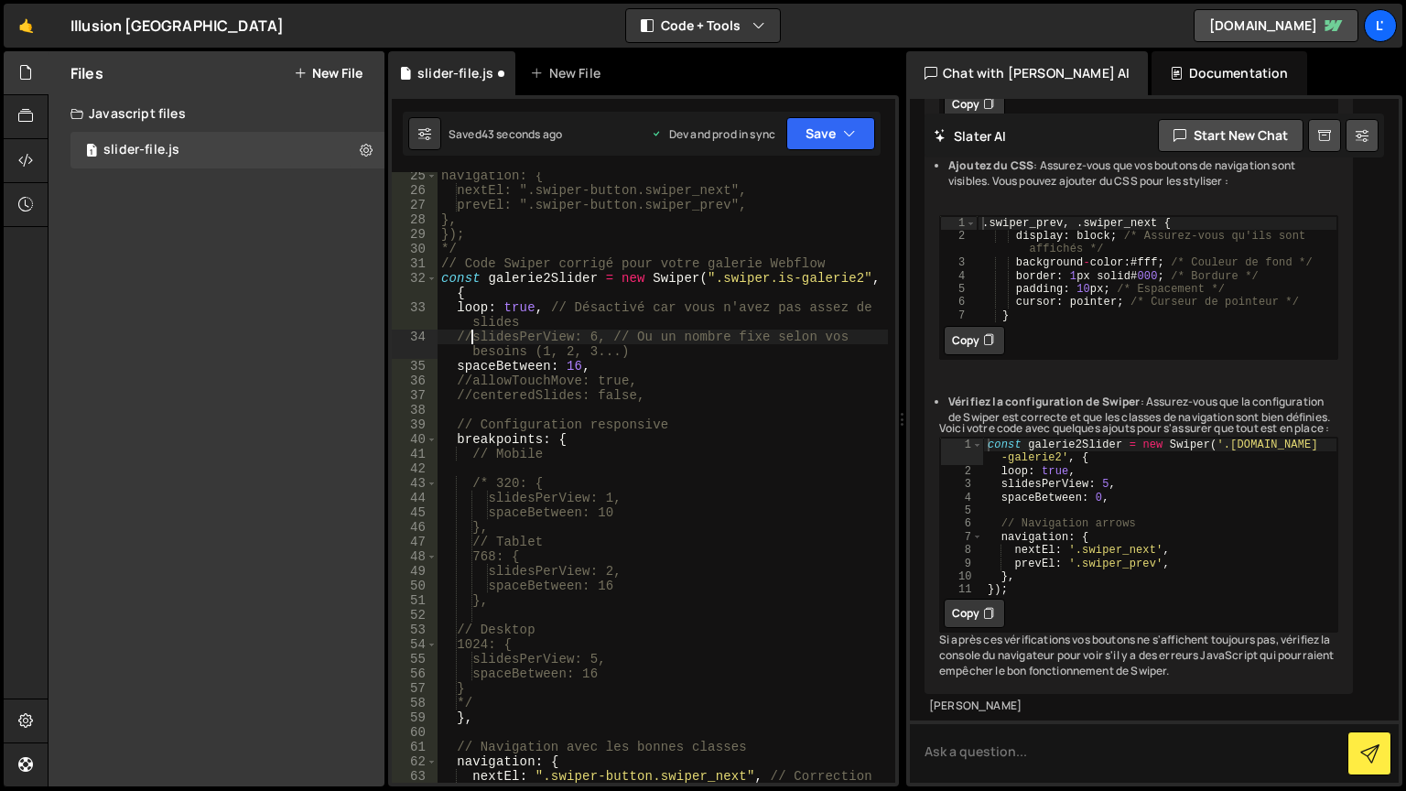
click at [469, 337] on div "navigation: { nextEl: ".swiper-button.swiper_next", prevEl: ".swiper-button.swi…" at bounding box center [663, 495] width 451 height 655
click at [818, 123] on button "Save" at bounding box center [831, 133] width 89 height 33
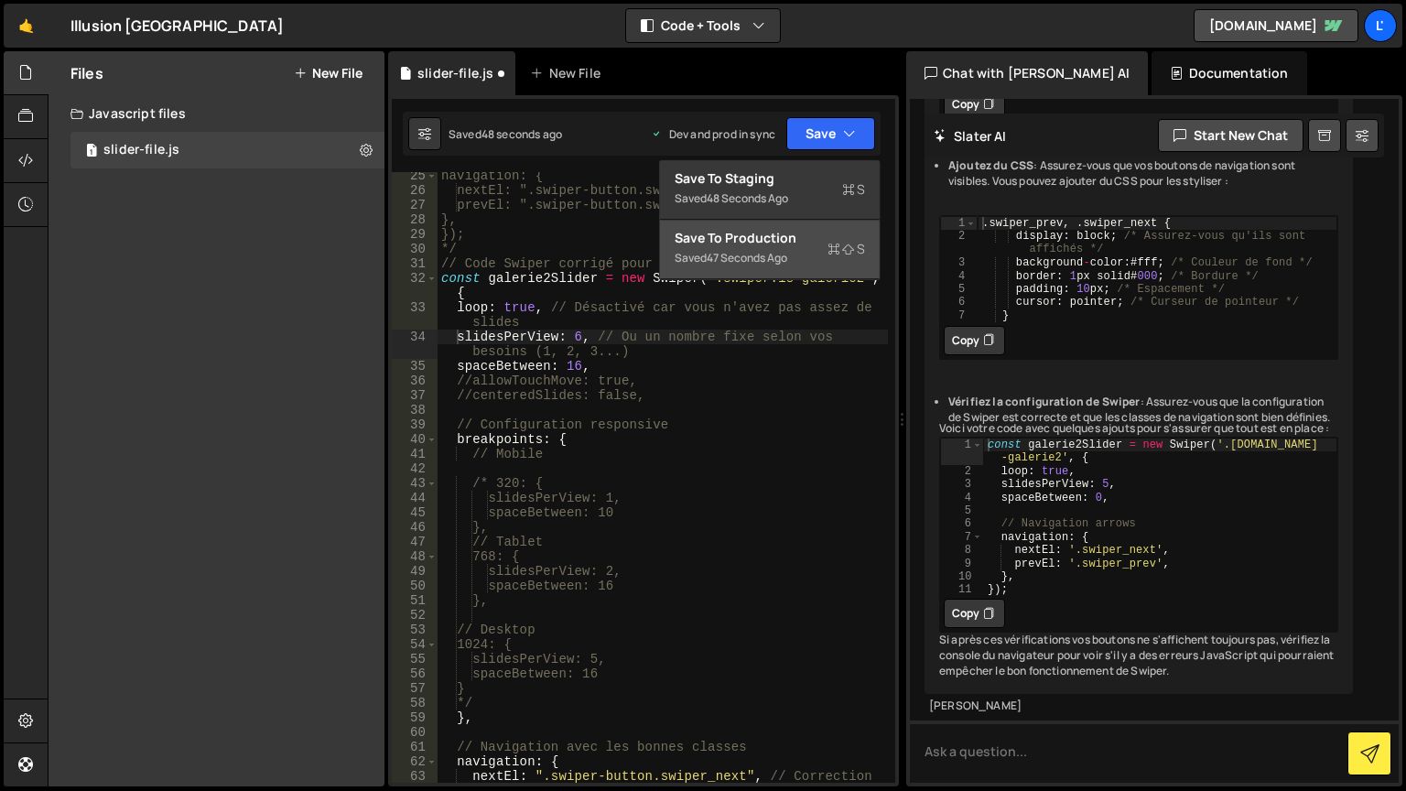
click at [817, 245] on div "Save to Production S" at bounding box center [770, 238] width 190 height 18
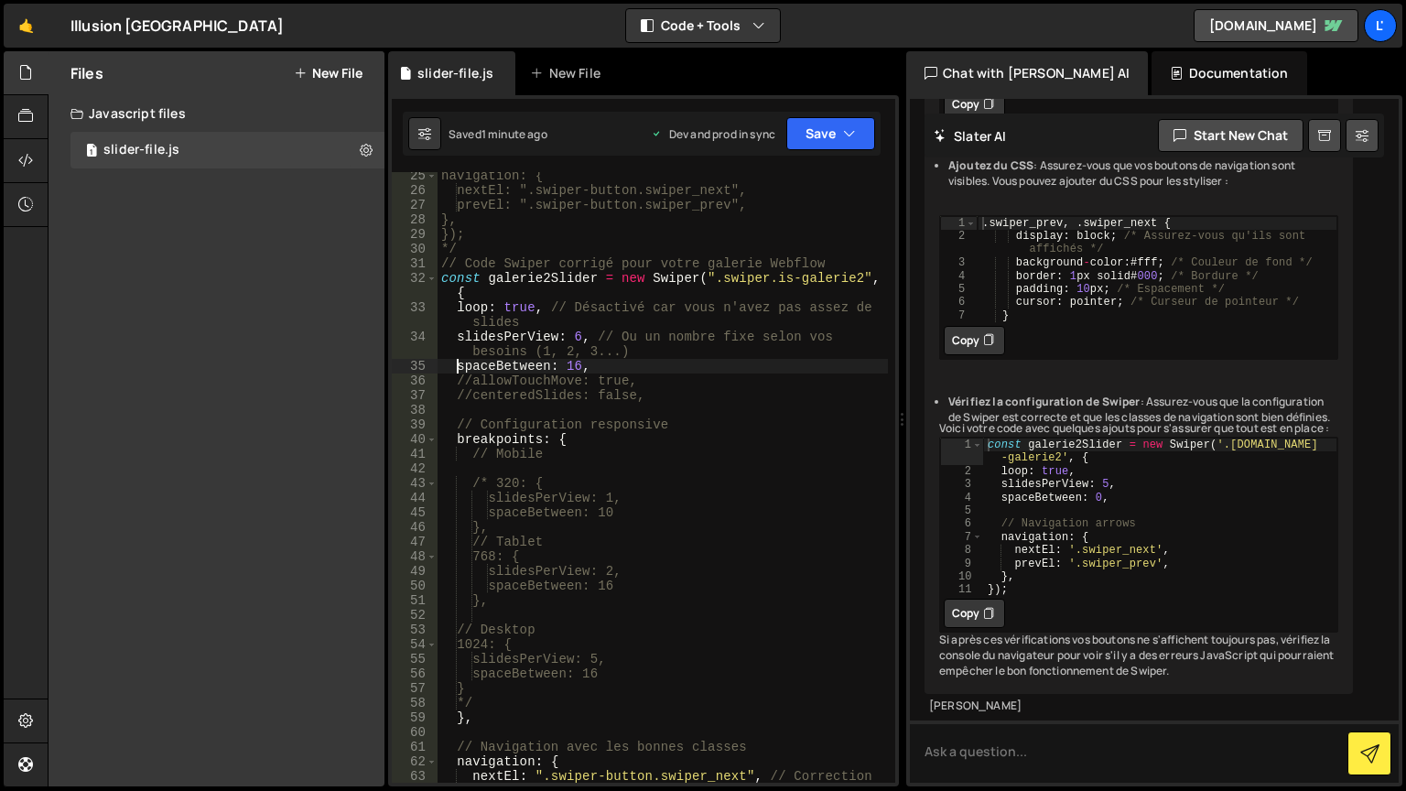
click at [456, 365] on div "navigation: { nextEl: ".swiper-button.swiper_next", prevEl: ".swiper-button.swi…" at bounding box center [663, 495] width 451 height 655
click at [853, 120] on button "Save" at bounding box center [831, 133] width 89 height 33
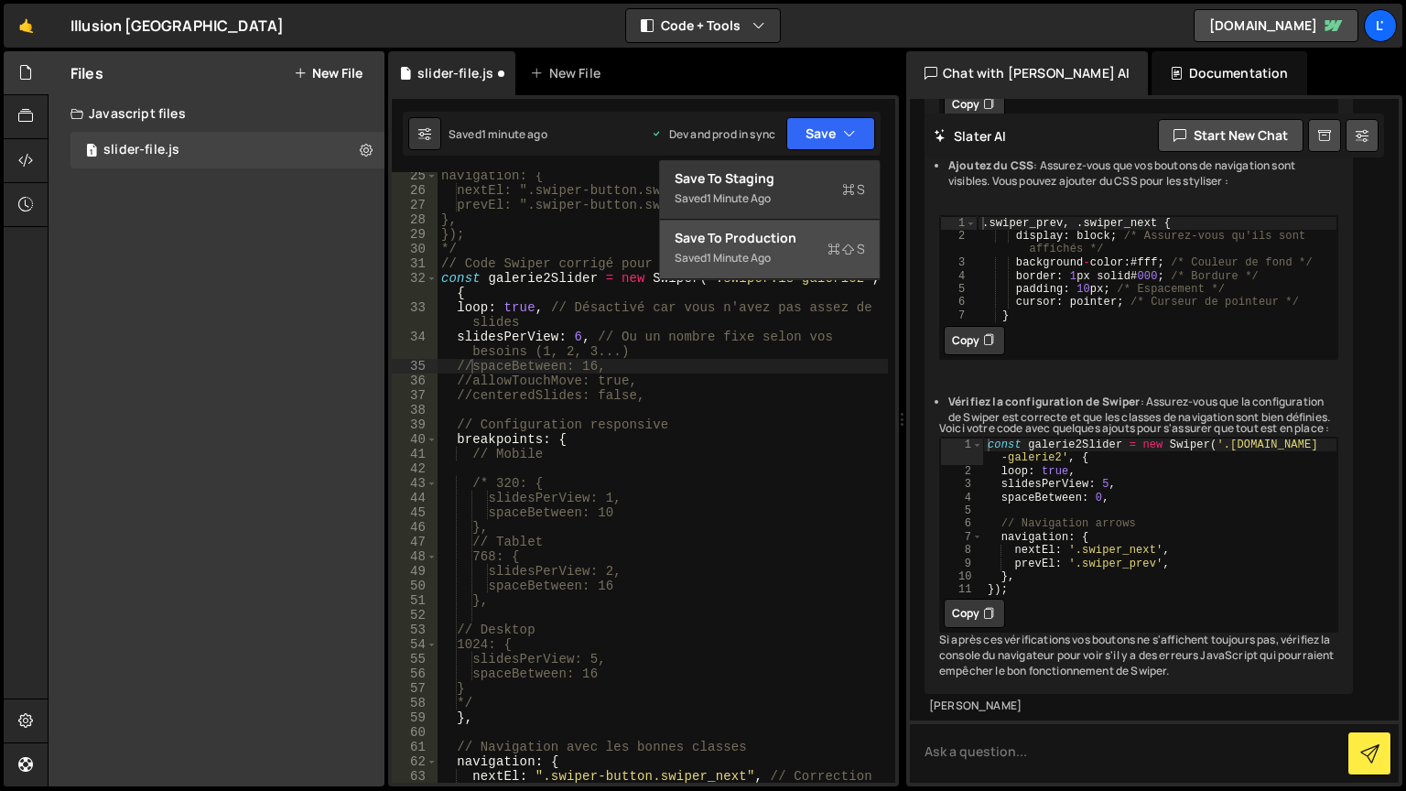
click at [851, 227] on button "Save to Production S Saved 1 minute ago" at bounding box center [770, 250] width 220 height 60
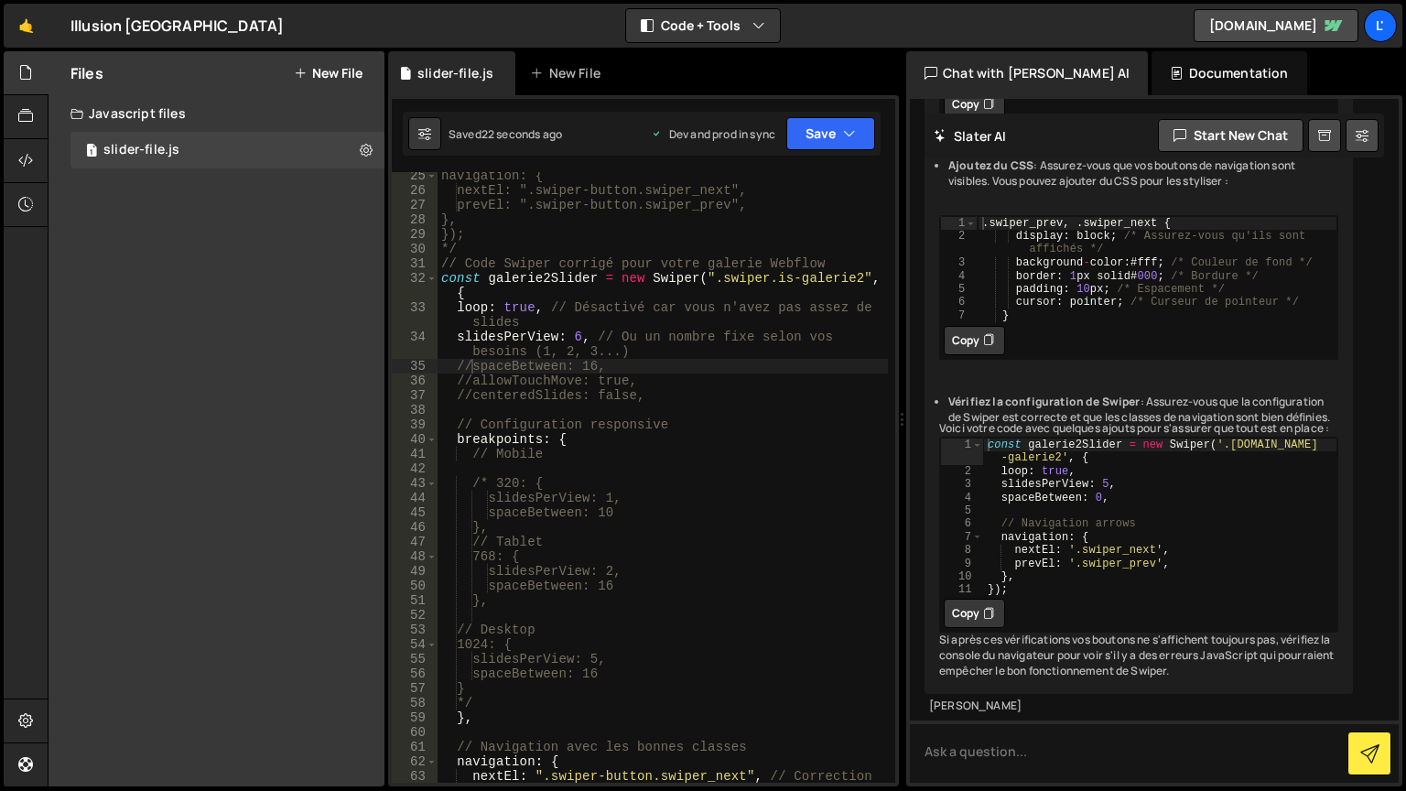
click at [822, 150] on div "Saved 22 seconds ago Dev and prod in sync Upgrade to Edit Save Save to Staging …" at bounding box center [642, 134] width 478 height 44
click at [471, 362] on div "navigation: { nextEl: ".swiper-button.swiper_next", prevEl: ".swiper-button.swi…" at bounding box center [663, 495] width 451 height 655
type textarea "spaceBetween: 16,"
